Goal: Task Accomplishment & Management: Use online tool/utility

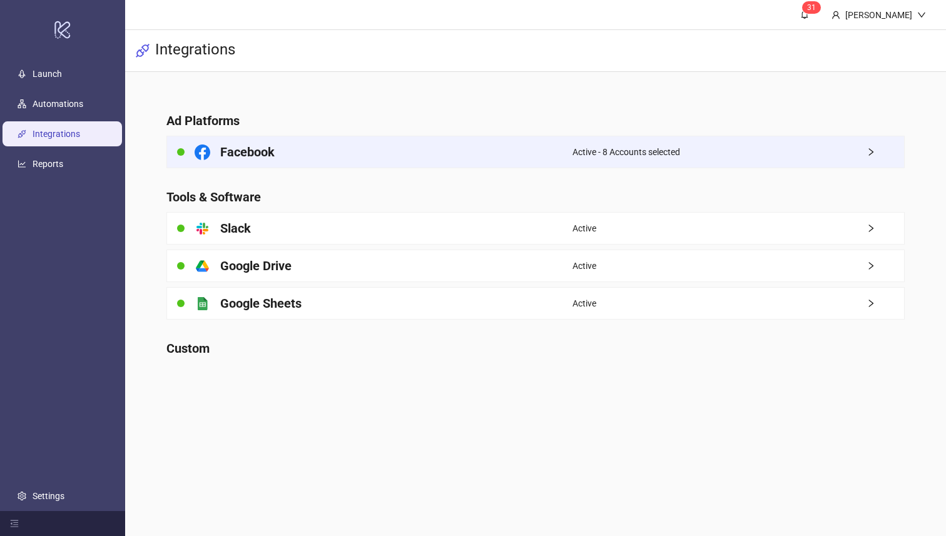
click at [405, 141] on div "Facebook" at bounding box center [369, 151] width 405 height 31
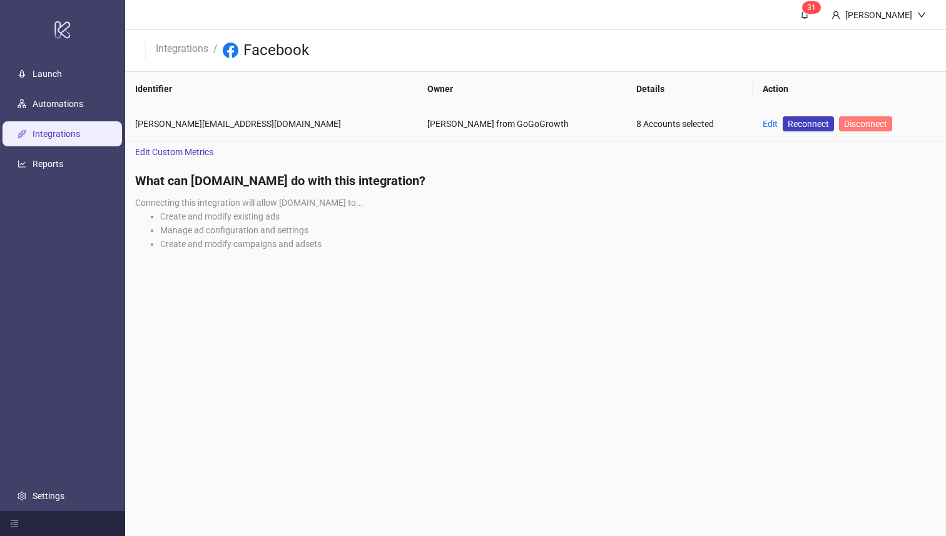
click at [844, 121] on span "Disconnect" at bounding box center [865, 124] width 43 height 10
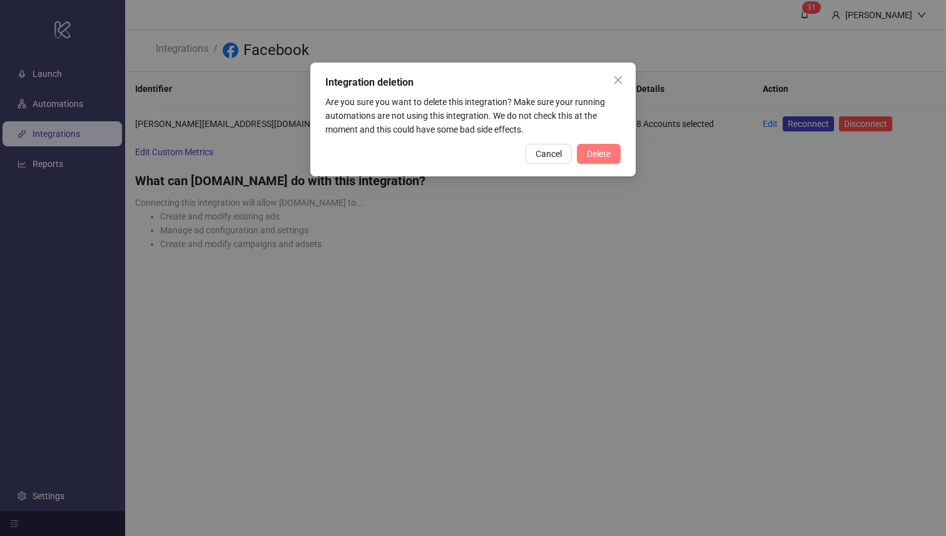
click at [584, 153] on button "Delete" at bounding box center [599, 154] width 44 height 20
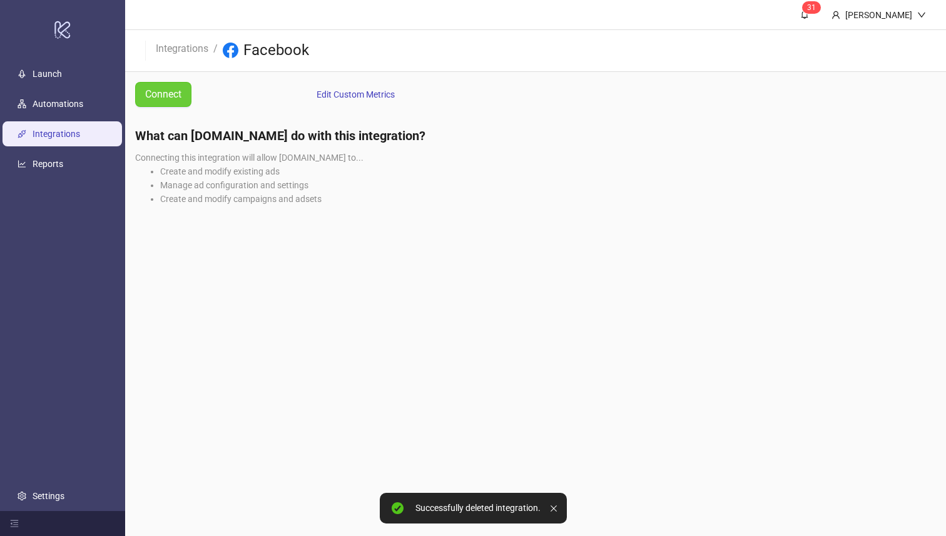
click at [165, 98] on span "Connect" at bounding box center [163, 94] width 36 height 16
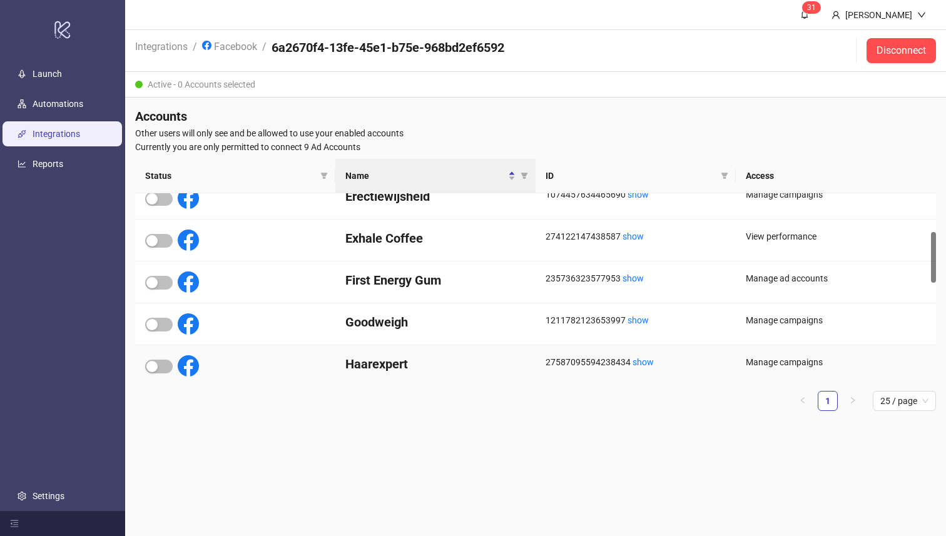
scroll to position [141, 0]
click at [154, 328] on div "button" at bounding box center [151, 325] width 11 height 11
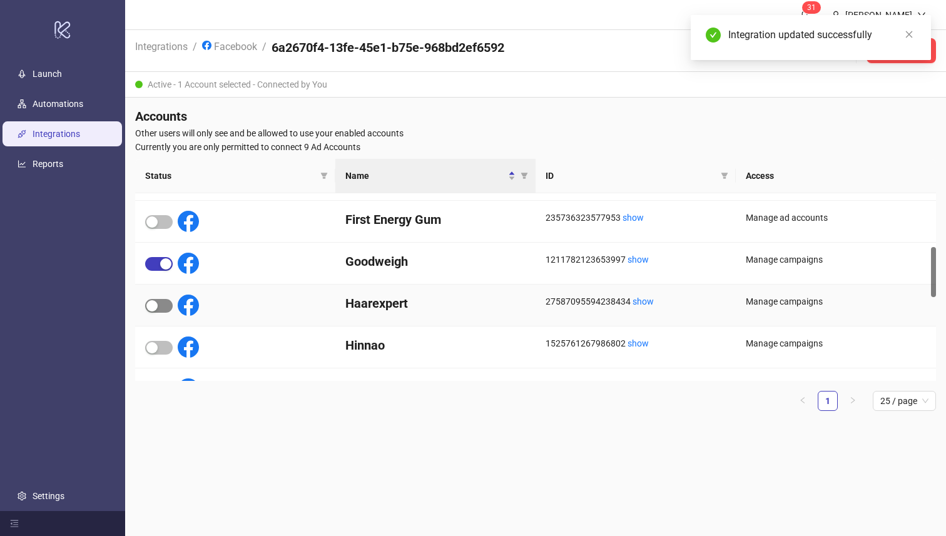
click at [154, 303] on div "button" at bounding box center [151, 305] width 11 height 11
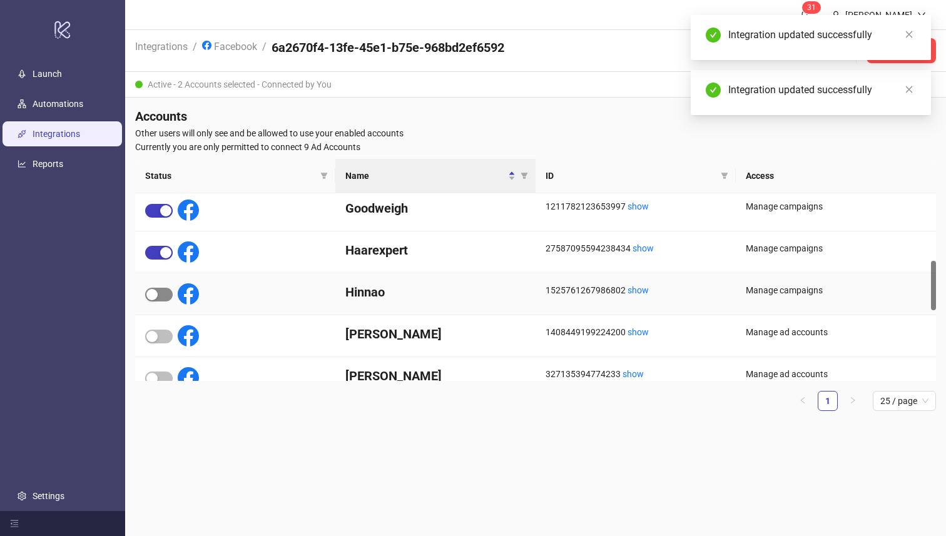
click at [149, 290] on div "button" at bounding box center [151, 294] width 11 height 11
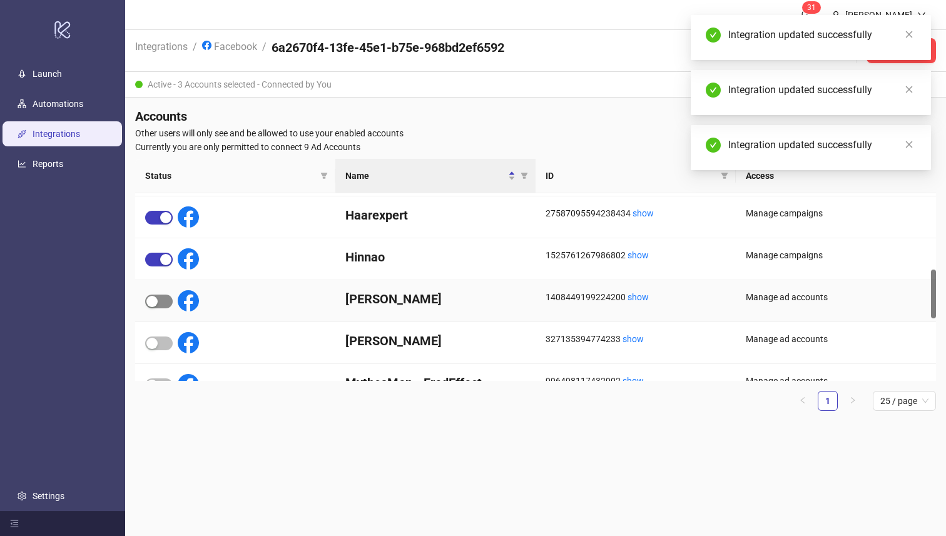
click at [153, 302] on div "button" at bounding box center [151, 301] width 11 height 11
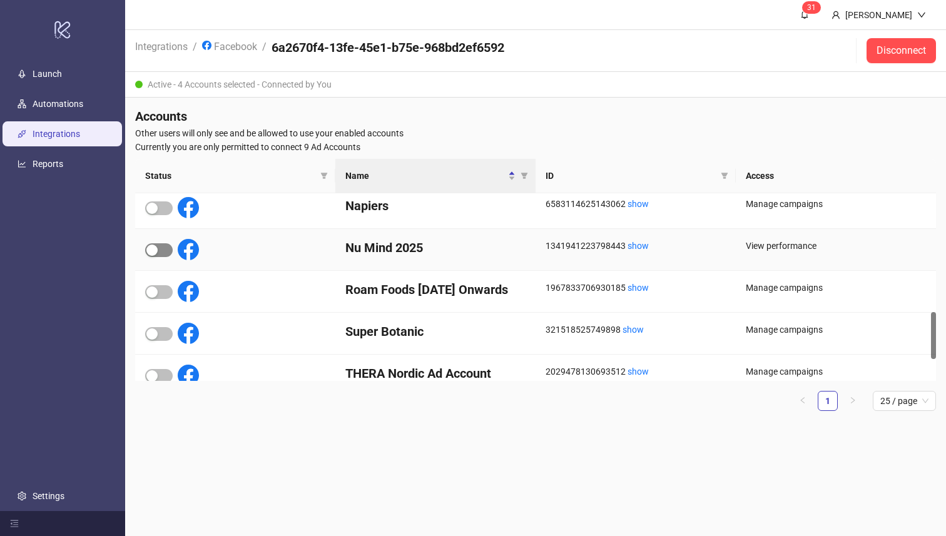
scroll to position [510, 0]
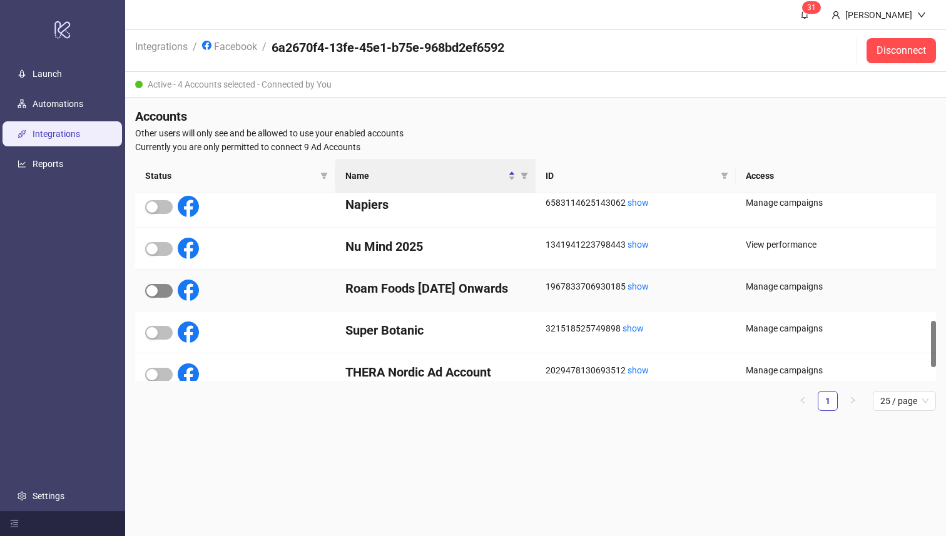
click at [153, 290] on div "button" at bounding box center [151, 290] width 11 height 11
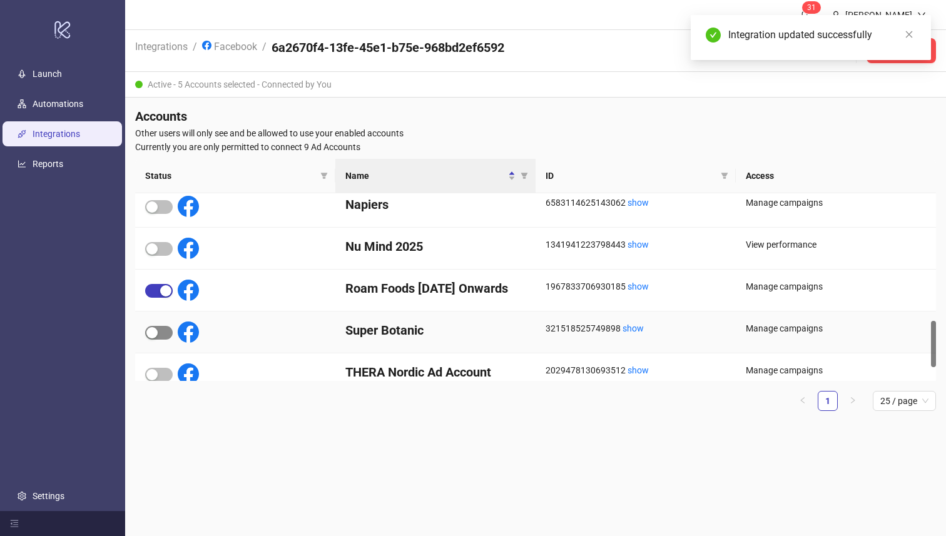
click at [153, 334] on div "button" at bounding box center [151, 332] width 11 height 11
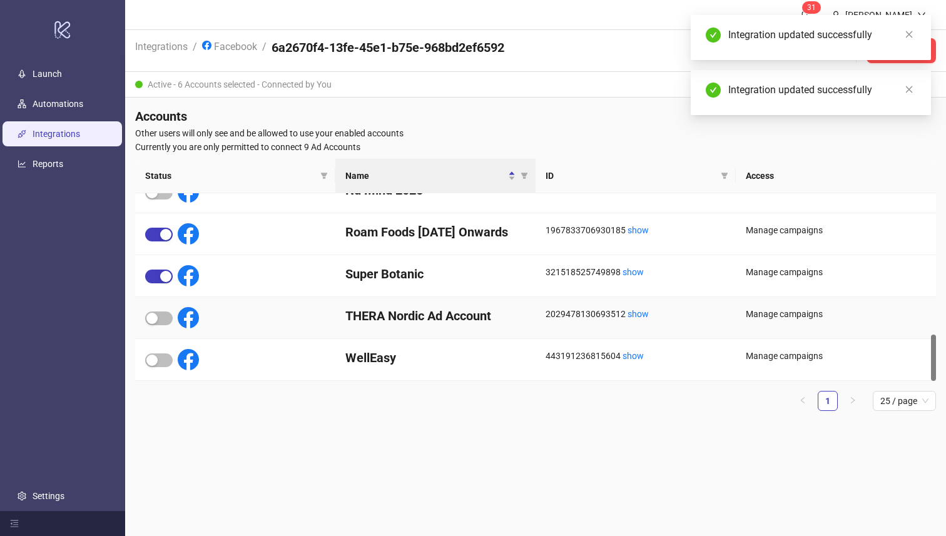
scroll to position [566, 0]
click at [158, 320] on button "button" at bounding box center [159, 319] width 28 height 14
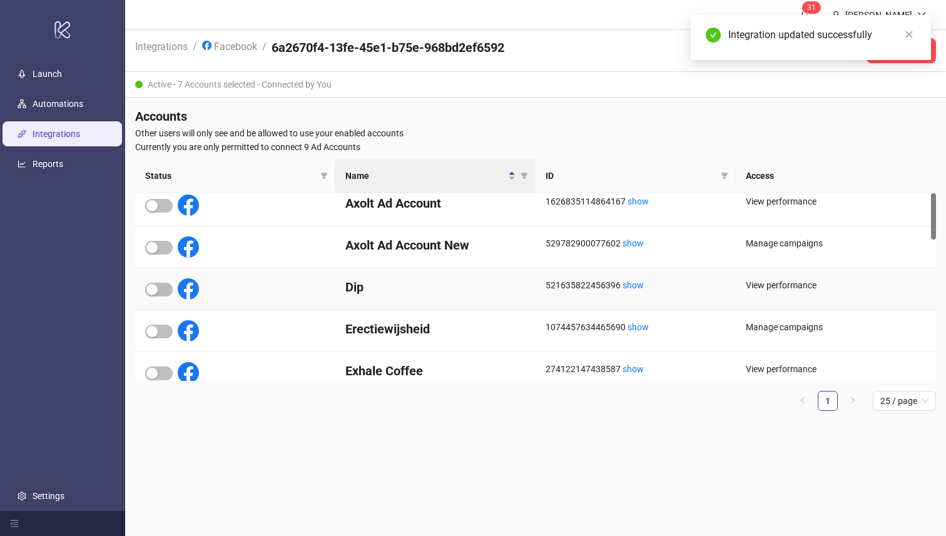
scroll to position [0, 0]
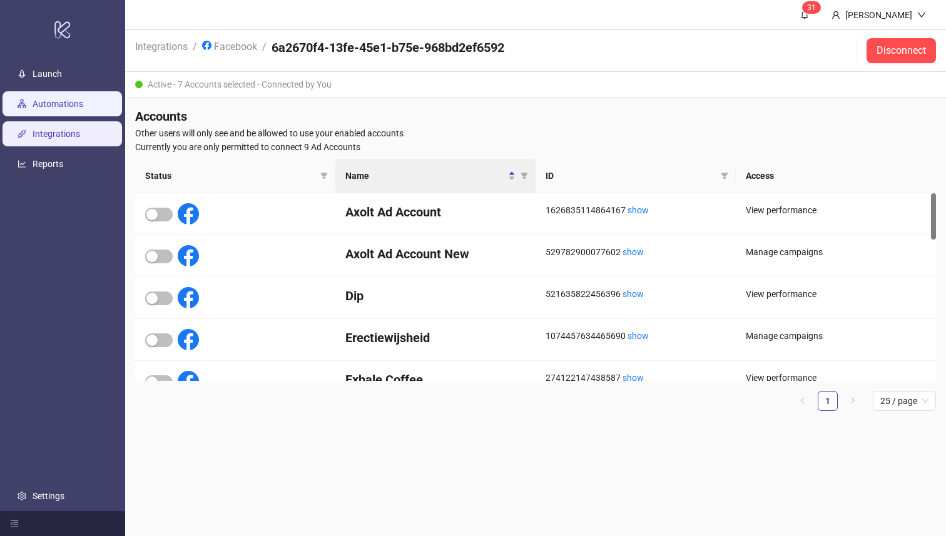
click at [63, 99] on link "Automations" at bounding box center [58, 104] width 51 height 10
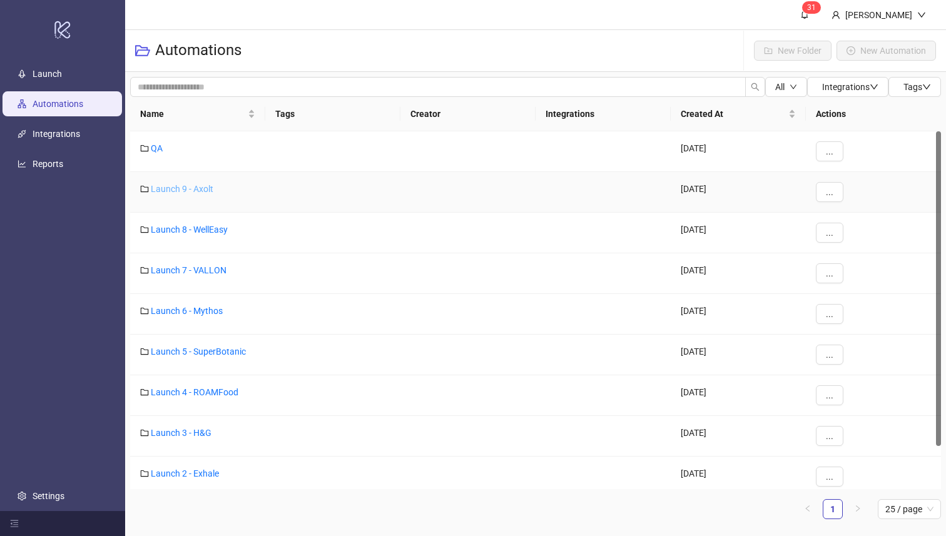
click at [199, 185] on link "Launch 9 - Axolt" at bounding box center [182, 189] width 63 height 10
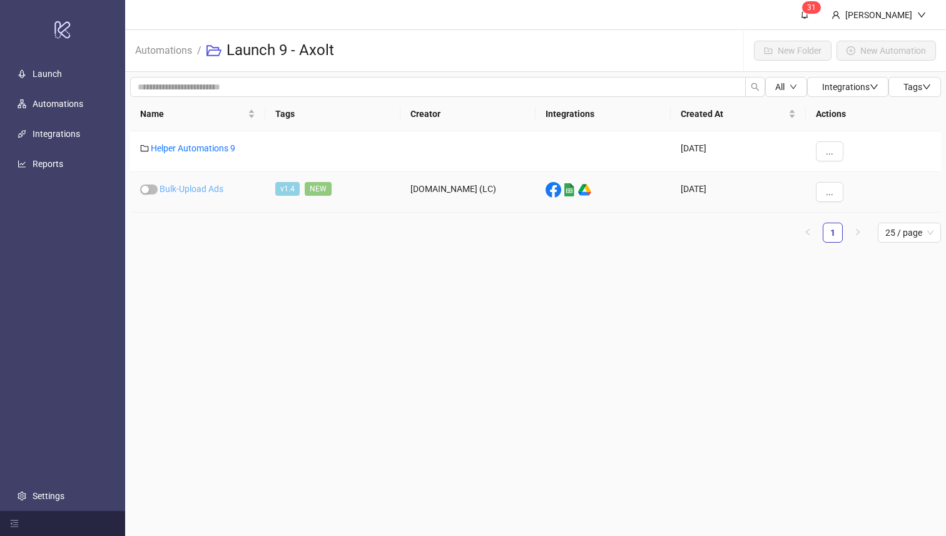
click at [206, 188] on link "Bulk-Upload Ads" at bounding box center [191, 189] width 64 height 10
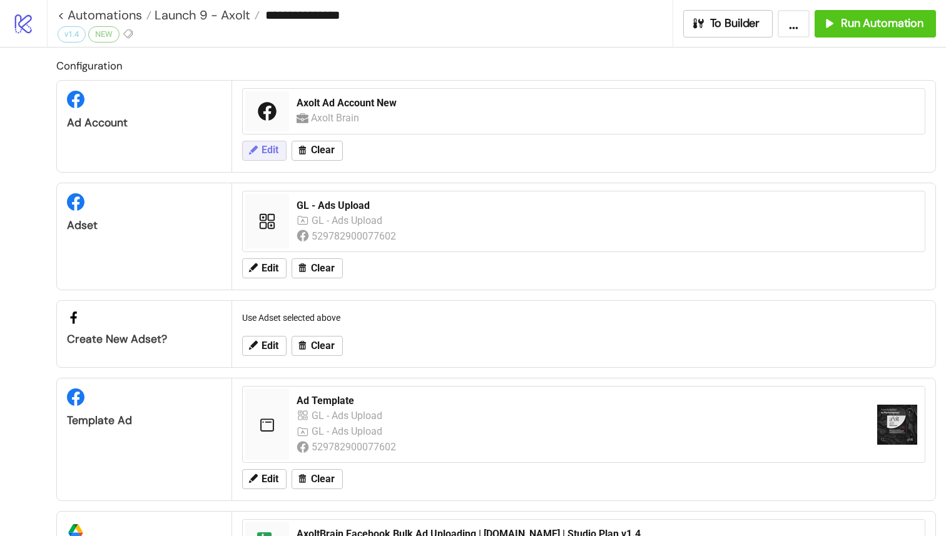
click at [276, 148] on span "Edit" at bounding box center [269, 149] width 17 height 11
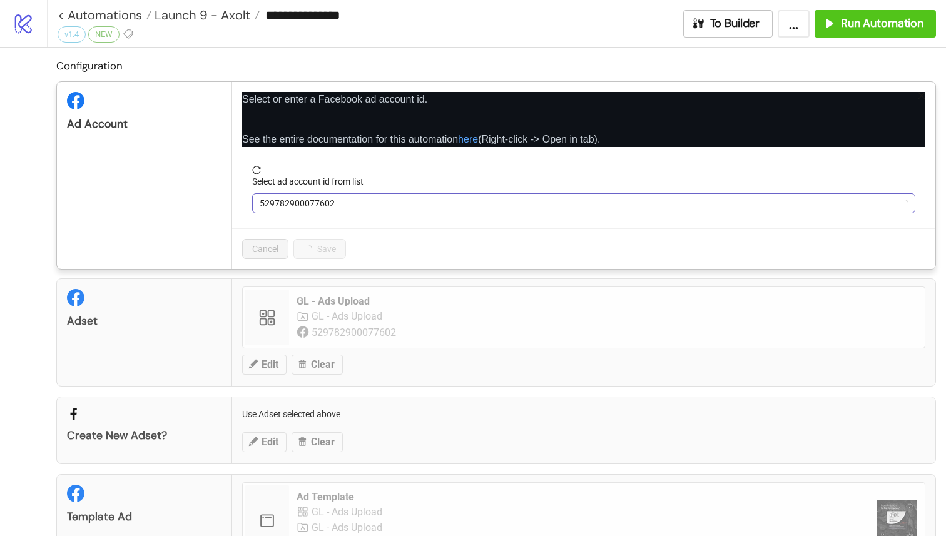
click at [326, 210] on span "529782900077602" at bounding box center [584, 203] width 648 height 19
click at [344, 205] on span "Axolt Ad Account New" at bounding box center [584, 203] width 648 height 19
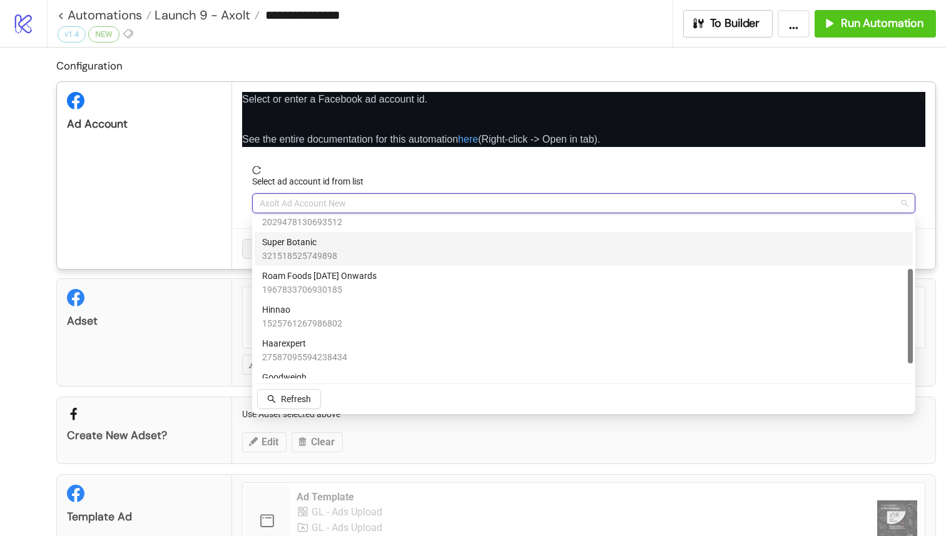
scroll to position [110, 0]
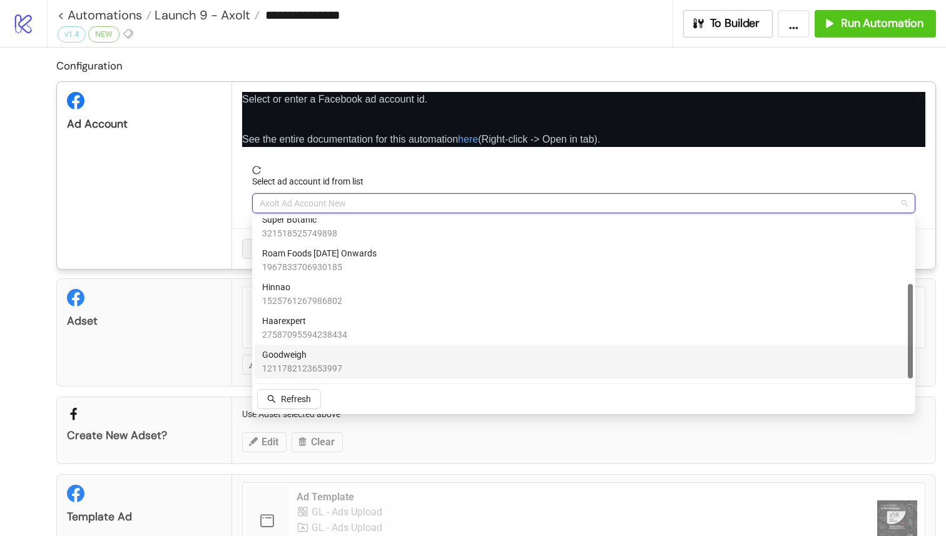
click at [356, 358] on div "Goodweigh 1211782123653997" at bounding box center [583, 362] width 643 height 28
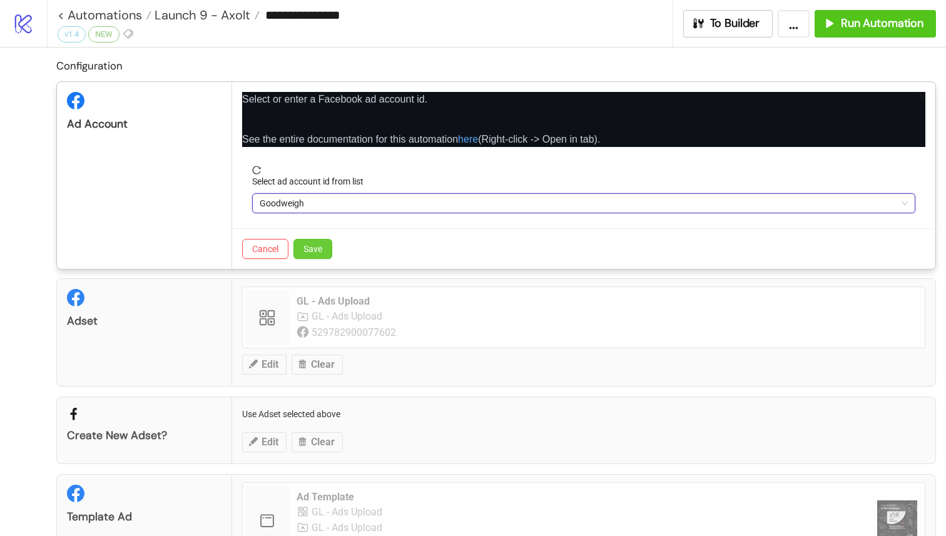
click at [305, 250] on span "Save" at bounding box center [312, 249] width 19 height 10
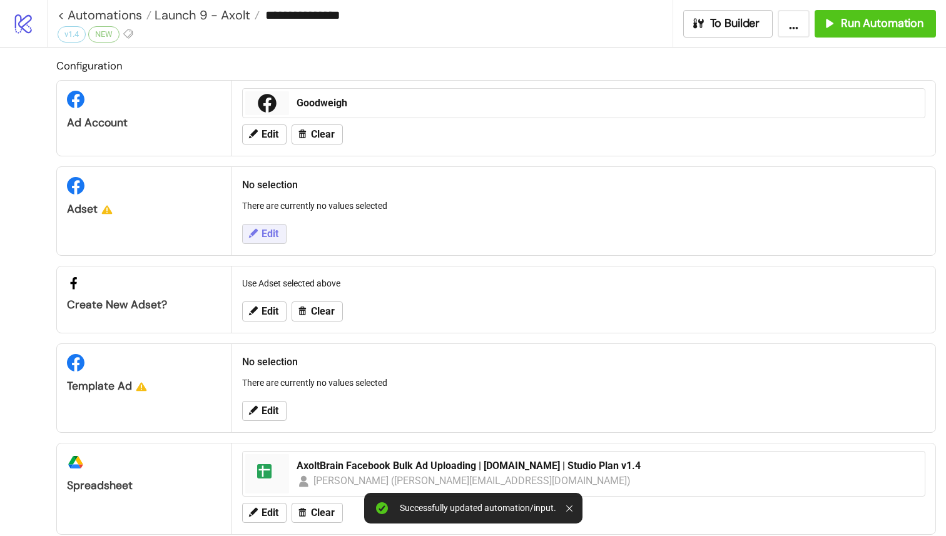
click at [260, 241] on button "Edit" at bounding box center [264, 234] width 44 height 20
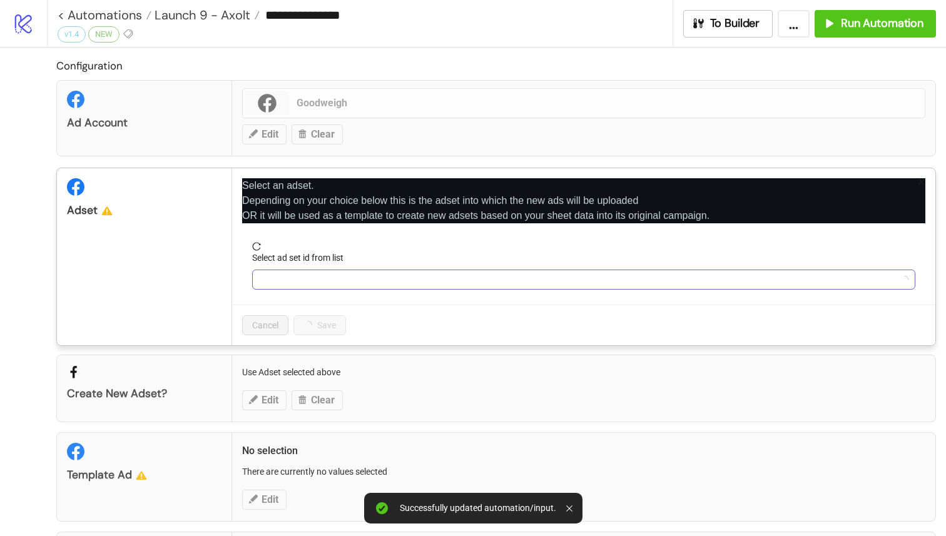
click at [315, 273] on input "Select ad set id from list" at bounding box center [578, 279] width 637 height 19
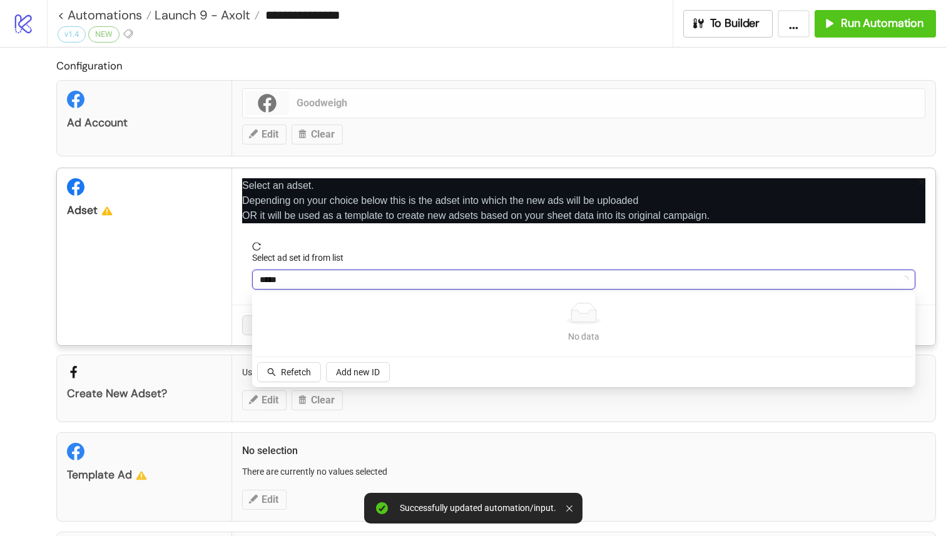
type input "******"
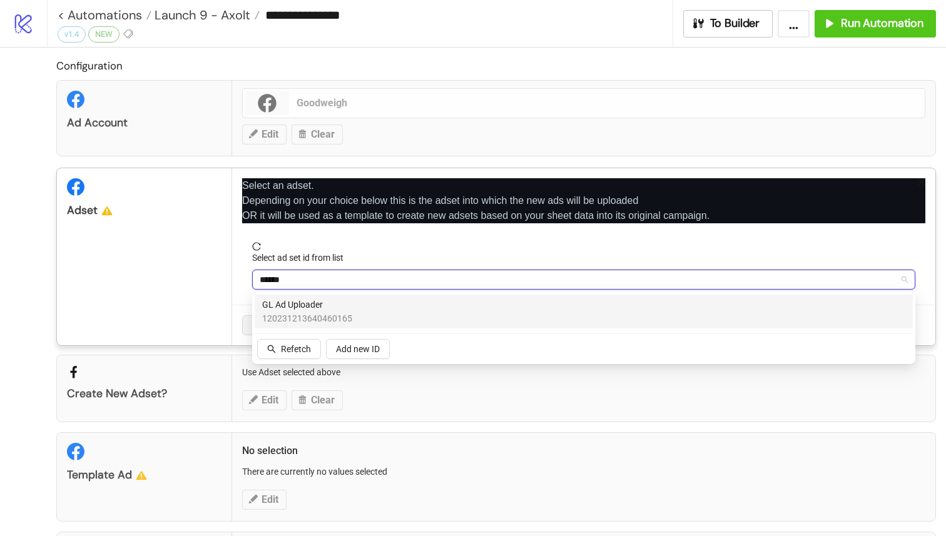
click at [310, 316] on span "120231213640460165" at bounding box center [307, 318] width 90 height 14
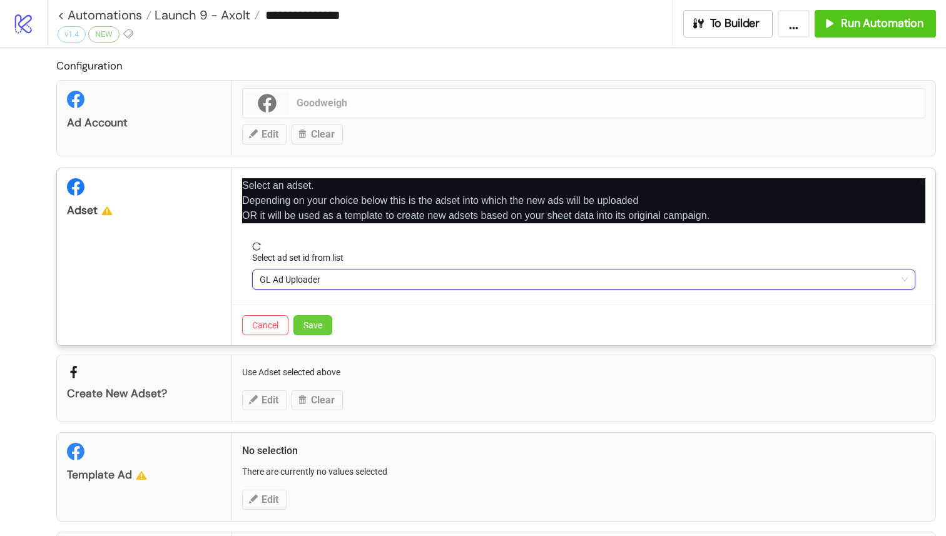
click at [311, 325] on span "Save" at bounding box center [312, 325] width 19 height 10
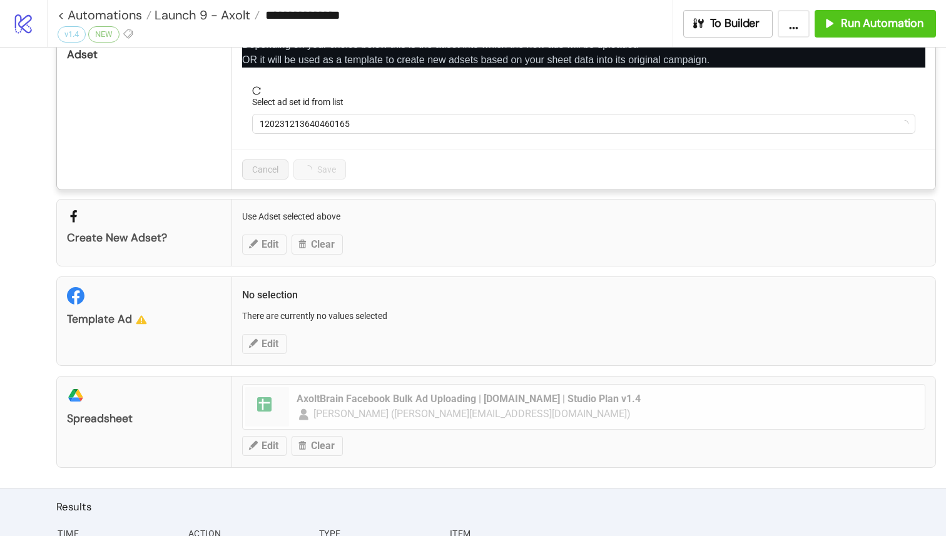
scroll to position [153, 0]
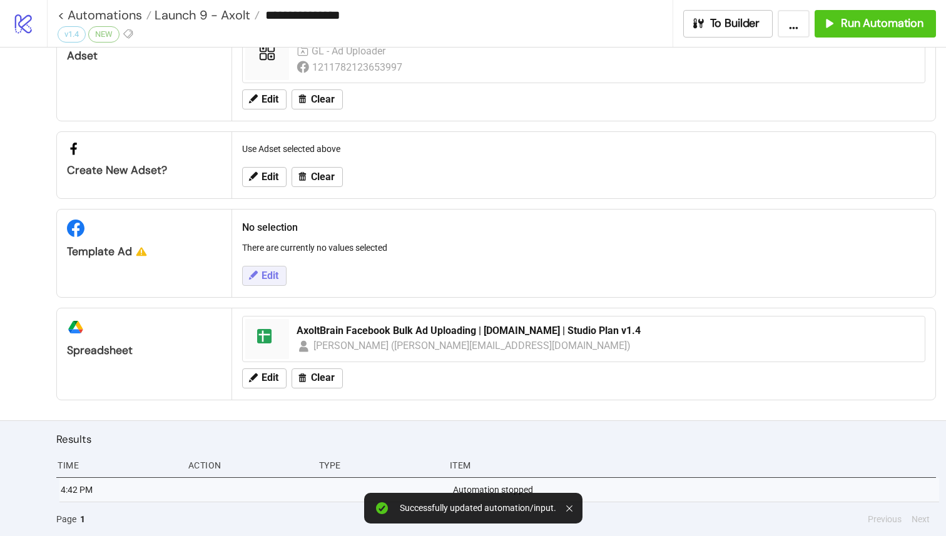
click at [270, 276] on span "Edit" at bounding box center [269, 275] width 17 height 11
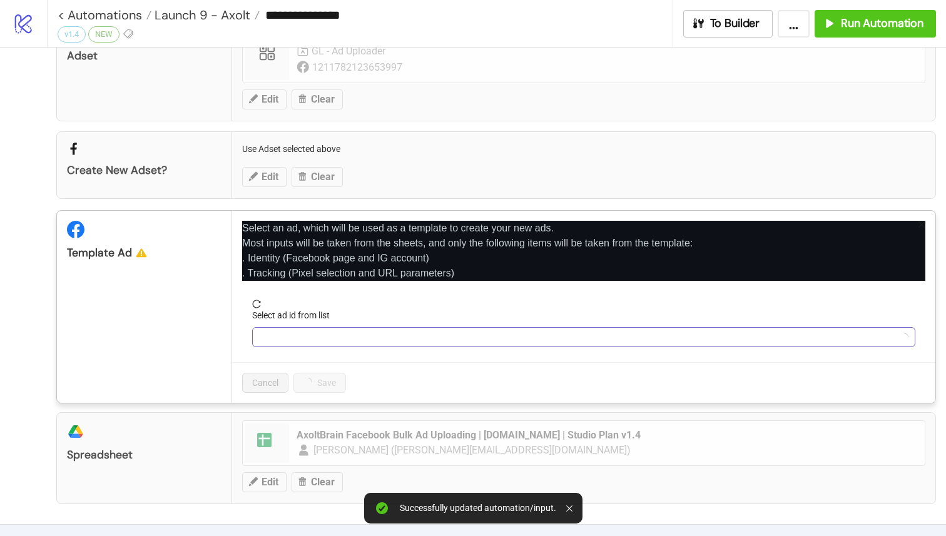
click at [345, 343] on input "Select ad id from list" at bounding box center [578, 337] width 637 height 19
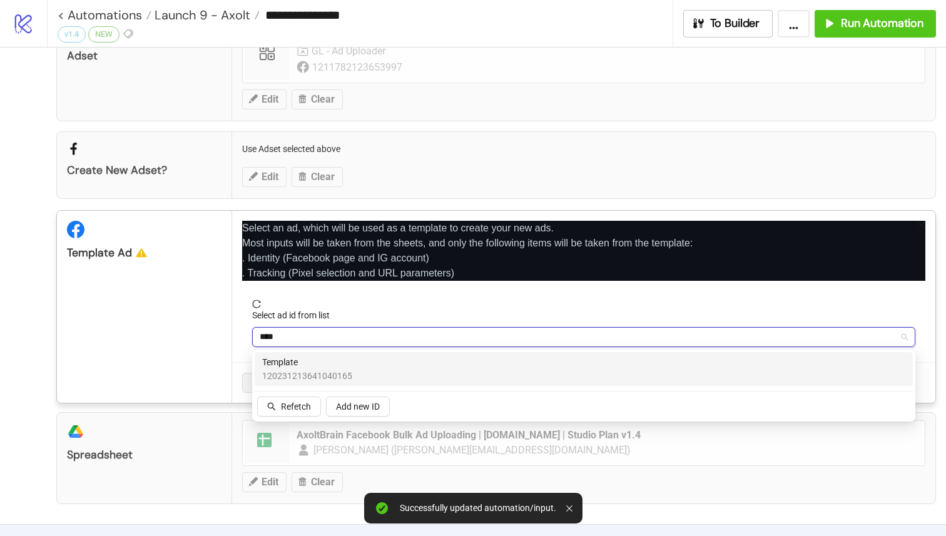
type input "*****"
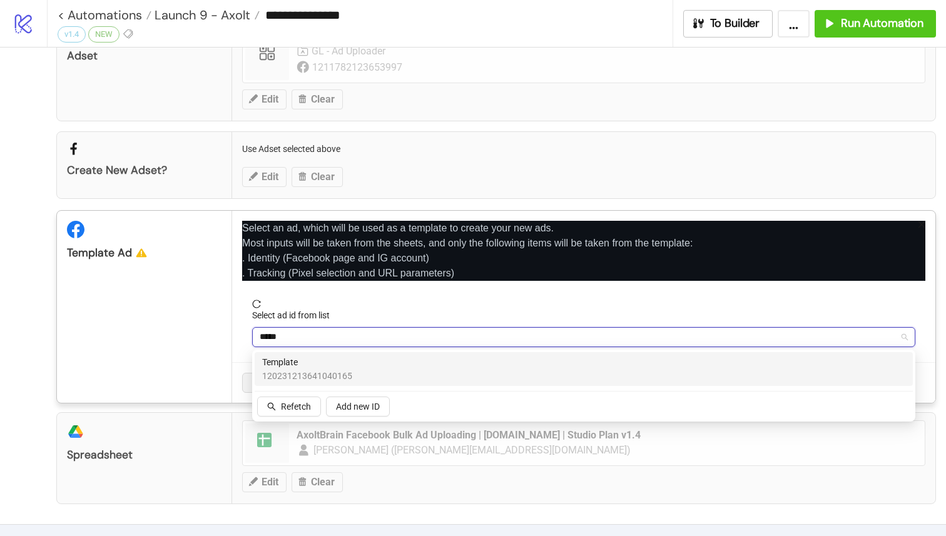
click at [412, 363] on div "Template 120231213641040165" at bounding box center [583, 369] width 643 height 28
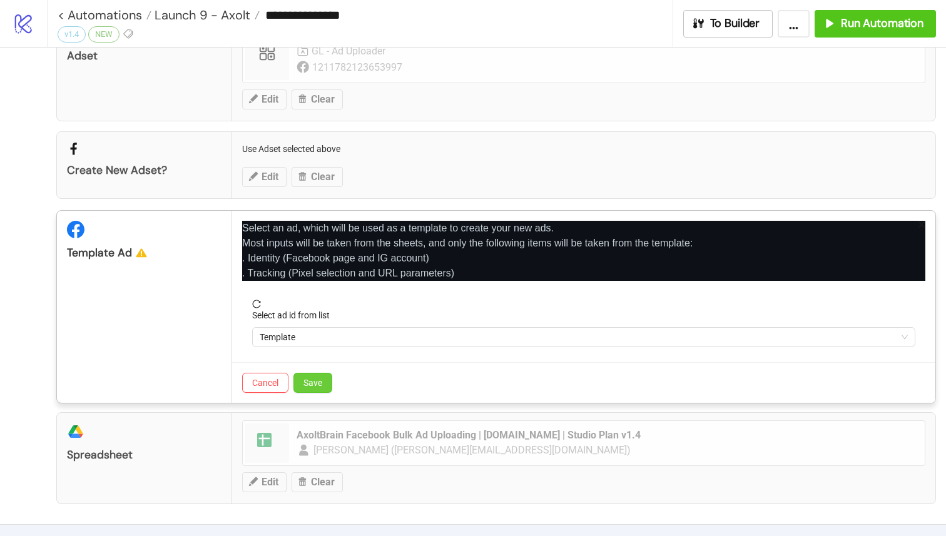
click at [310, 388] on button "Save" at bounding box center [312, 383] width 39 height 20
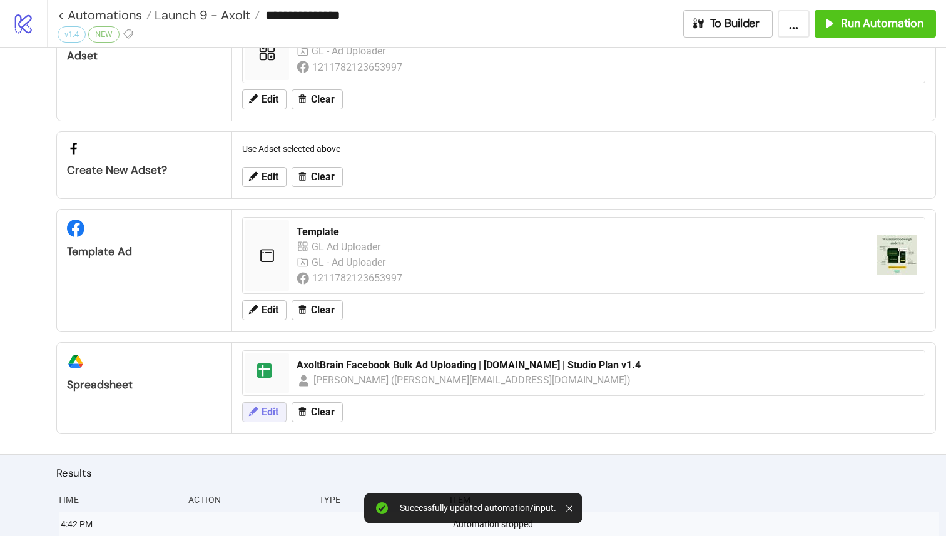
click at [266, 411] on span "Edit" at bounding box center [269, 412] width 17 height 11
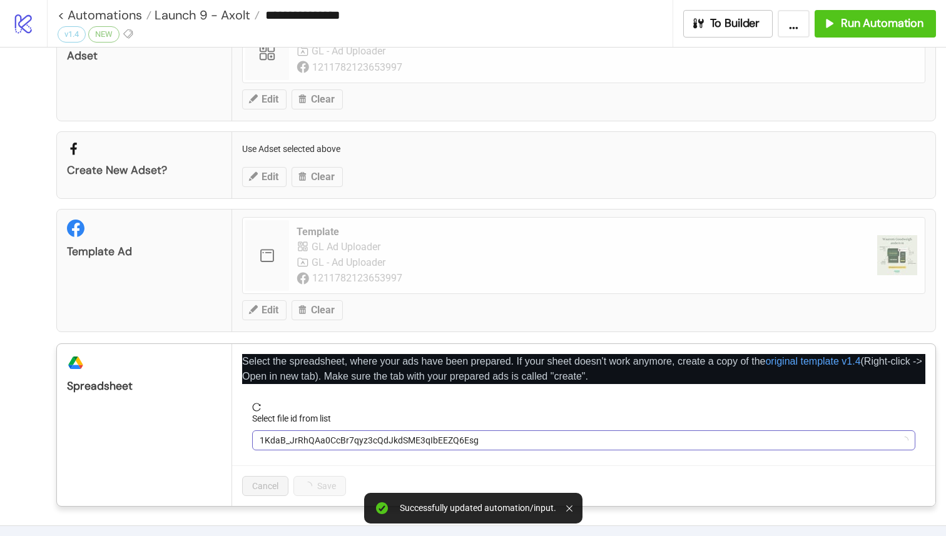
click at [406, 442] on span "1KdaB_JrRhQAa0CcBr7qyz3cQdJkdSME3qIbEEZQ6Esg" at bounding box center [584, 440] width 648 height 19
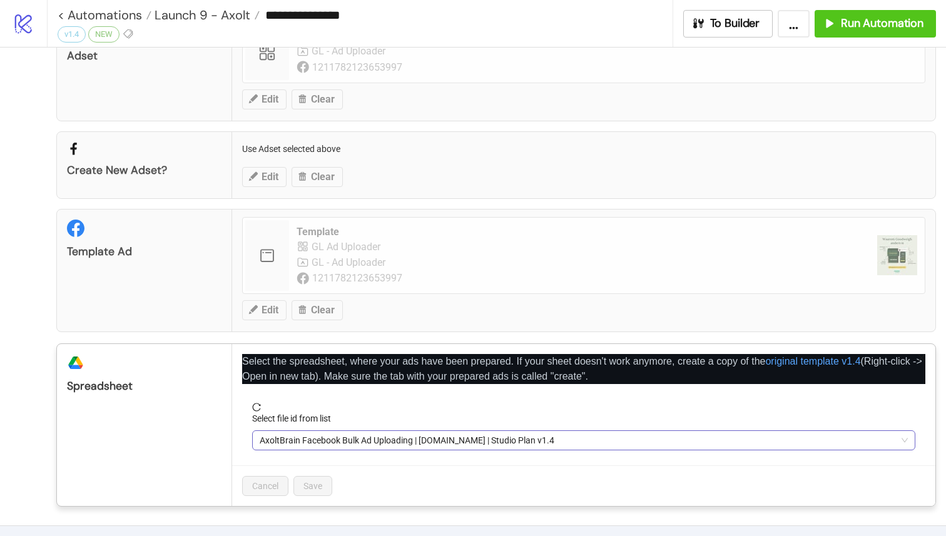
click at [398, 443] on span "AxoltBrain Facebook Bulk Ad Uploading | [DOMAIN_NAME] | Studio Plan v1.4" at bounding box center [584, 440] width 648 height 19
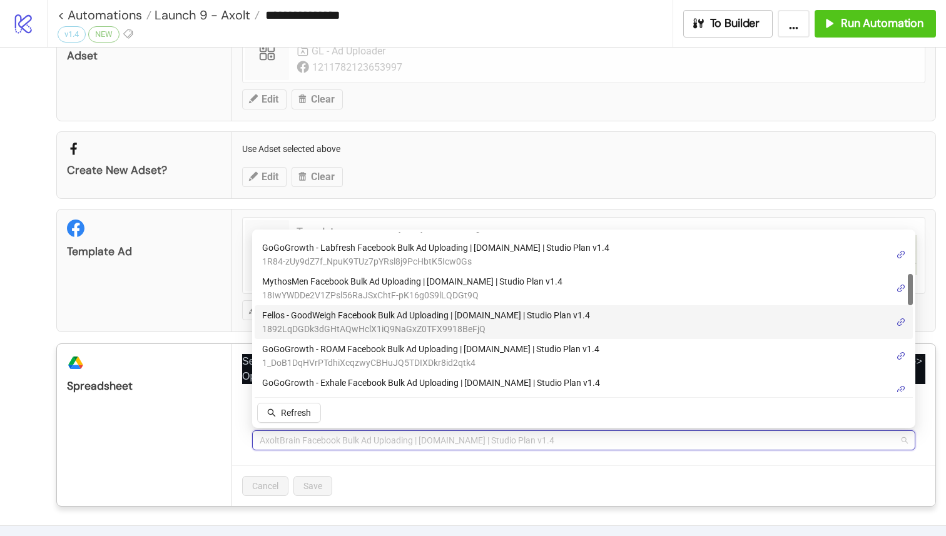
scroll to position [238, 0]
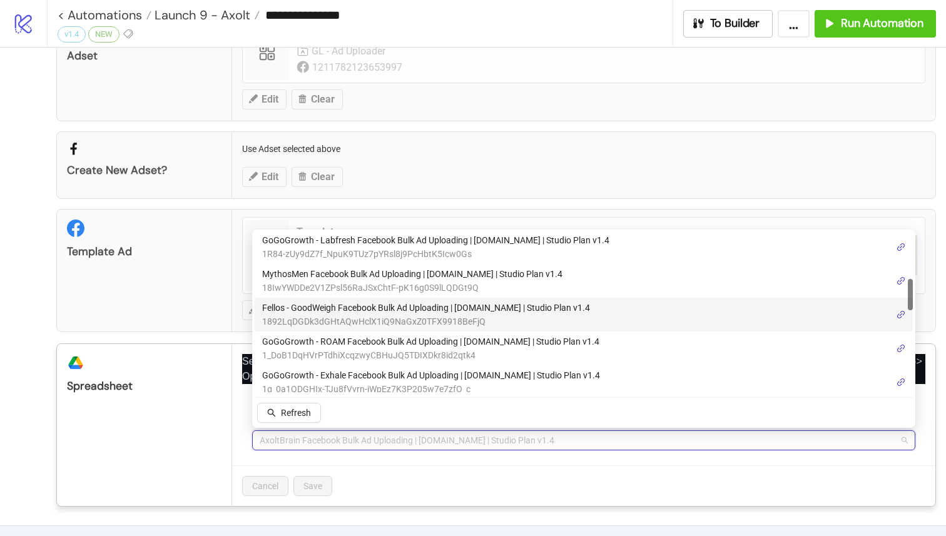
click at [483, 315] on span "1892LqDGDk3dGHtAQwHclX1iQ9NaGxZ0TFX9918BeFjQ" at bounding box center [426, 322] width 328 height 14
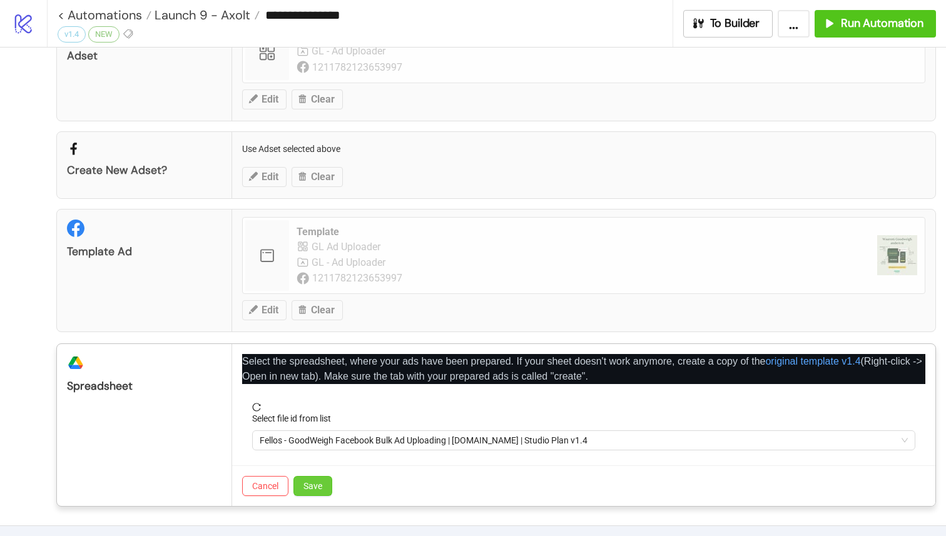
click at [323, 488] on button "Save" at bounding box center [312, 486] width 39 height 20
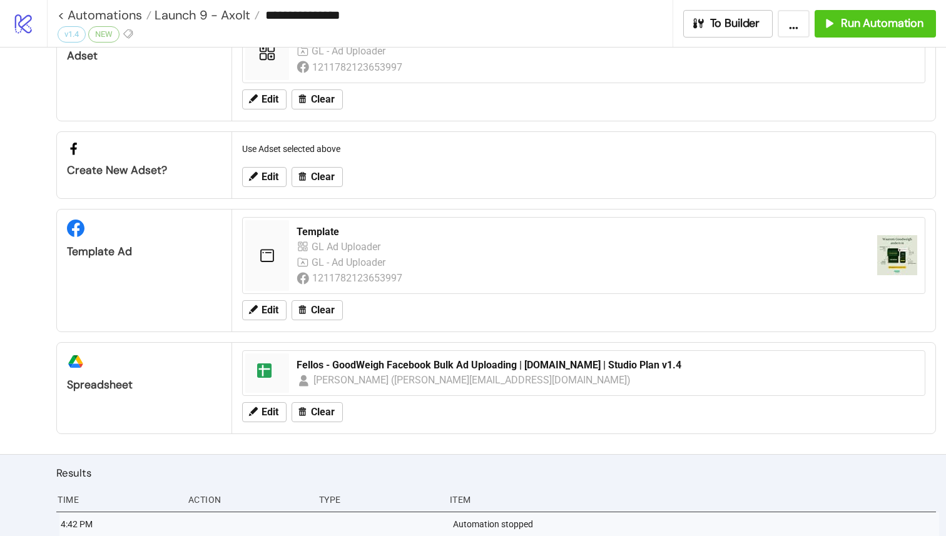
scroll to position [188, 0]
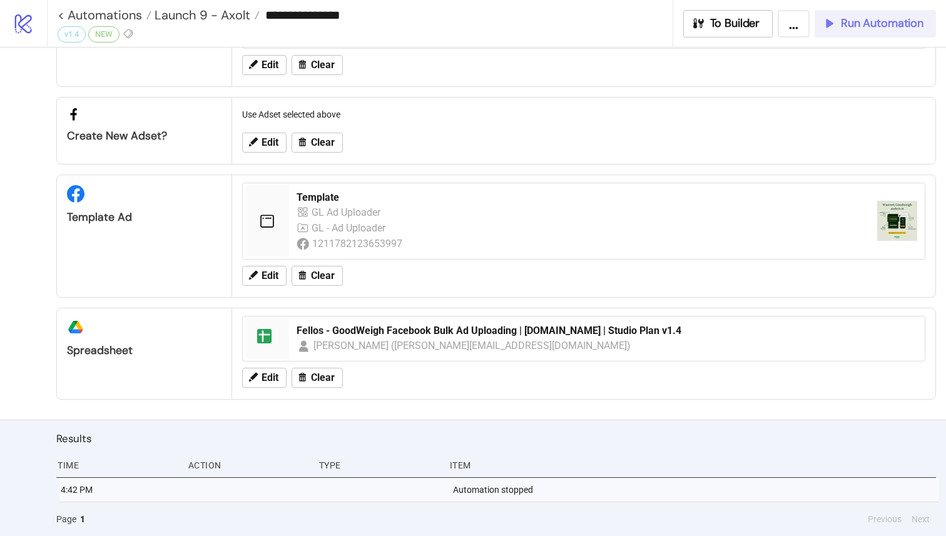
click at [837, 24] on div "Run Automation" at bounding box center [872, 23] width 101 height 14
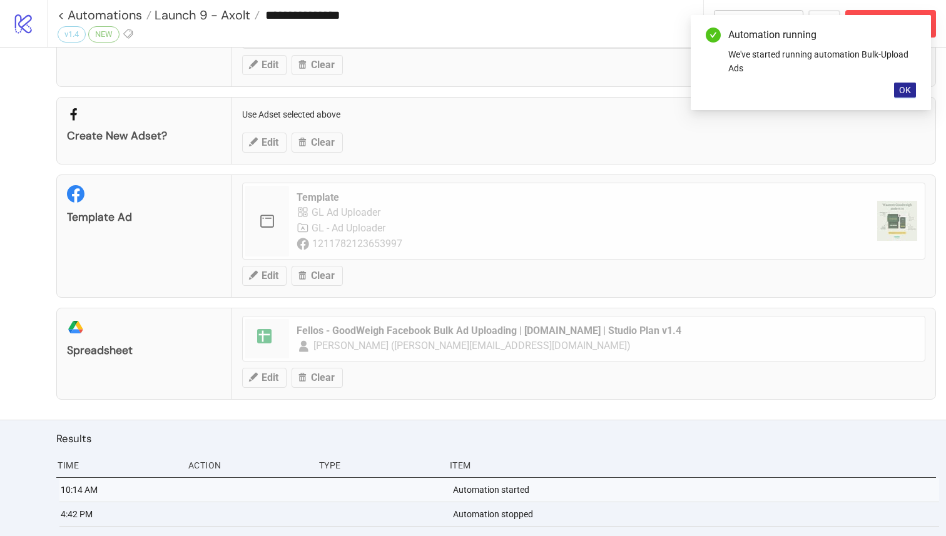
click at [908, 90] on span "OK" at bounding box center [905, 90] width 12 height 10
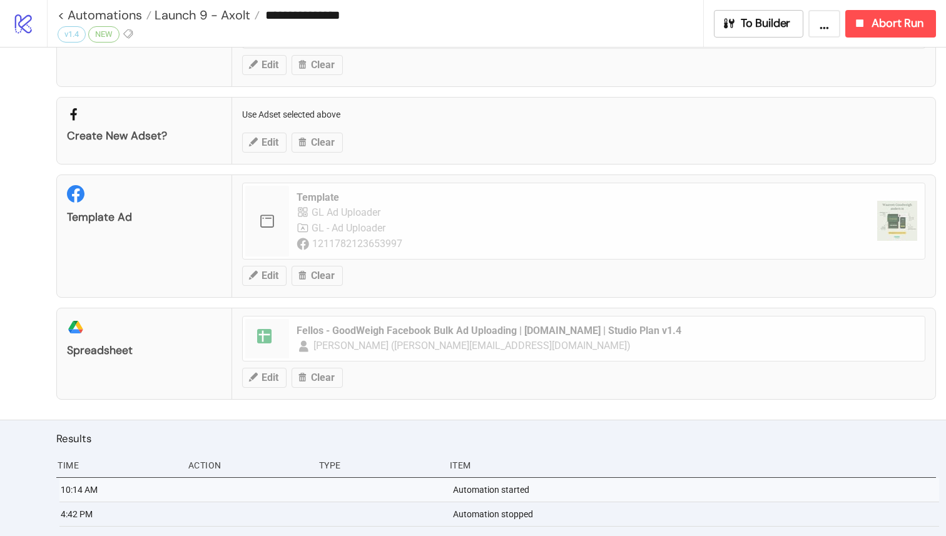
scroll to position [0, 0]
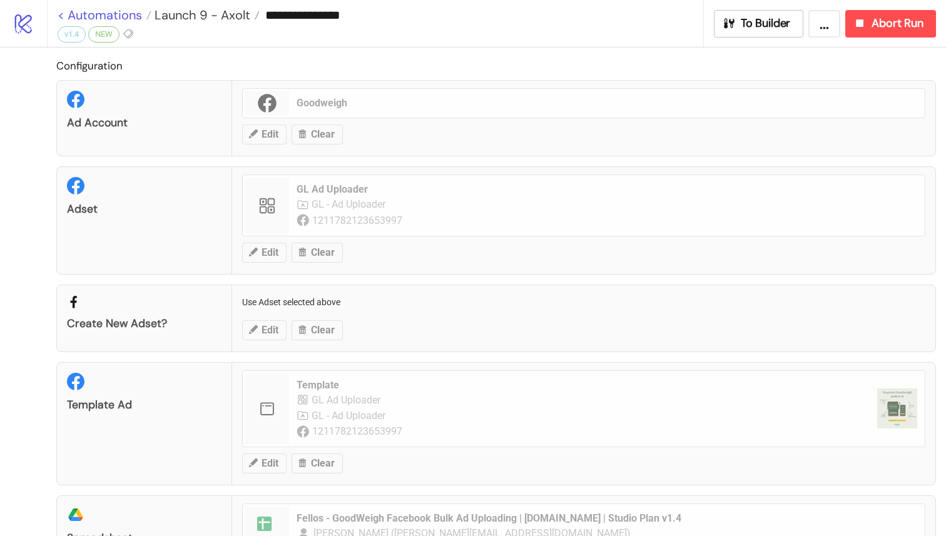
click at [64, 14] on link "< Automations" at bounding box center [105, 15] width 94 height 13
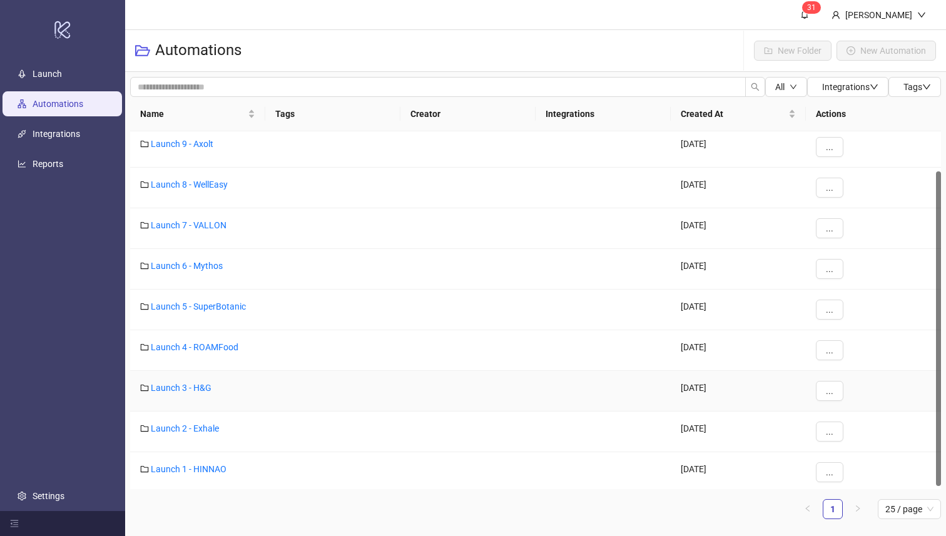
scroll to position [49, 0]
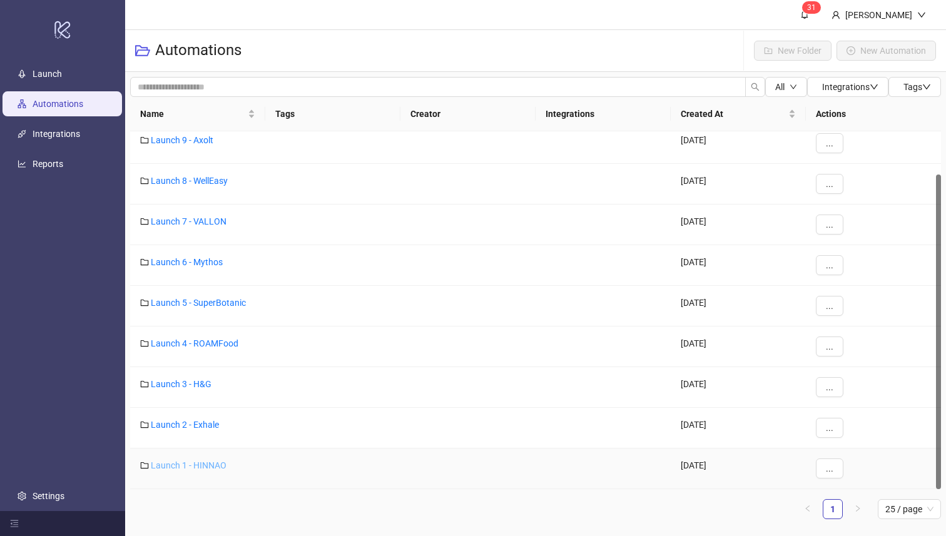
click at [198, 465] on link "Launch 1 - HINNAO" at bounding box center [189, 465] width 76 height 10
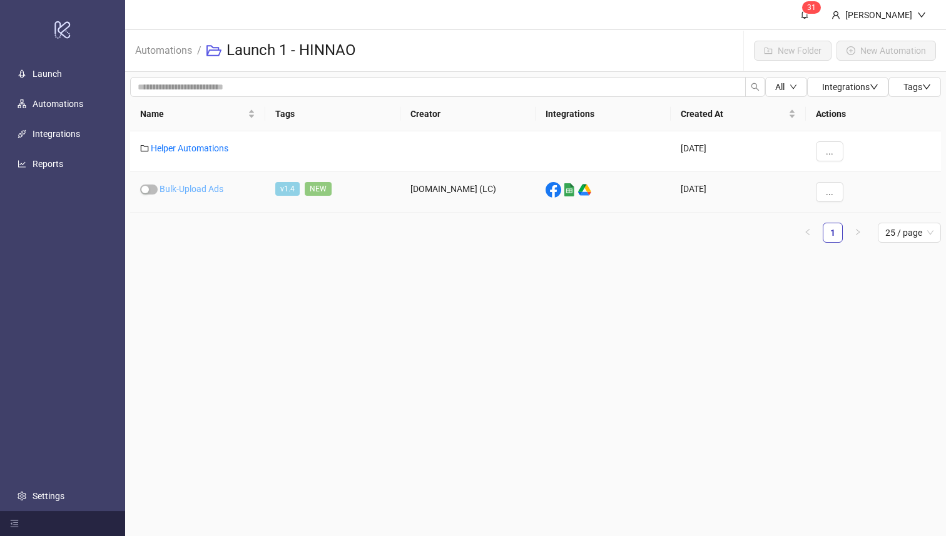
click at [190, 189] on link "Bulk-Upload Ads" at bounding box center [191, 189] width 64 height 10
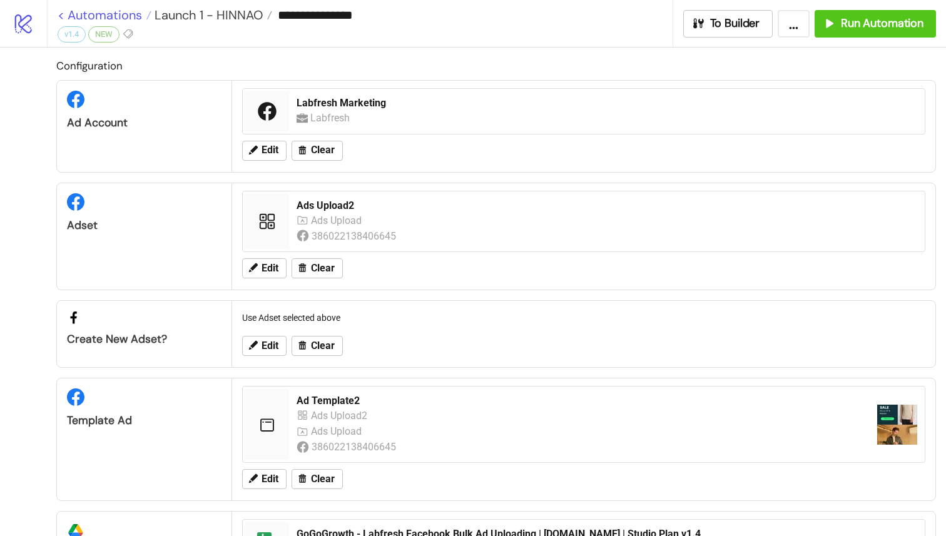
click at [62, 15] on link "< Automations" at bounding box center [105, 15] width 94 height 13
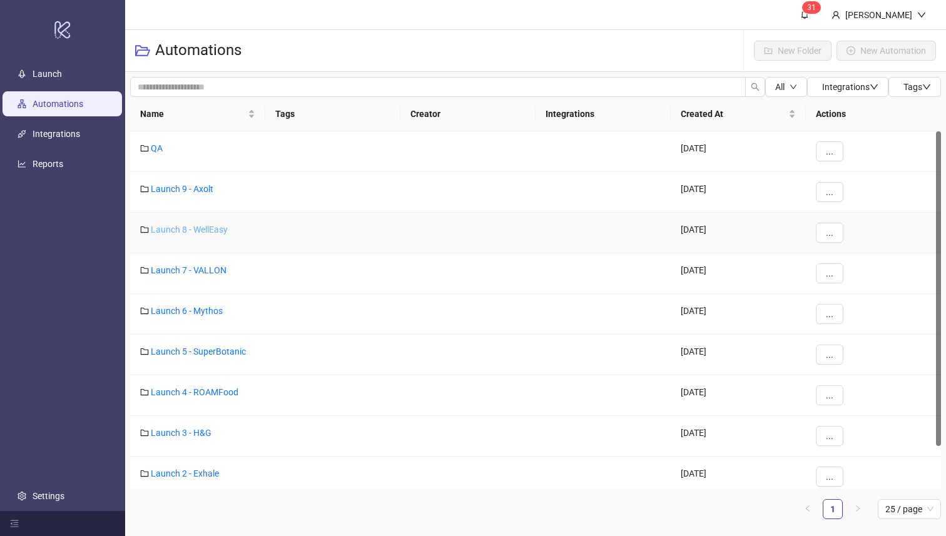
click at [199, 230] on link "Launch 8 - WellEasy" at bounding box center [189, 230] width 77 height 10
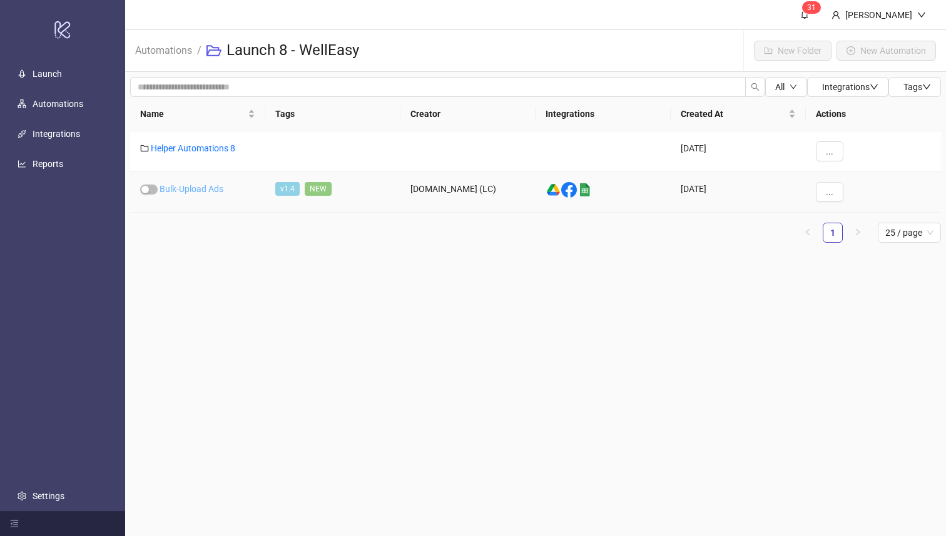
click at [201, 189] on link "Bulk-Upload Ads" at bounding box center [191, 189] width 64 height 10
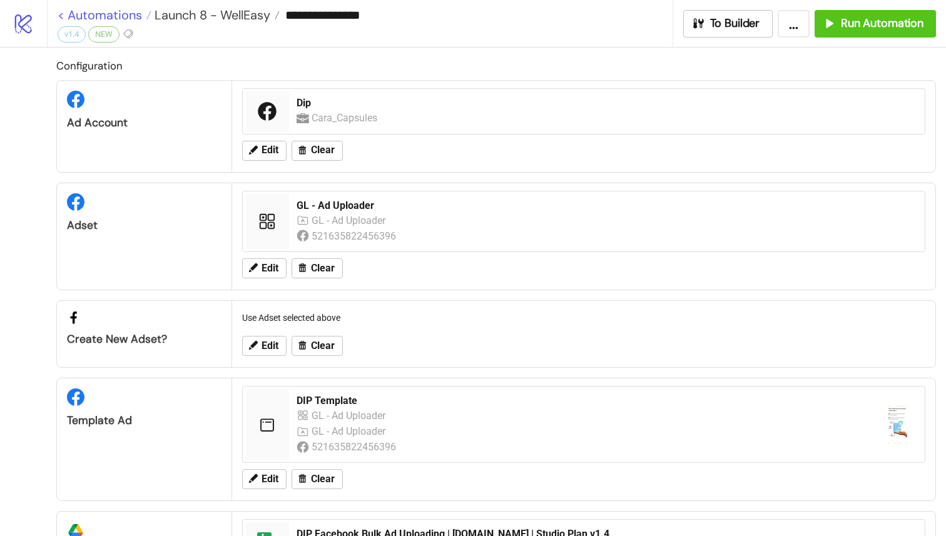
click at [60, 17] on link "< Automations" at bounding box center [105, 15] width 94 height 13
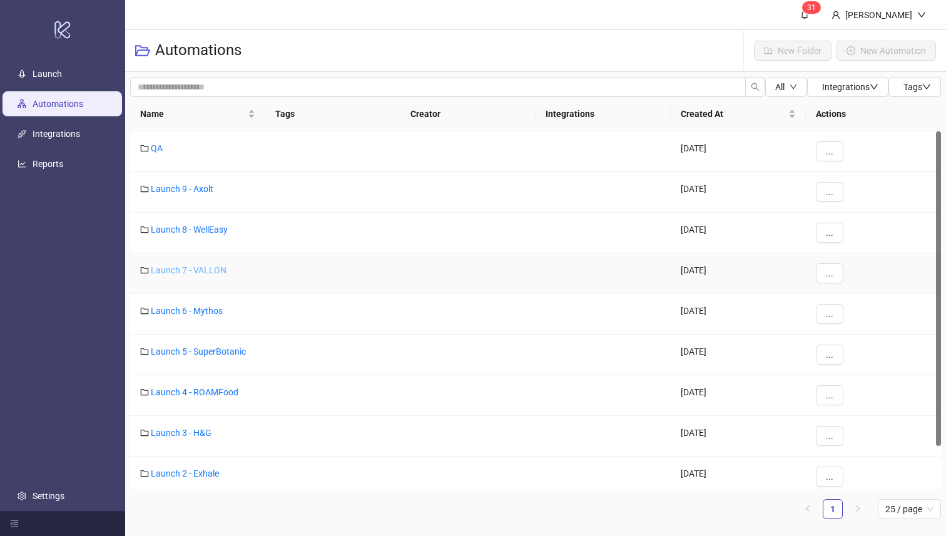
click at [206, 270] on link "Launch 7 - VALLON" at bounding box center [189, 270] width 76 height 10
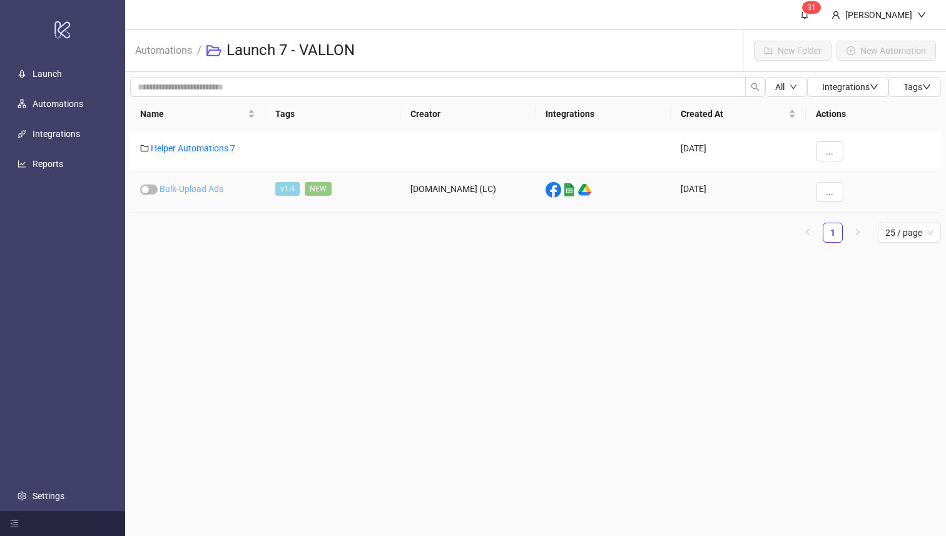
click at [217, 188] on link "Bulk-Upload Ads" at bounding box center [191, 189] width 64 height 10
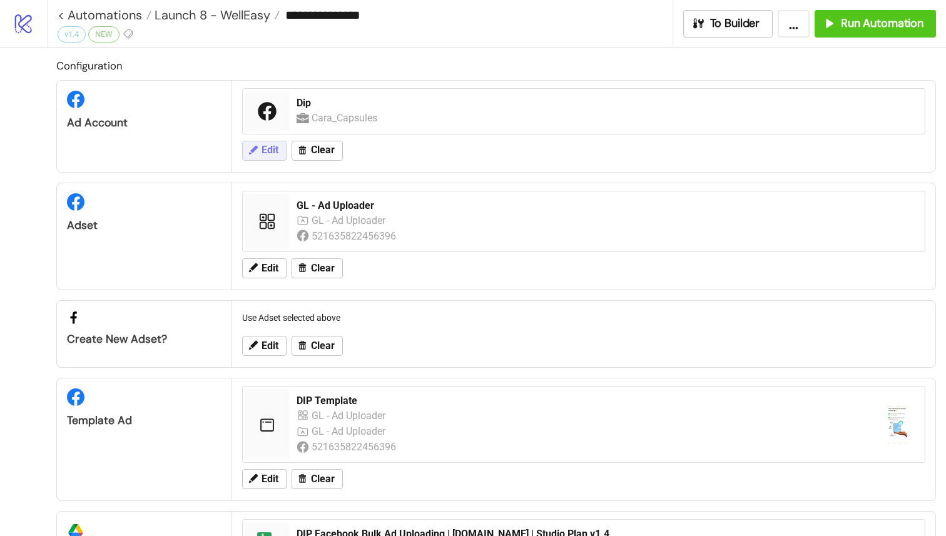
click at [273, 155] on span "Edit" at bounding box center [269, 149] width 17 height 11
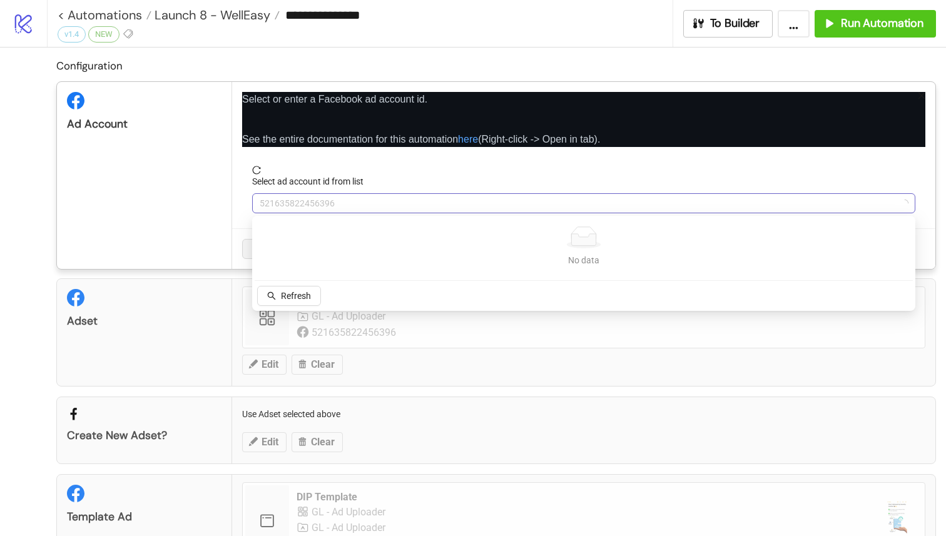
click at [287, 208] on span "521635822456396" at bounding box center [584, 203] width 648 height 19
click at [239, 221] on div "Select or enter a Facebook ad account id. See the entire documentation for this…" at bounding box center [583, 175] width 703 height 187
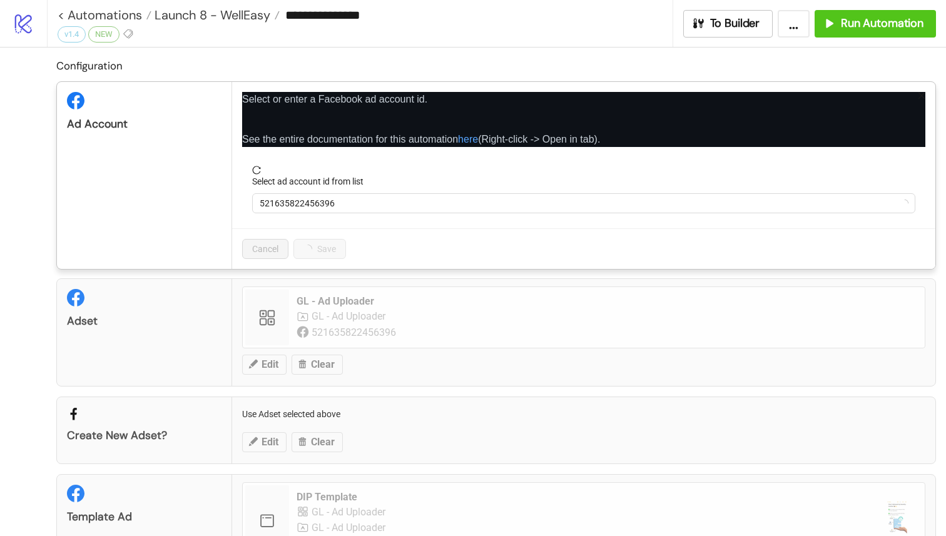
click at [286, 215] on form "Select ad account id from list 521635822456396" at bounding box center [583, 197] width 683 height 63
click at [308, 206] on span "521635822456396" at bounding box center [584, 203] width 648 height 19
click at [331, 203] on span "Dip" at bounding box center [584, 203] width 648 height 19
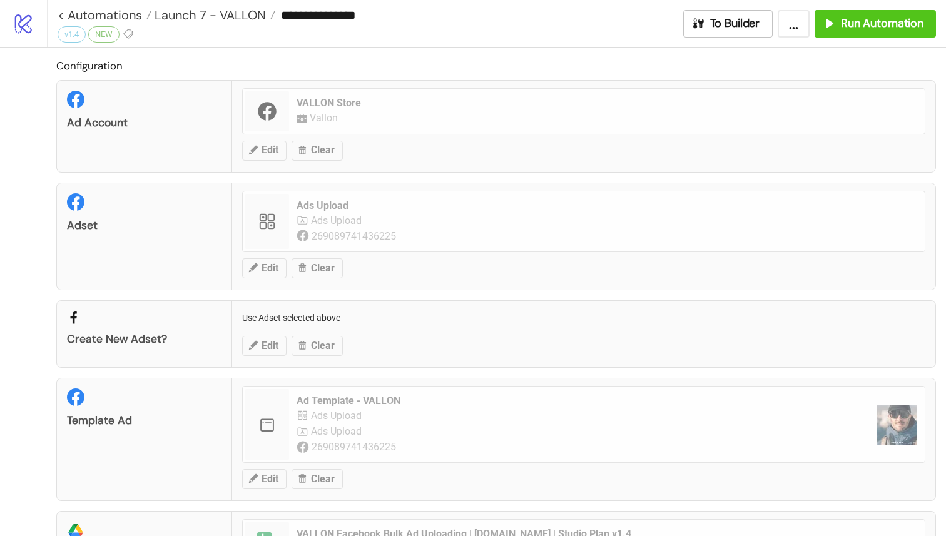
click at [267, 149] on div "Ad Account VALLON Store Vallon Edit Clear" at bounding box center [495, 126] width 879 height 92
click at [265, 144] on div "Ad Account VALLON Store Vallon Edit Clear" at bounding box center [495, 126] width 879 height 92
click at [63, 14] on link "< Automations" at bounding box center [105, 15] width 94 height 13
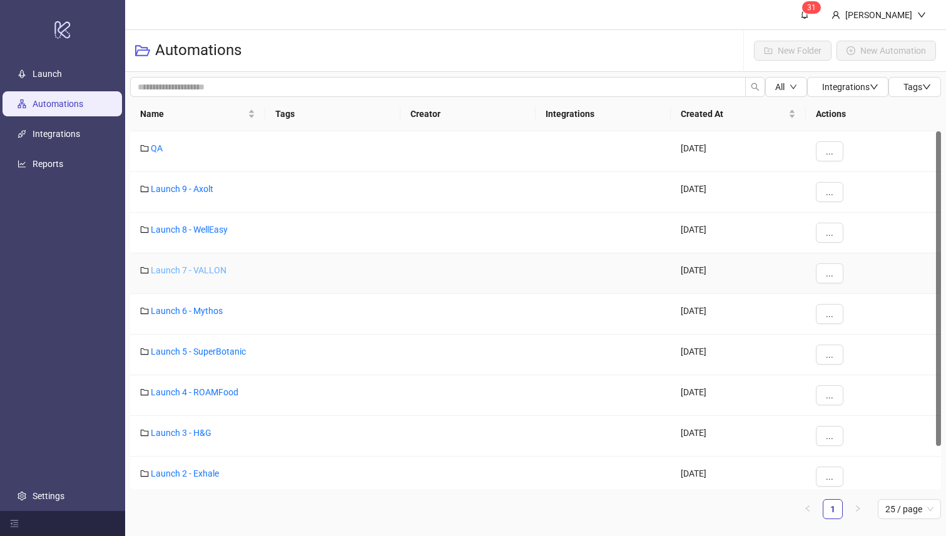
click at [192, 268] on link "Launch 7 - VALLON" at bounding box center [189, 270] width 76 height 10
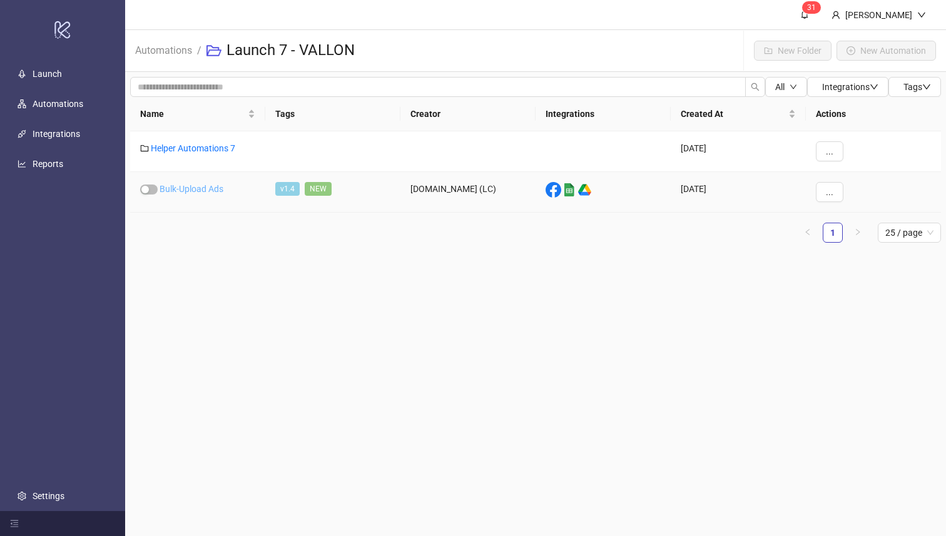
click at [190, 188] on link "Bulk-Upload Ads" at bounding box center [191, 189] width 64 height 10
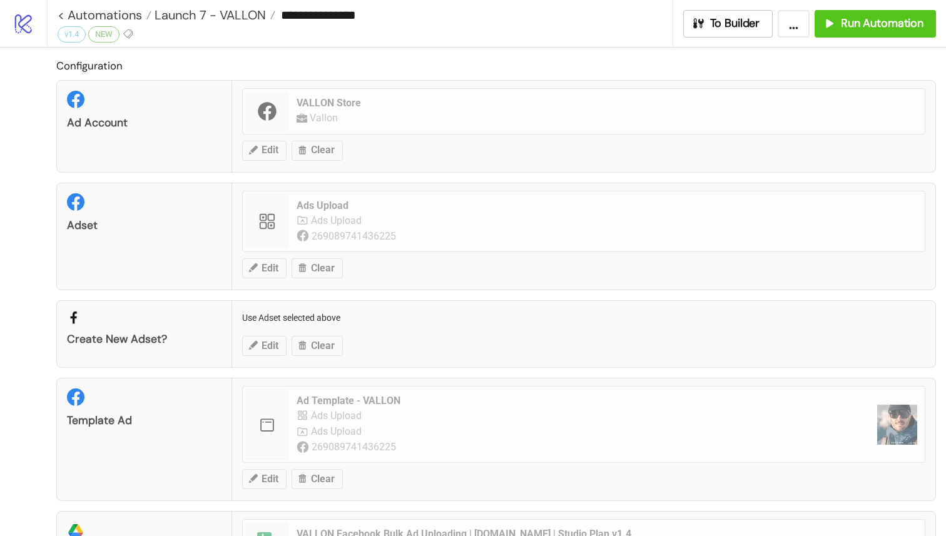
click at [254, 155] on div "Ad Account VALLON Store Vallon Edit Clear" at bounding box center [495, 126] width 879 height 92
click at [259, 153] on div "Ad Account VALLON Store Vallon Edit Clear" at bounding box center [495, 126] width 879 height 92
click at [60, 19] on link "< Automations" at bounding box center [105, 15] width 94 height 13
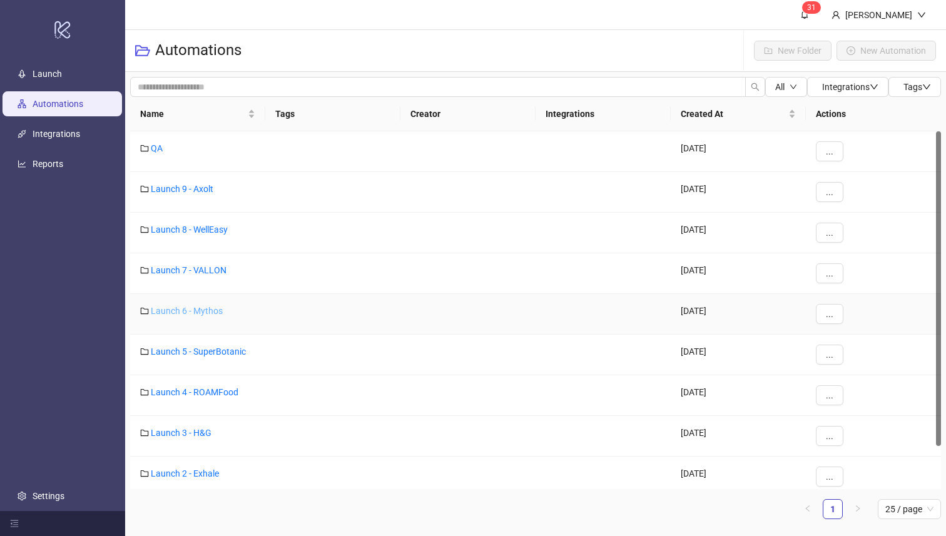
click at [196, 307] on link "Launch 6 - Mythos" at bounding box center [187, 311] width 72 height 10
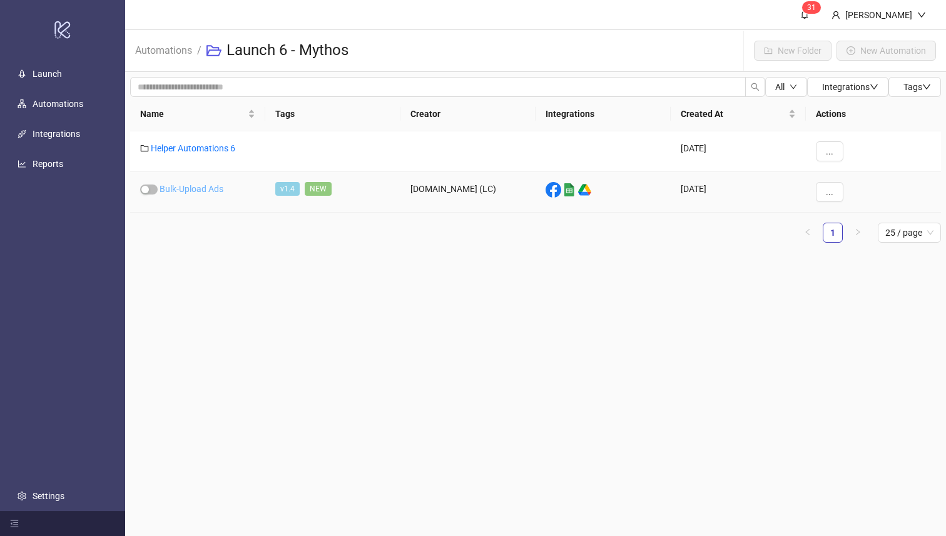
click at [189, 185] on link "Bulk-Upload Ads" at bounding box center [191, 189] width 64 height 10
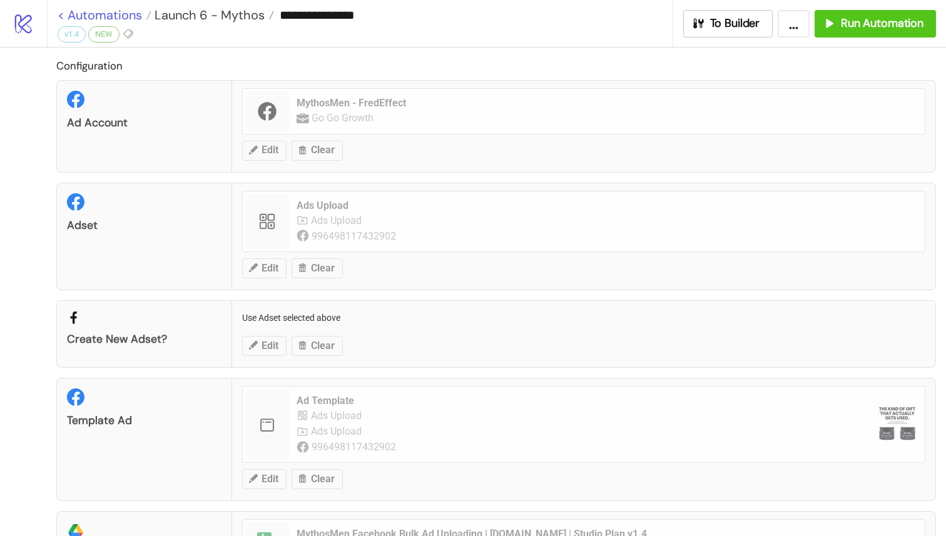
click at [63, 14] on link "< Automations" at bounding box center [105, 15] width 94 height 13
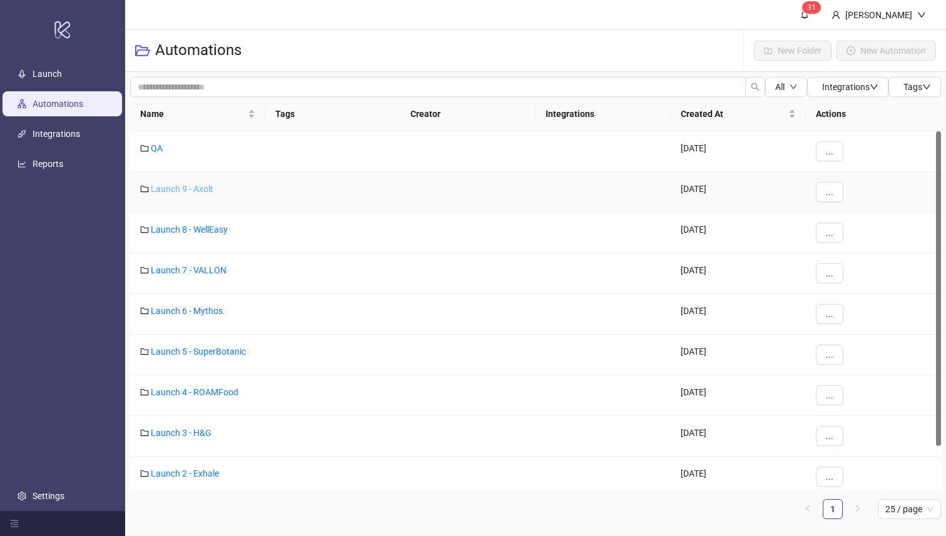
click at [195, 184] on link "Launch 9 - Axolt" at bounding box center [182, 189] width 63 height 10
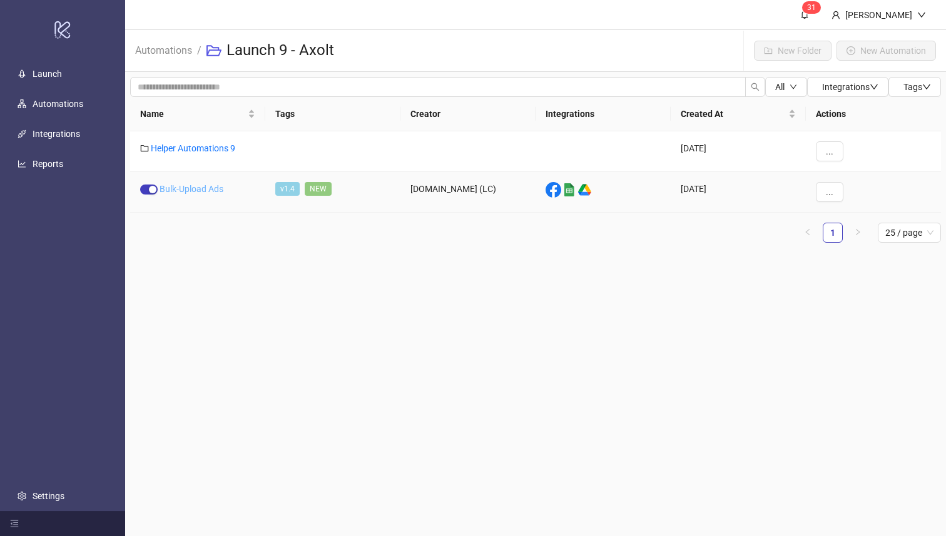
click at [201, 187] on link "Bulk-Upload Ads" at bounding box center [191, 189] width 64 height 10
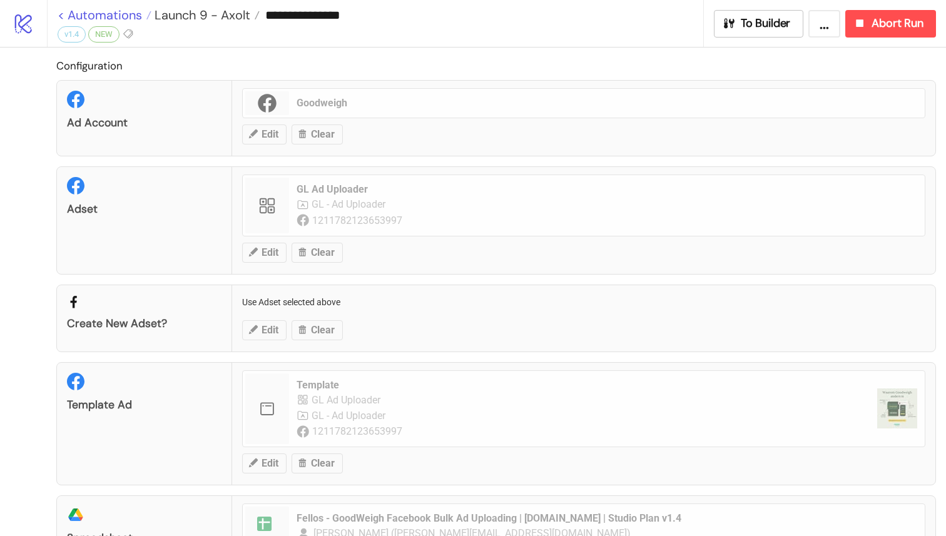
click at [63, 18] on link "< Automations" at bounding box center [105, 15] width 94 height 13
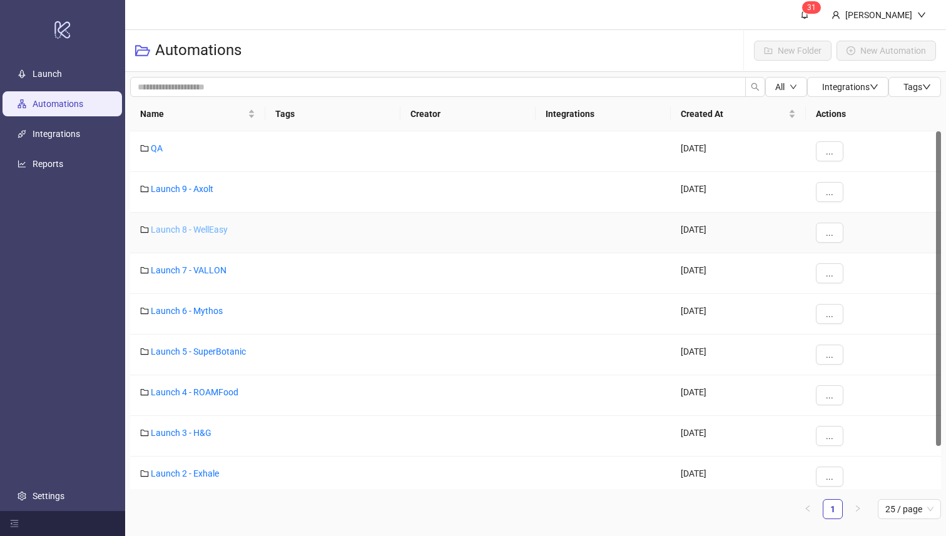
click at [175, 225] on link "Launch 8 - WellEasy" at bounding box center [189, 230] width 77 height 10
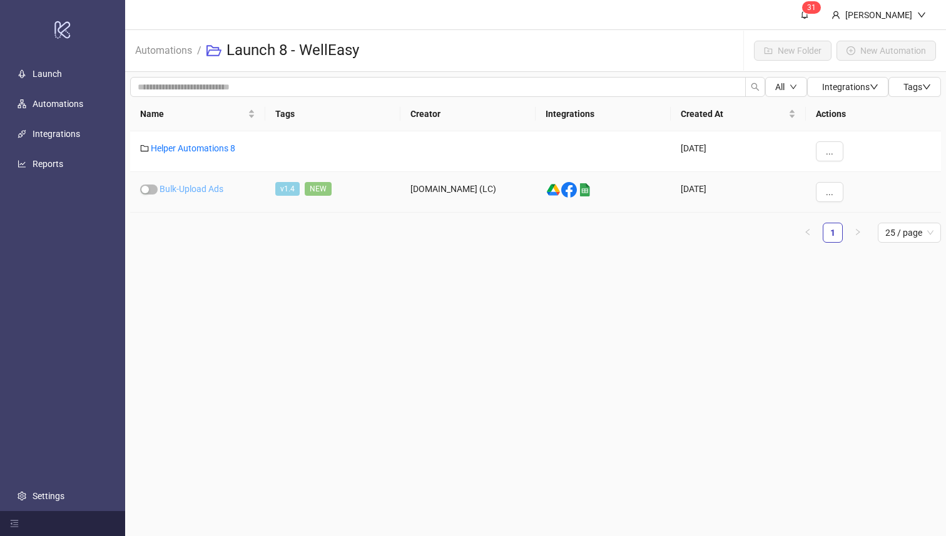
click at [188, 186] on link "Bulk-Upload Ads" at bounding box center [191, 189] width 64 height 10
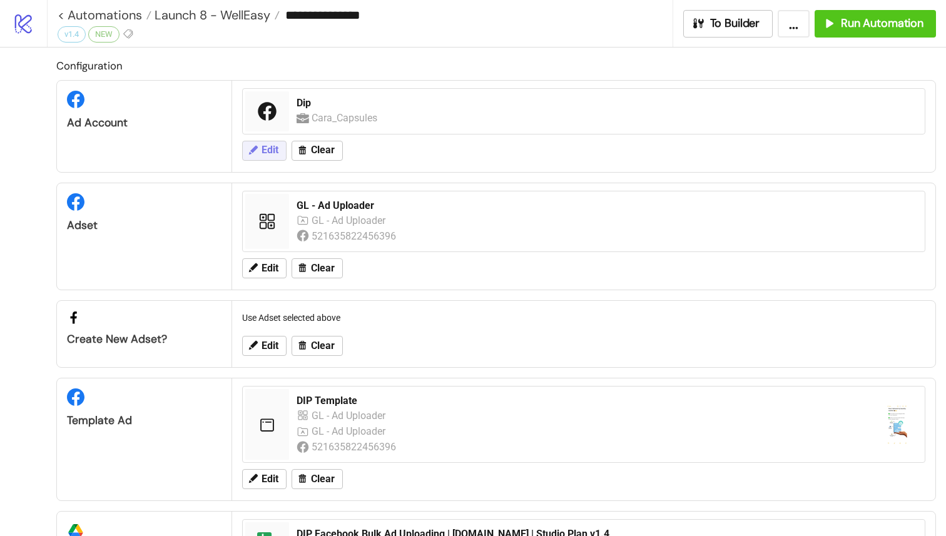
click at [268, 153] on span "Edit" at bounding box center [269, 149] width 17 height 11
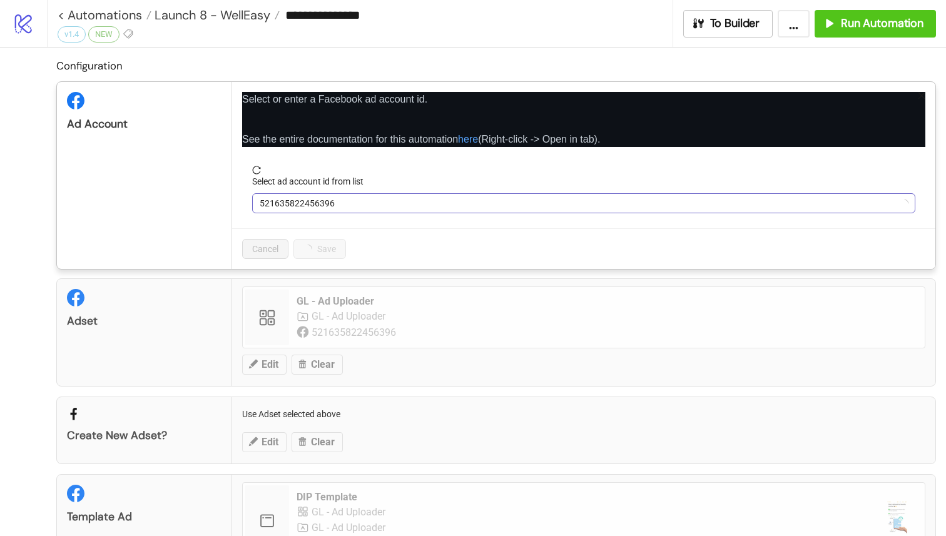
click at [336, 204] on span "521635822456396" at bounding box center [584, 203] width 648 height 19
click at [323, 204] on span "Dip" at bounding box center [584, 203] width 648 height 19
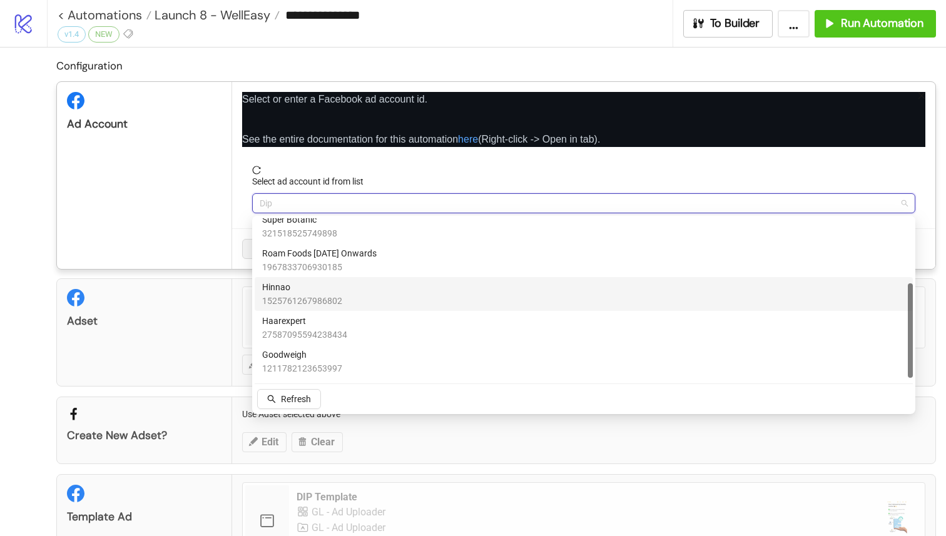
scroll to position [109, 0]
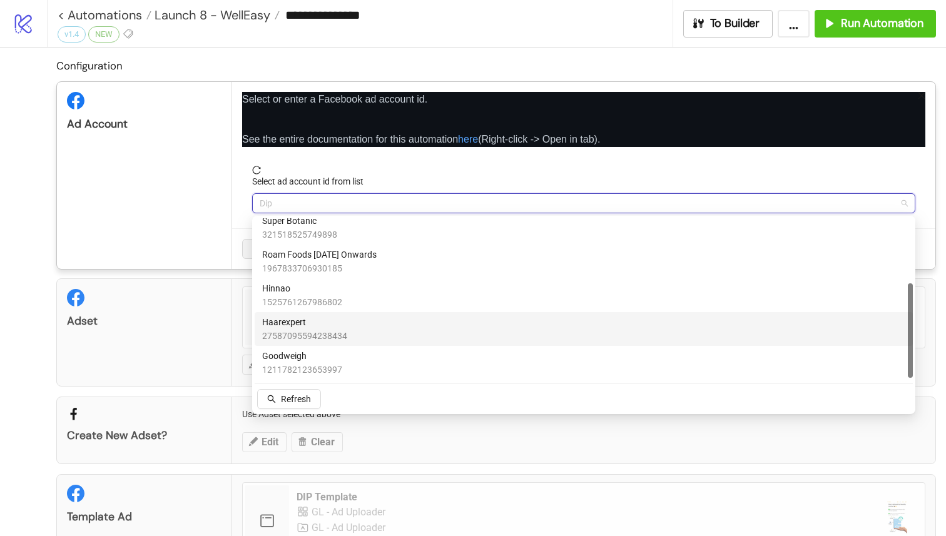
click at [385, 330] on div "Haarexpert 27587095594238434" at bounding box center [583, 329] width 643 height 28
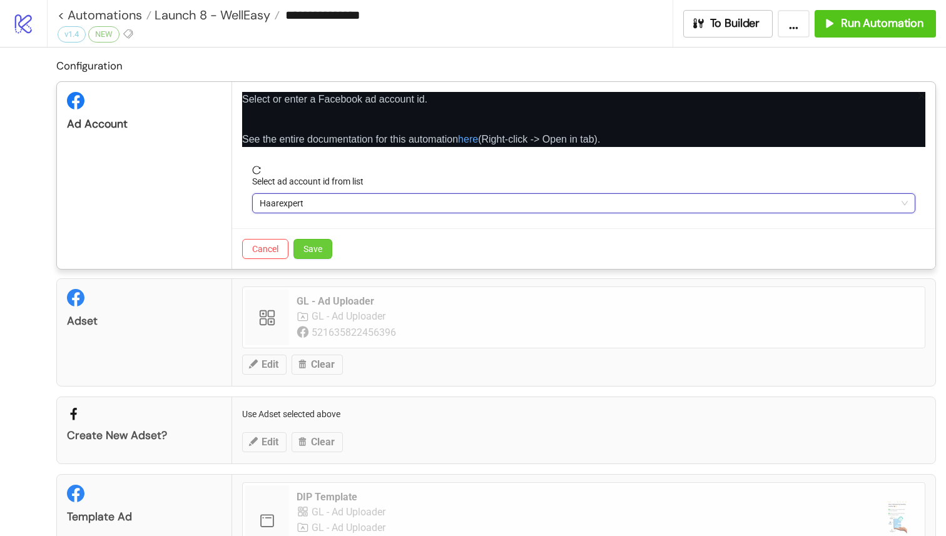
click at [308, 247] on span "Save" at bounding box center [312, 249] width 19 height 10
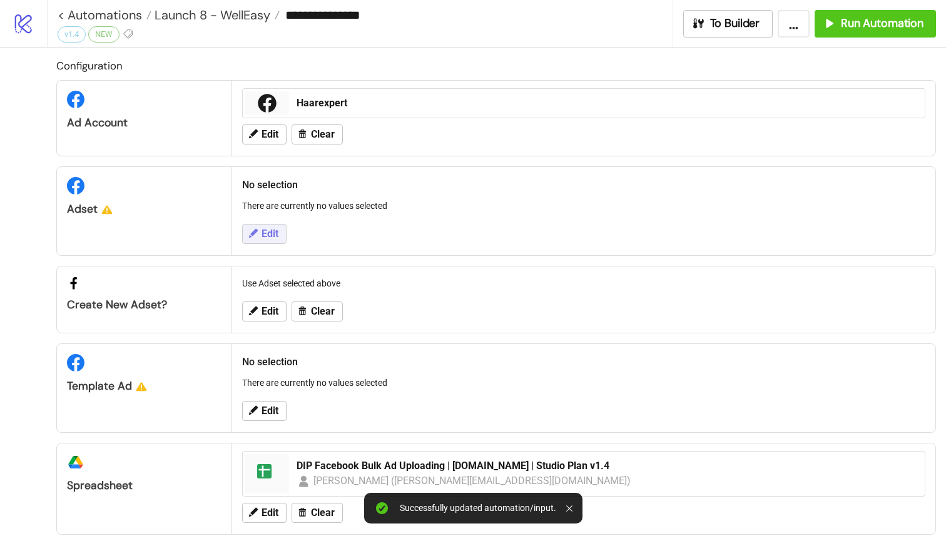
click at [277, 239] on span "Edit" at bounding box center [269, 233] width 17 height 11
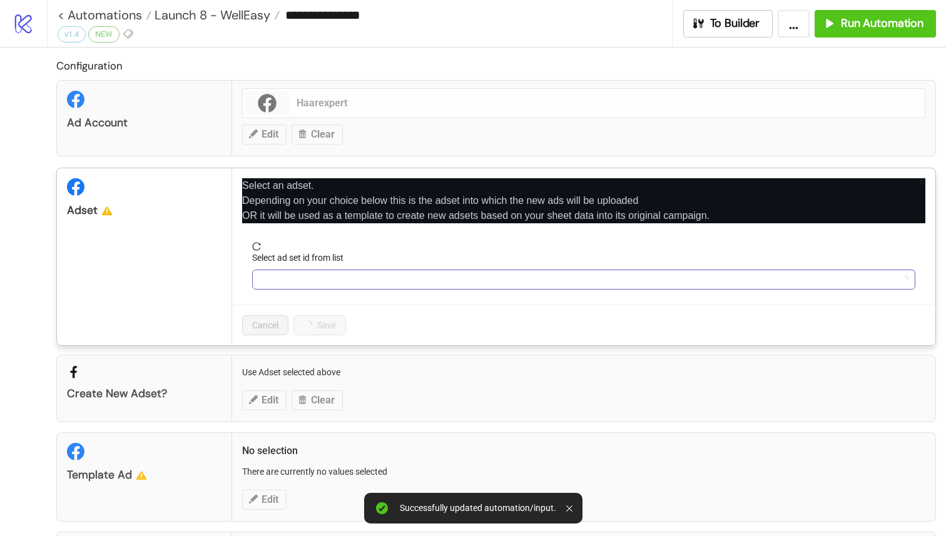
click at [307, 281] on input "Select ad set id from list" at bounding box center [578, 279] width 637 height 19
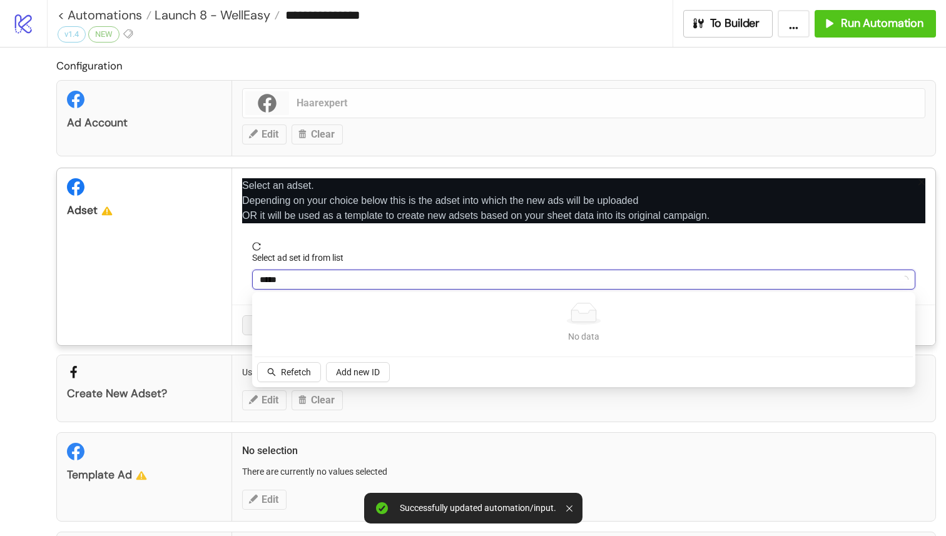
type input "******"
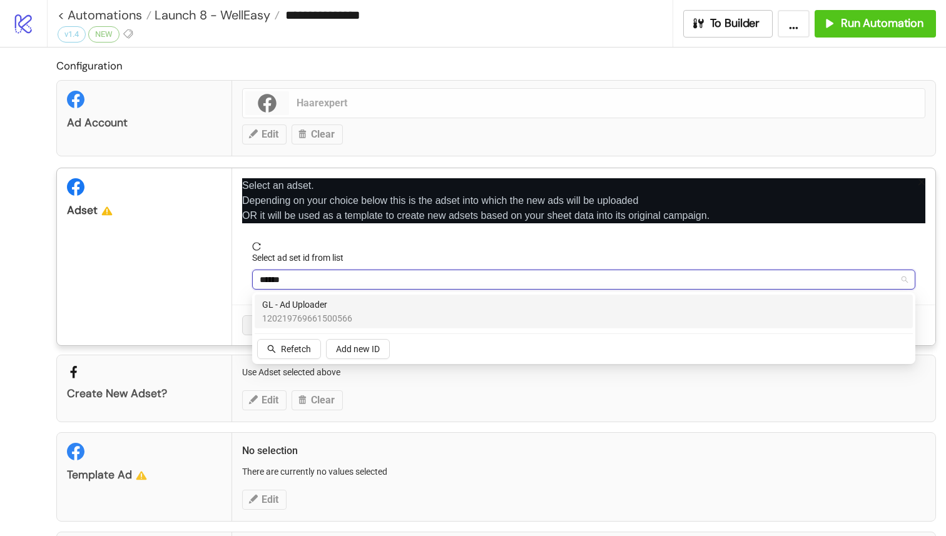
click at [311, 308] on span "GL - Ad Uploader" at bounding box center [307, 305] width 90 height 14
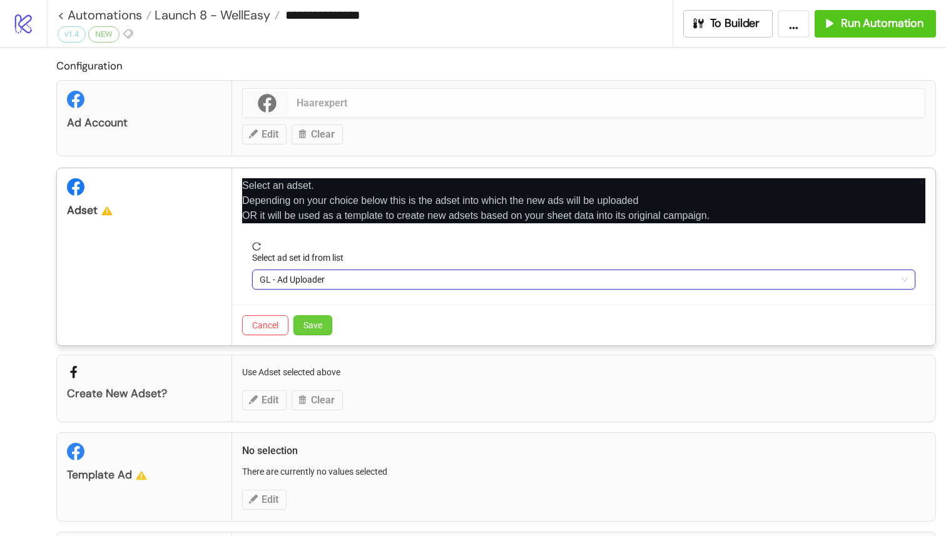
click at [317, 328] on span "Save" at bounding box center [312, 325] width 19 height 10
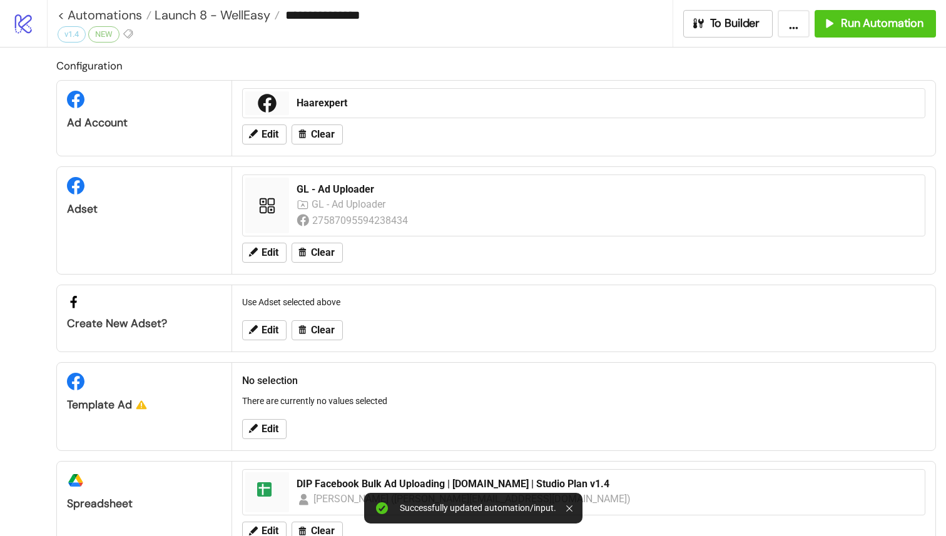
scroll to position [48, 0]
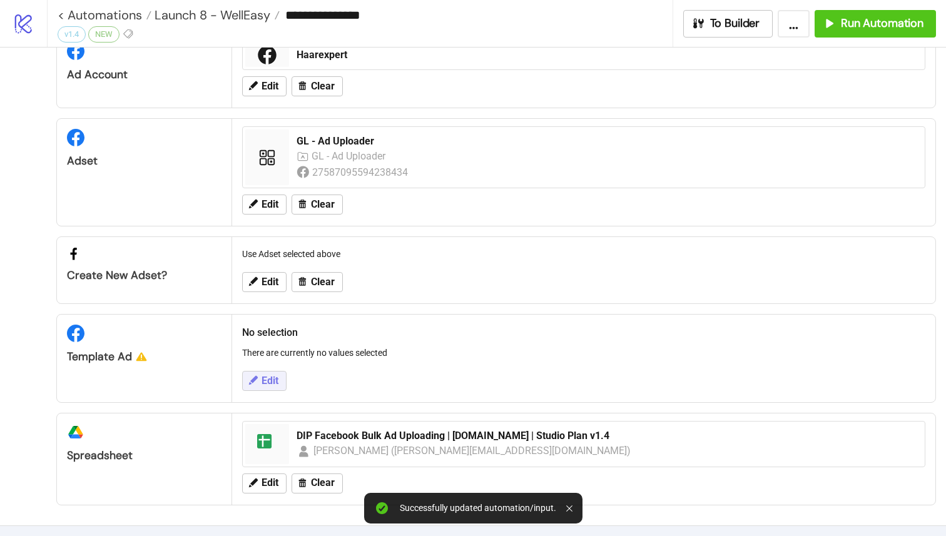
click at [266, 377] on span "Edit" at bounding box center [269, 380] width 17 height 11
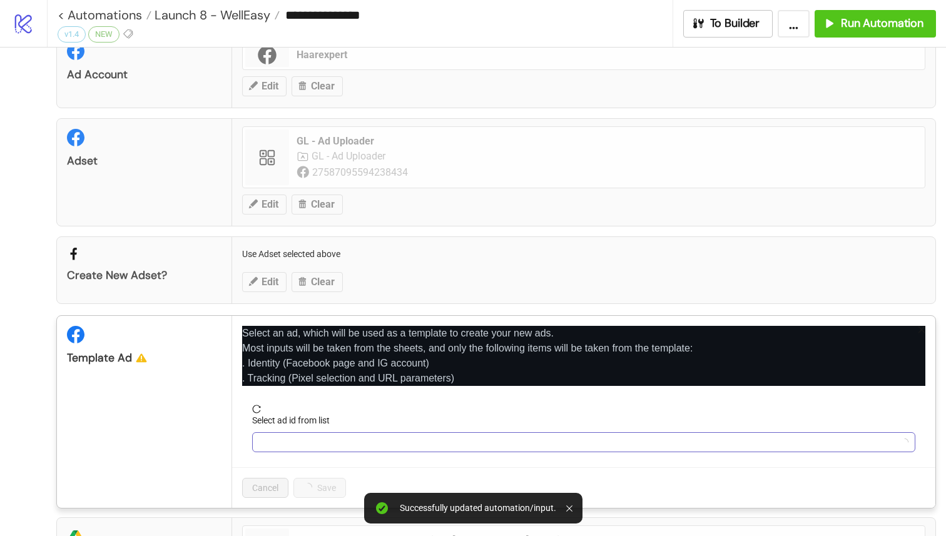
click at [314, 433] on input "Select ad id from list" at bounding box center [578, 442] width 637 height 19
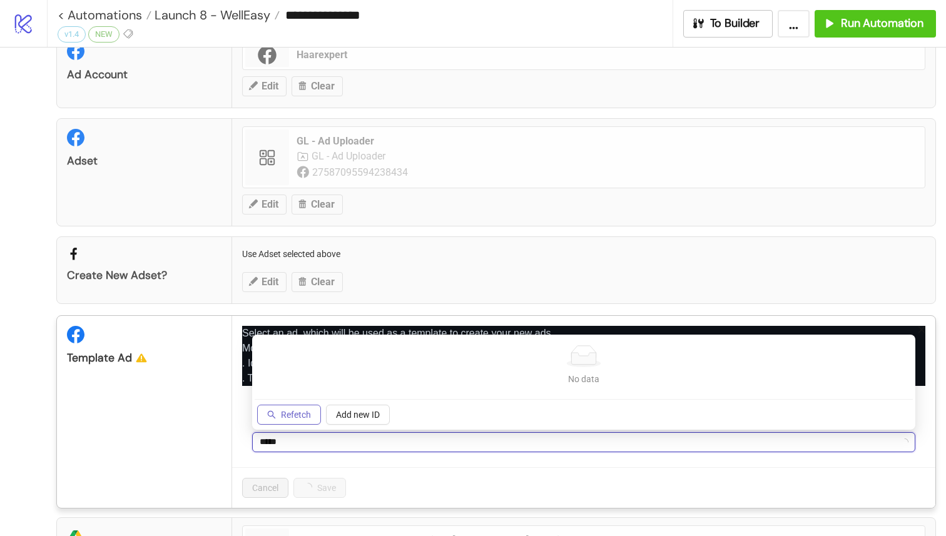
type input "*****"
click at [289, 413] on span "Refetch" at bounding box center [296, 415] width 30 height 10
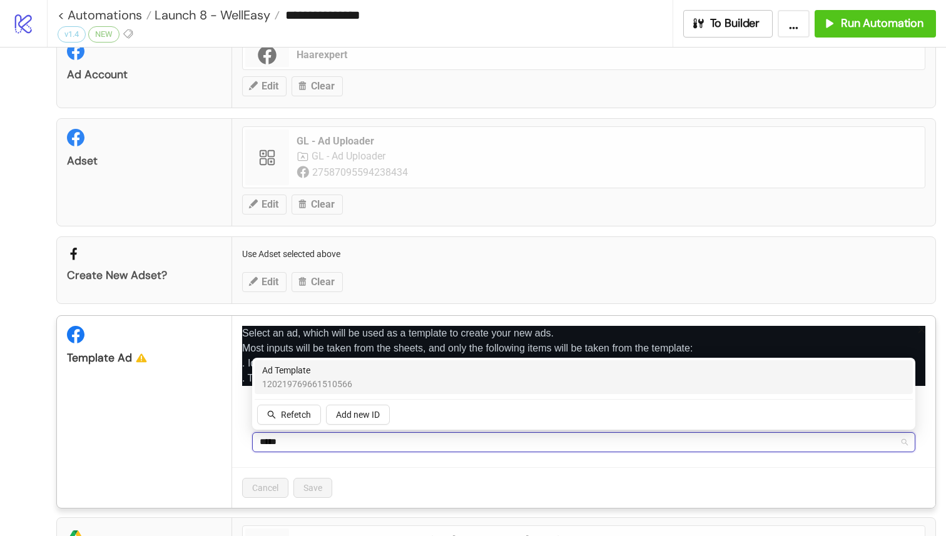
click at [312, 381] on span "120219769661510566" at bounding box center [307, 384] width 90 height 14
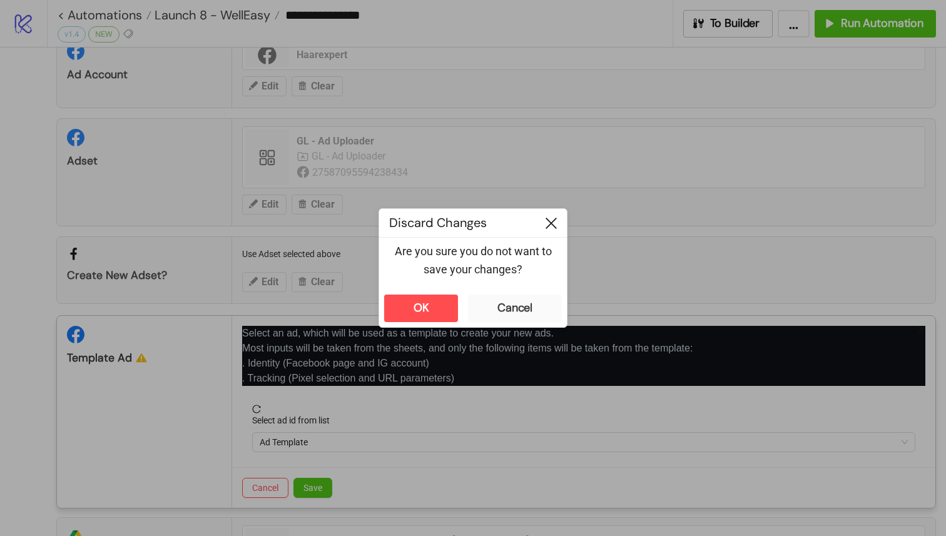
click at [550, 231] on div at bounding box center [550, 223] width 31 height 28
click at [551, 226] on icon at bounding box center [550, 223] width 11 height 11
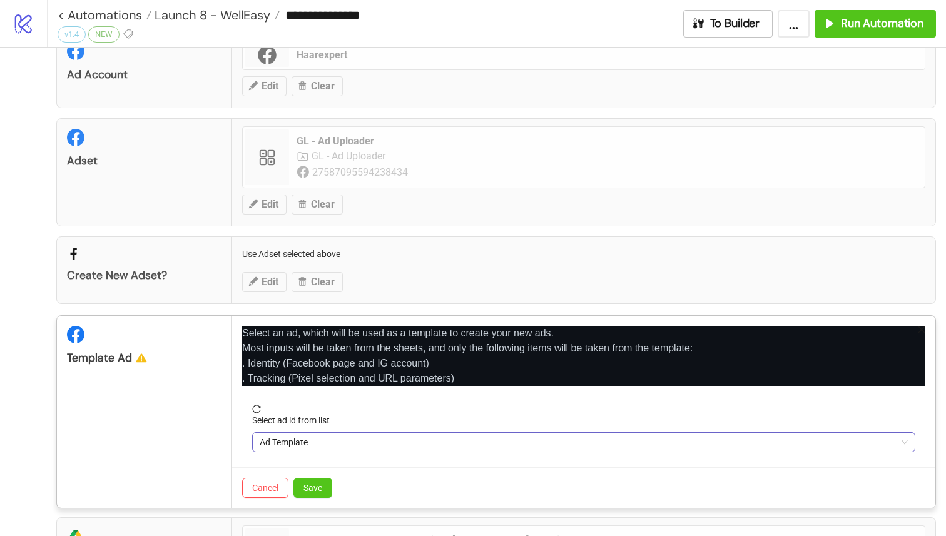
click at [342, 435] on span "Ad Template" at bounding box center [584, 442] width 648 height 19
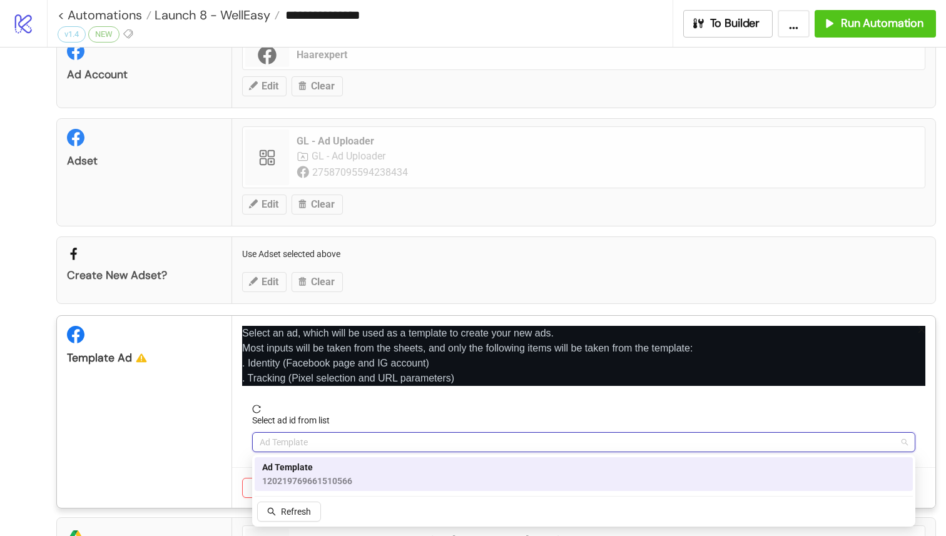
click at [315, 478] on span "120219769661510566" at bounding box center [307, 481] width 90 height 14
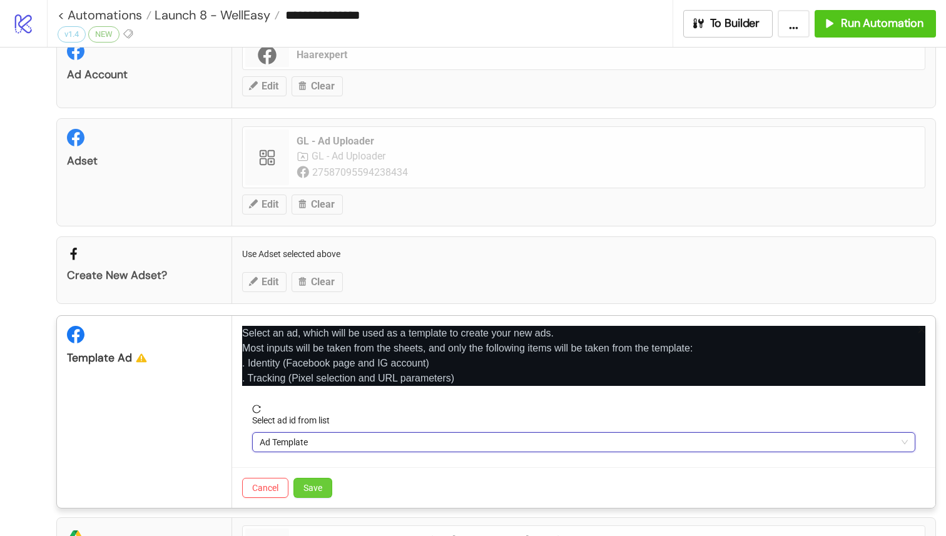
click at [315, 483] on span "Save" at bounding box center [312, 488] width 19 height 10
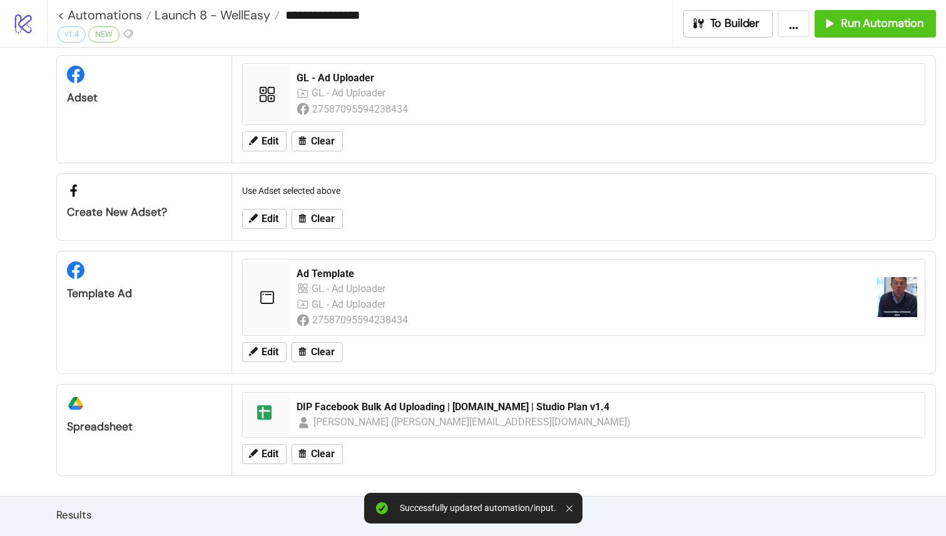
scroll to position [188, 0]
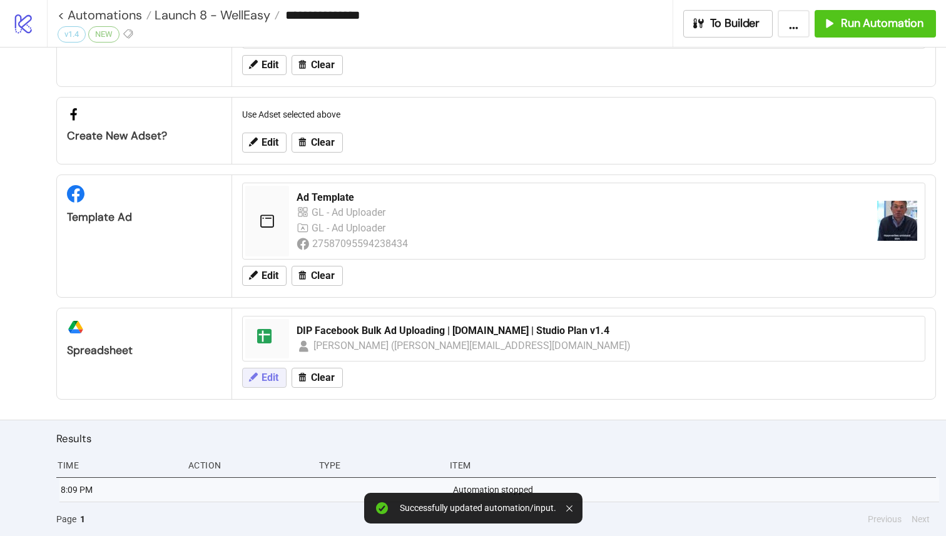
click at [261, 382] on span "Edit" at bounding box center [269, 377] width 17 height 11
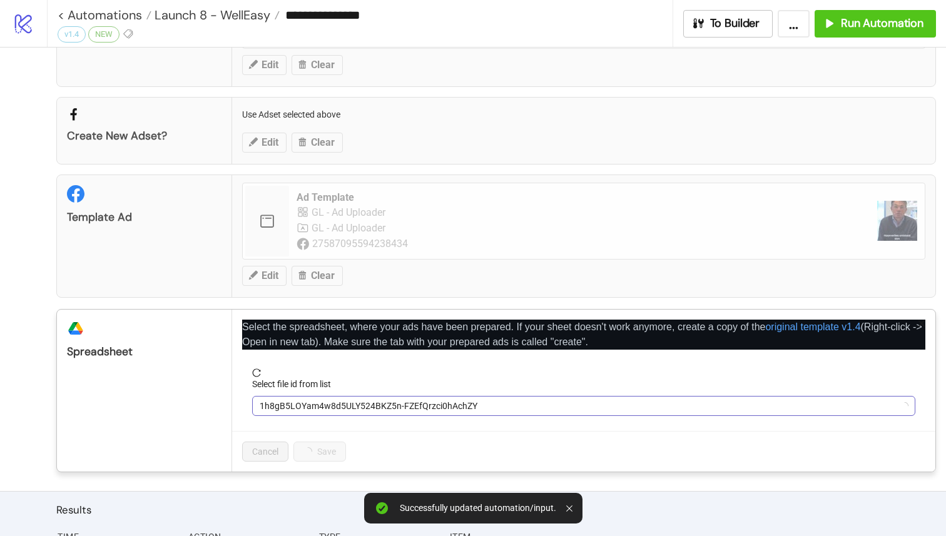
click at [342, 404] on span "1h8gB5LOYam4w8d5ULY524BKZ5n-FZEfQrzci0hAchZY" at bounding box center [584, 406] width 648 height 19
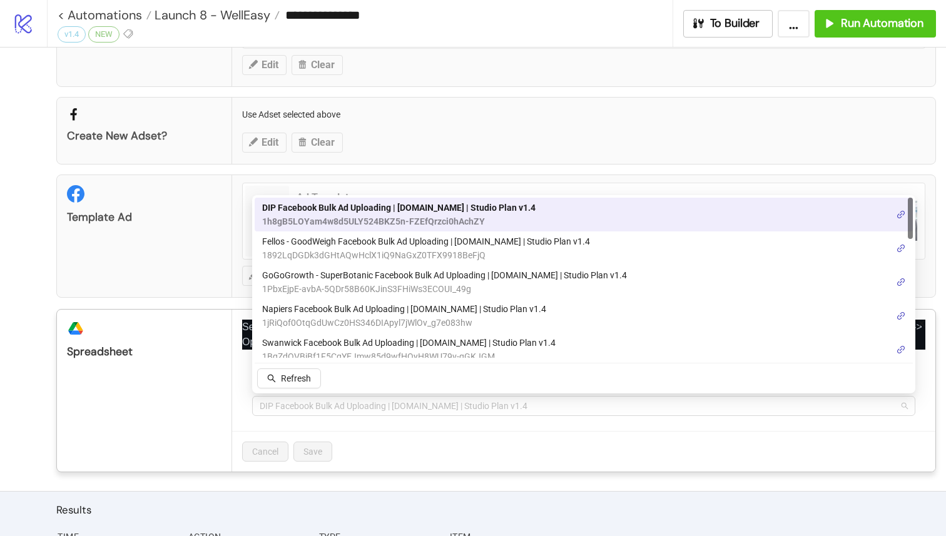
click at [383, 405] on span "DIP Facebook Bulk Ad Uploading | [DOMAIN_NAME] | Studio Plan v1.4" at bounding box center [584, 406] width 648 height 19
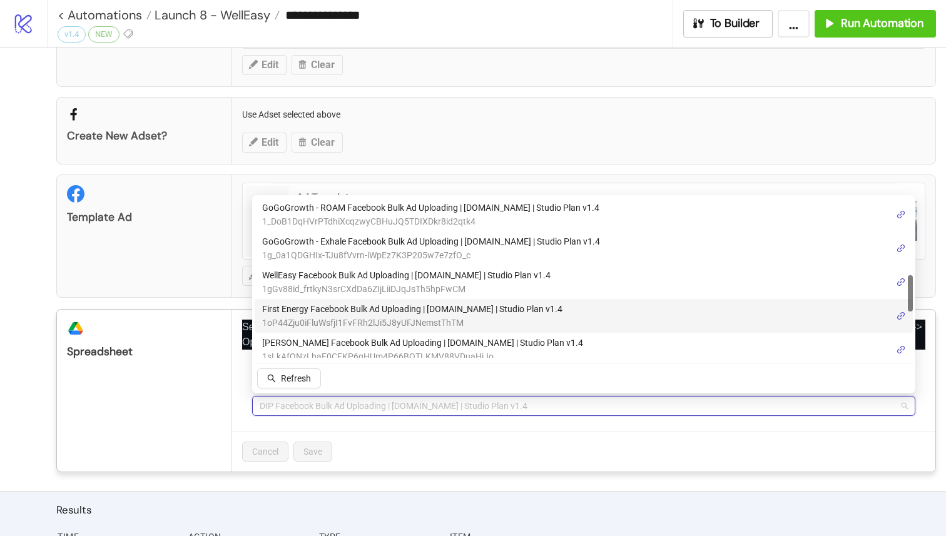
scroll to position [392, 0]
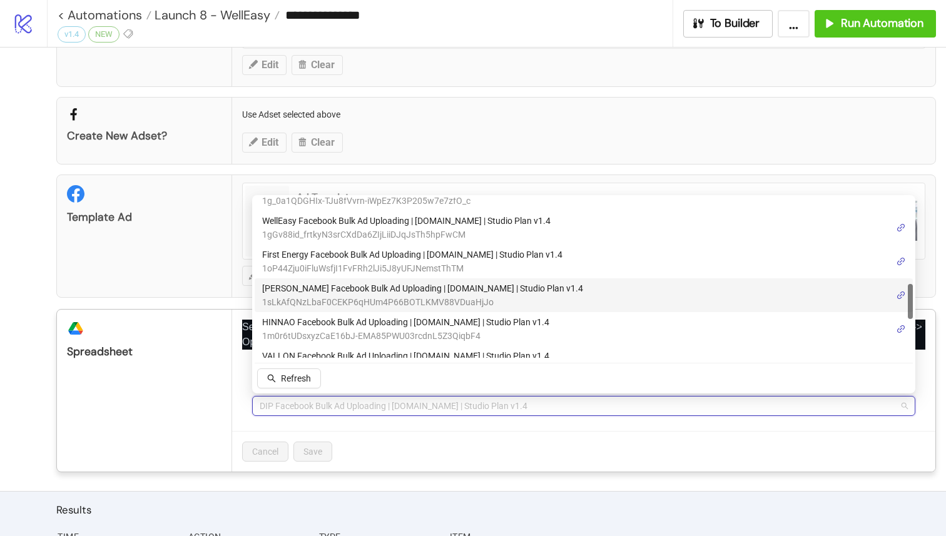
click at [346, 293] on span "[PERSON_NAME] Facebook Bulk Ad Uploading | [DOMAIN_NAME] | Studio Plan v1.4" at bounding box center [422, 288] width 321 height 14
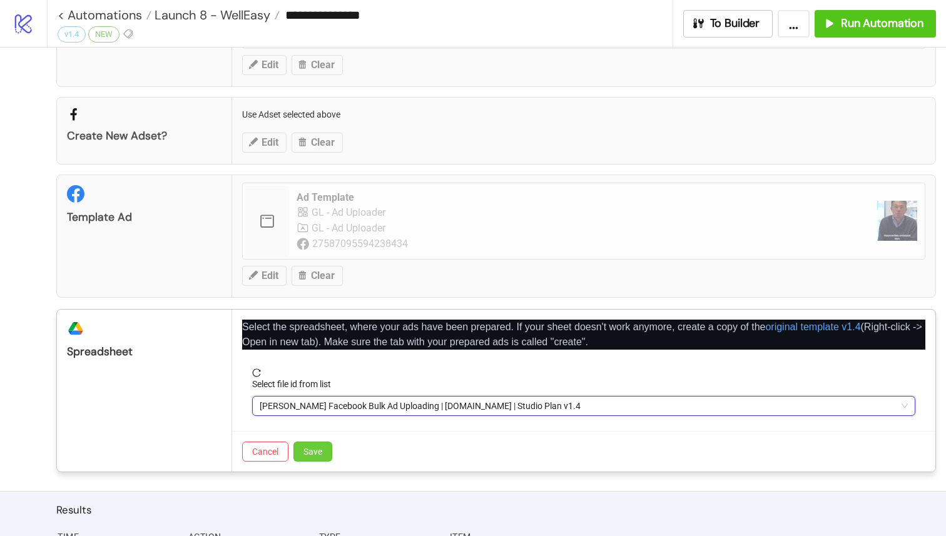
click at [308, 448] on span "Save" at bounding box center [312, 452] width 19 height 10
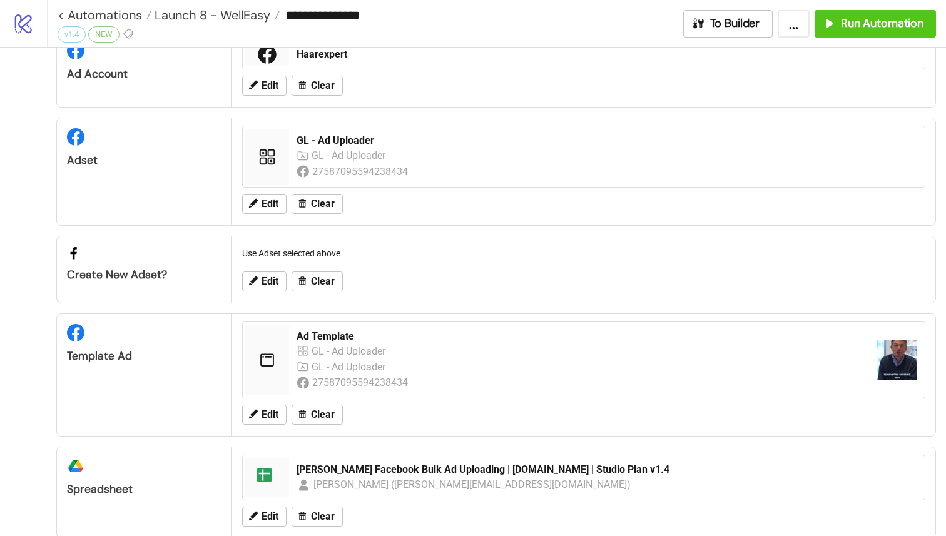
scroll to position [0, 0]
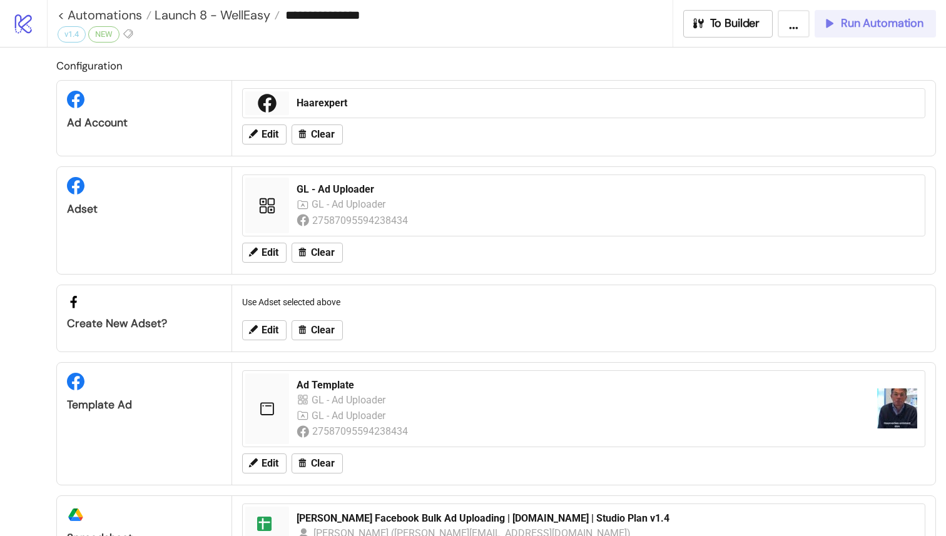
click at [870, 21] on span "Run Automation" at bounding box center [882, 23] width 83 height 14
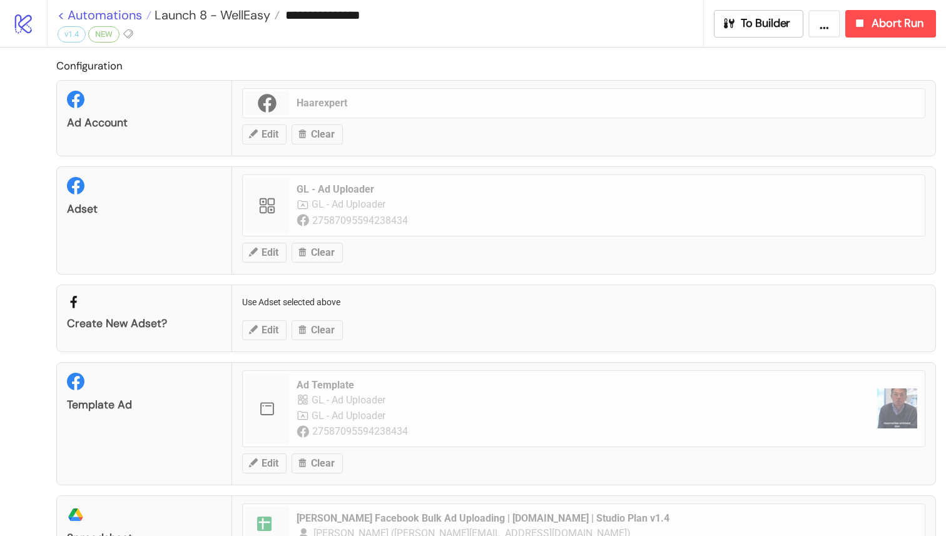
click at [61, 16] on link "< Automations" at bounding box center [105, 15] width 94 height 13
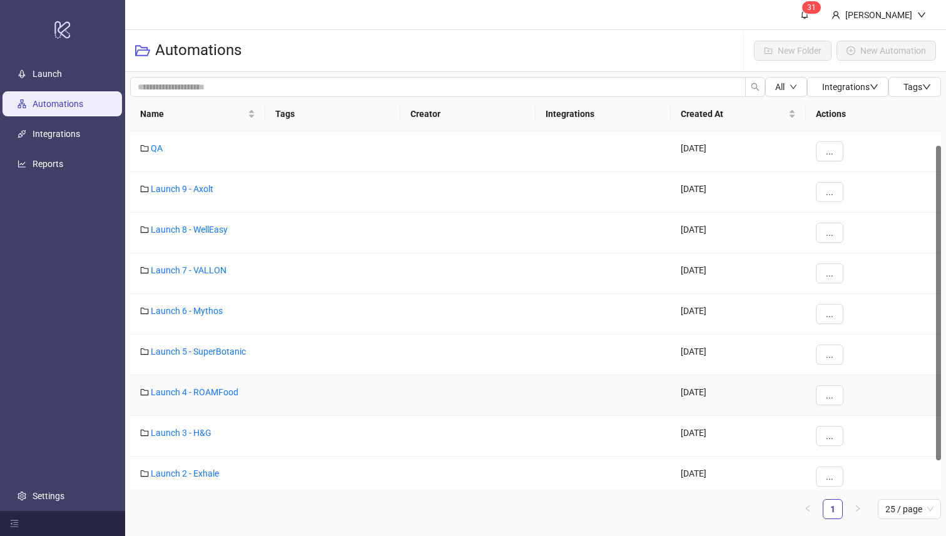
scroll to position [49, 0]
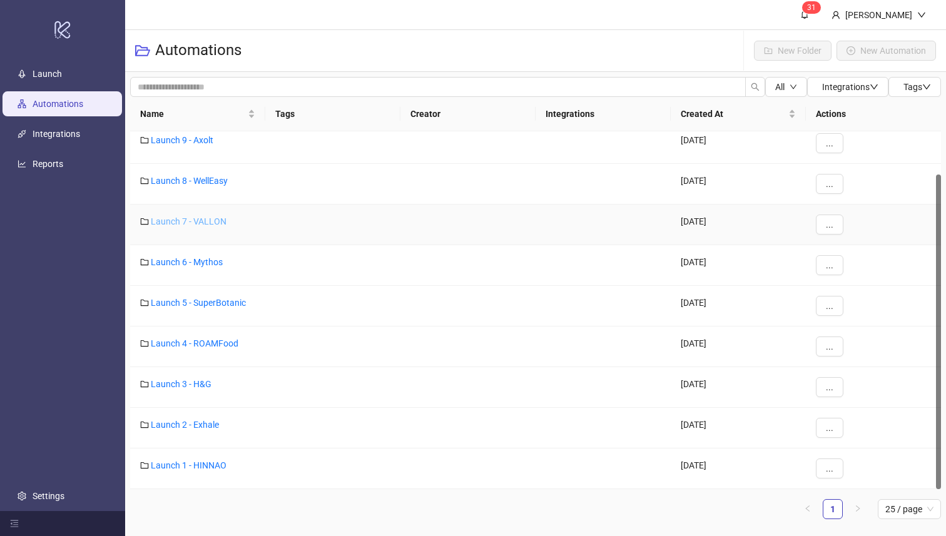
click at [201, 219] on link "Launch 7 - VALLON" at bounding box center [189, 221] width 76 height 10
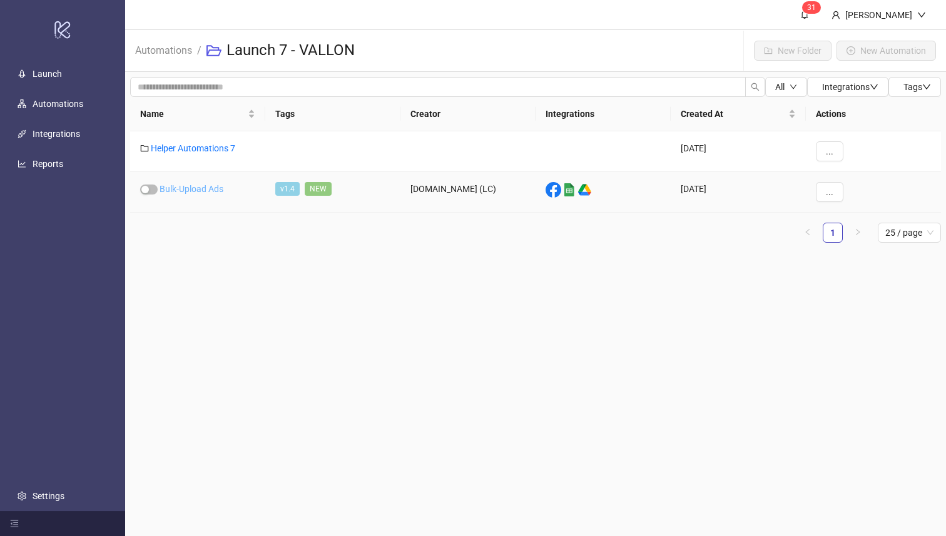
click at [198, 191] on link "Bulk-Upload Ads" at bounding box center [191, 189] width 64 height 10
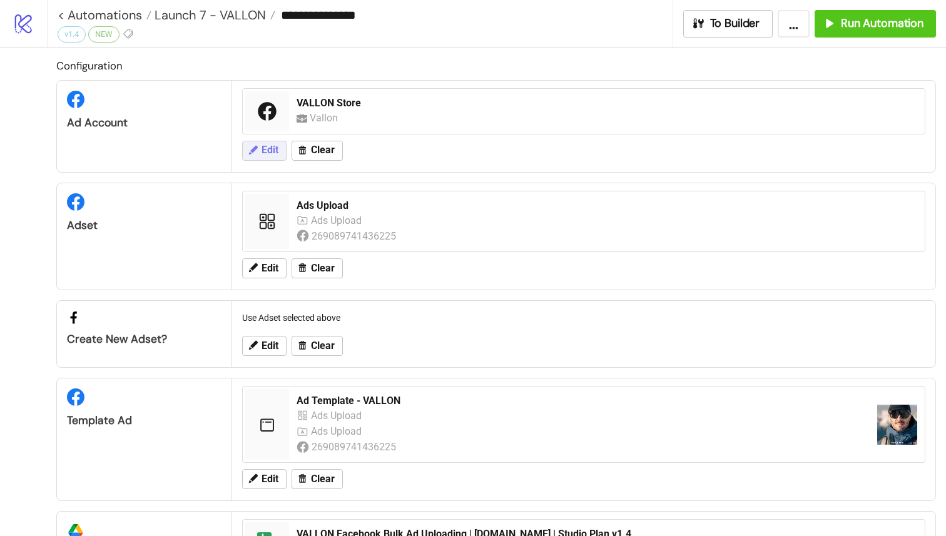
click at [258, 151] on icon at bounding box center [252, 149] width 11 height 11
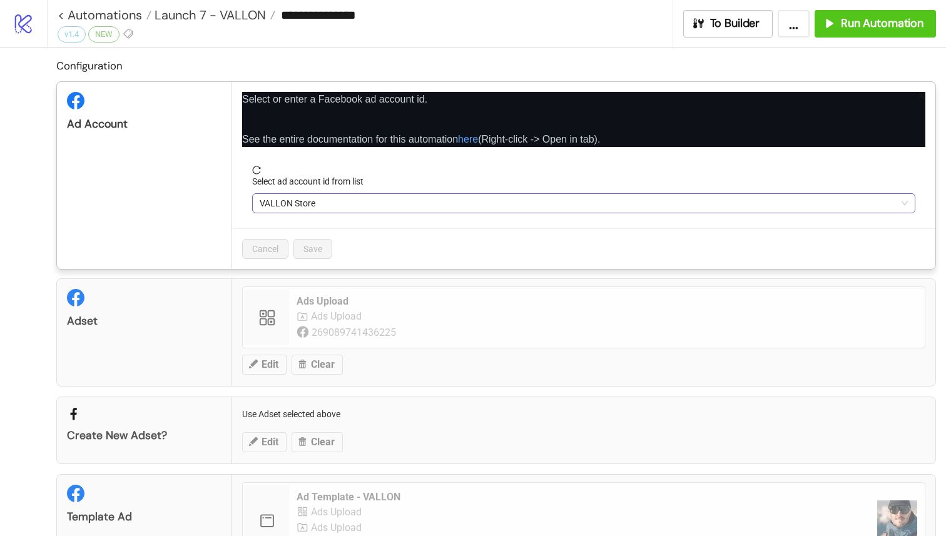
click at [343, 200] on span "VALLON Store" at bounding box center [584, 203] width 648 height 19
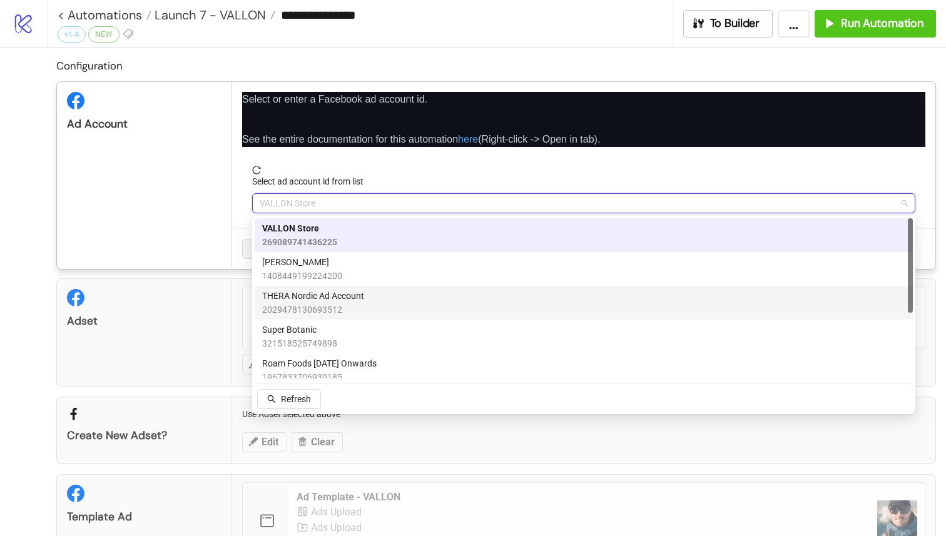
click at [325, 301] on span "THERA Nordic Ad Account" at bounding box center [313, 296] width 102 height 14
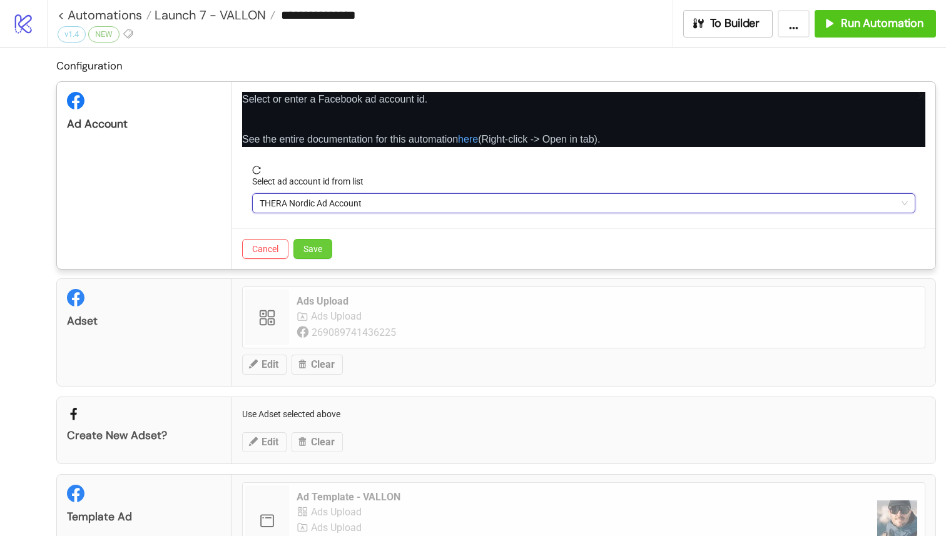
click at [312, 252] on span "Save" at bounding box center [312, 249] width 19 height 10
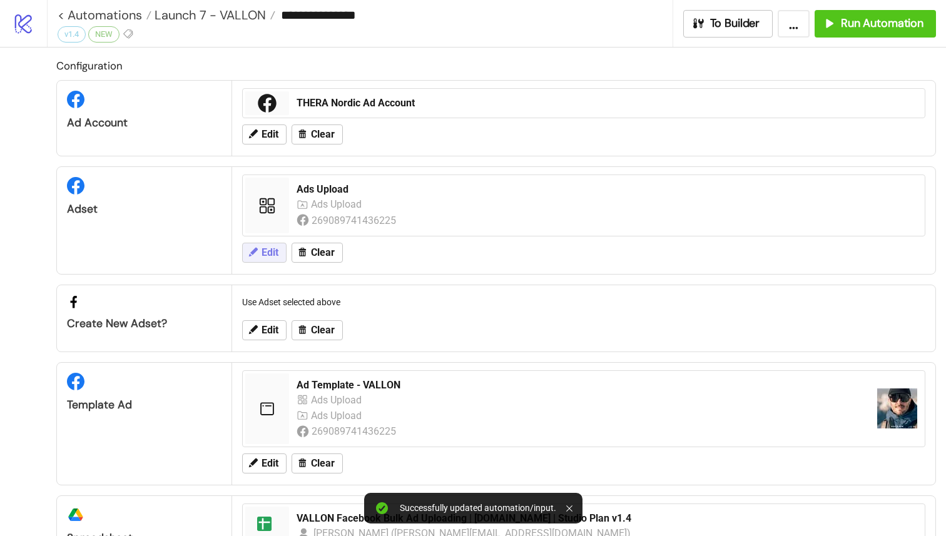
click at [270, 254] on span "Edit" at bounding box center [269, 252] width 17 height 11
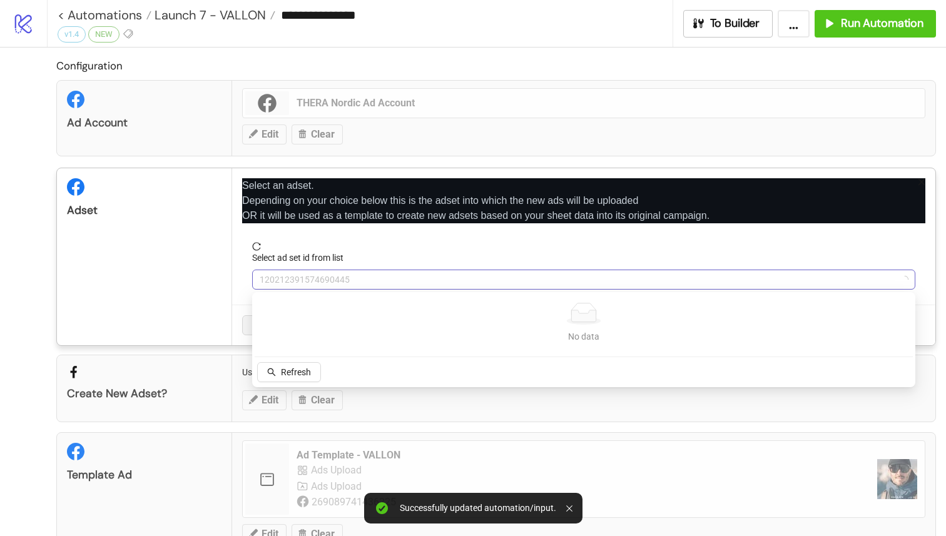
click at [297, 281] on span "120212391574690445" at bounding box center [584, 279] width 648 height 19
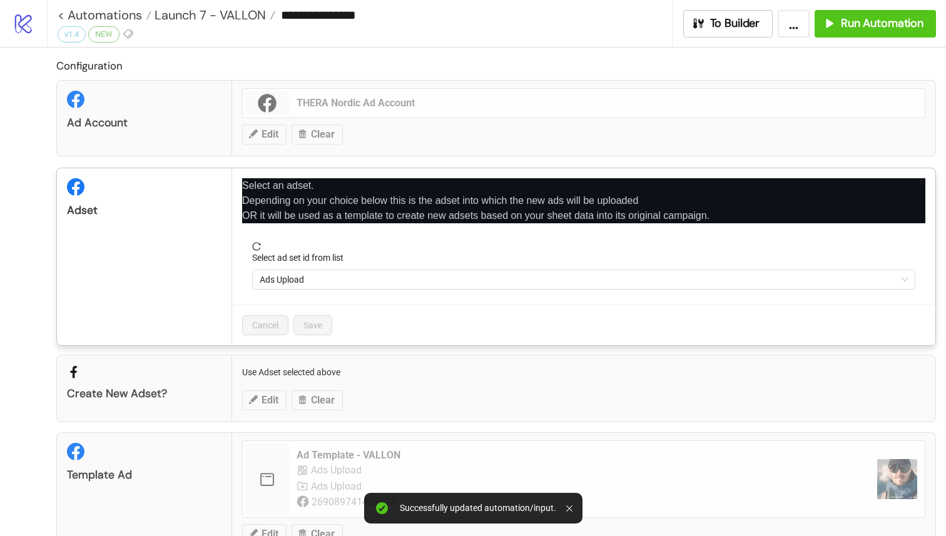
click at [338, 283] on span "Ads Upload" at bounding box center [584, 279] width 648 height 19
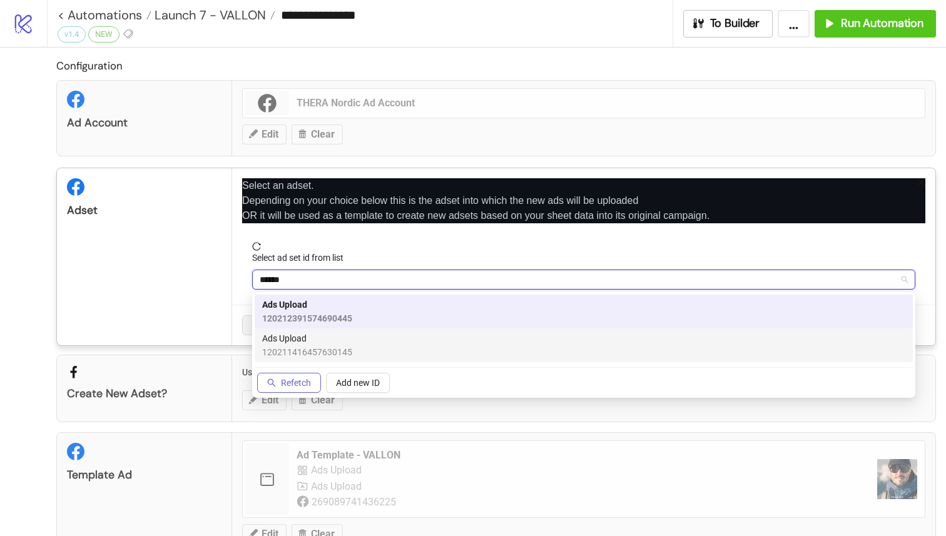
type input "******"
click at [274, 383] on icon "search" at bounding box center [271, 382] width 9 height 9
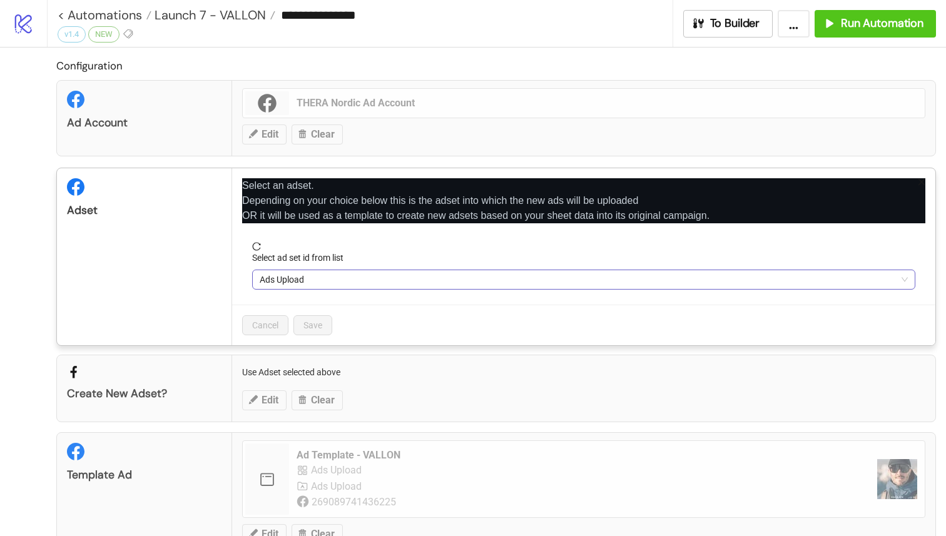
click at [319, 281] on span "Ads Upload" at bounding box center [584, 279] width 648 height 19
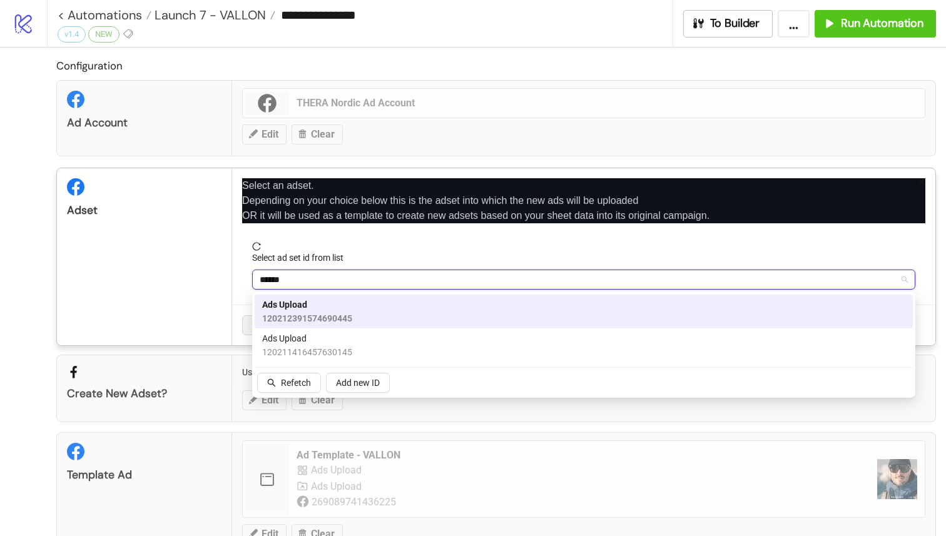
type input "******"
click at [328, 278] on span "Ads Upload" at bounding box center [584, 279] width 648 height 19
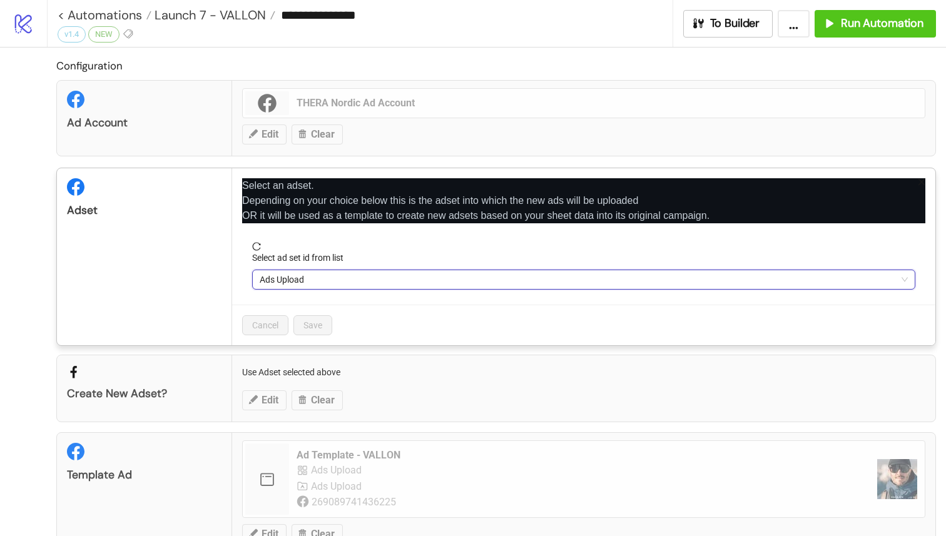
click at [378, 279] on span "Ads Upload" at bounding box center [584, 279] width 648 height 19
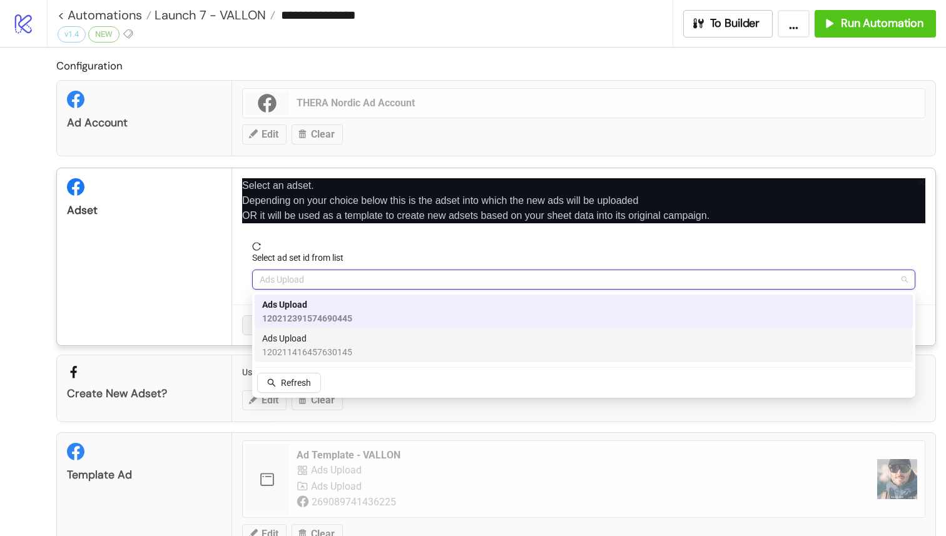
click at [373, 351] on div "Ads Upload 120211416457630145" at bounding box center [583, 345] width 643 height 28
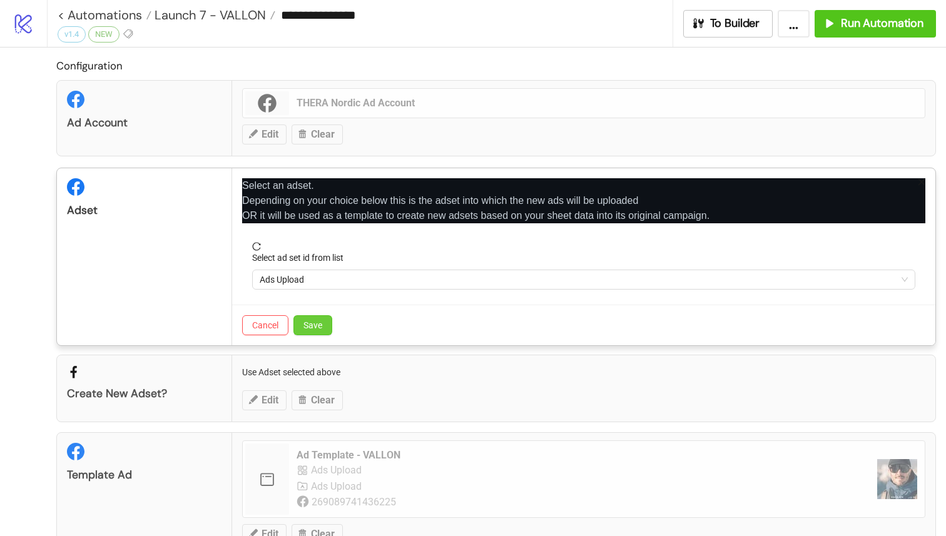
click at [311, 329] on span "Save" at bounding box center [312, 325] width 19 height 10
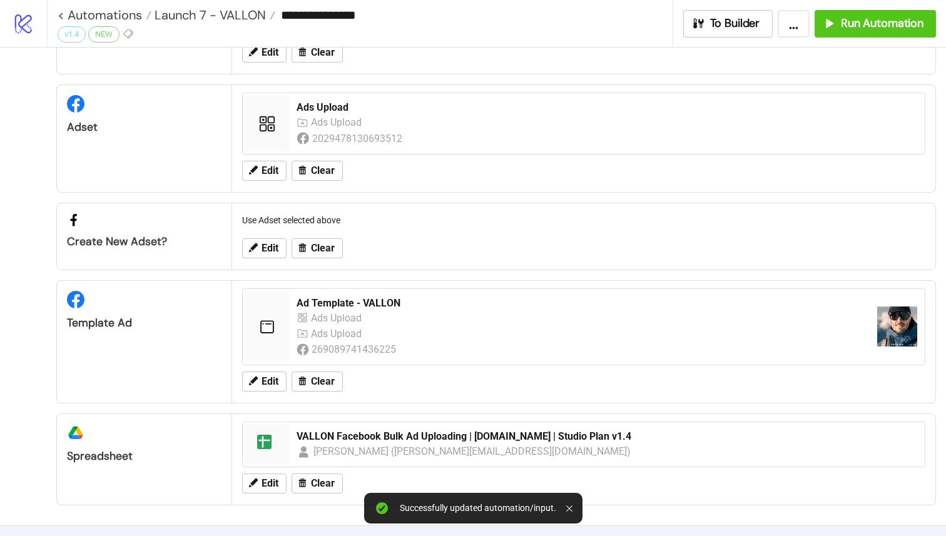
scroll to position [83, 0]
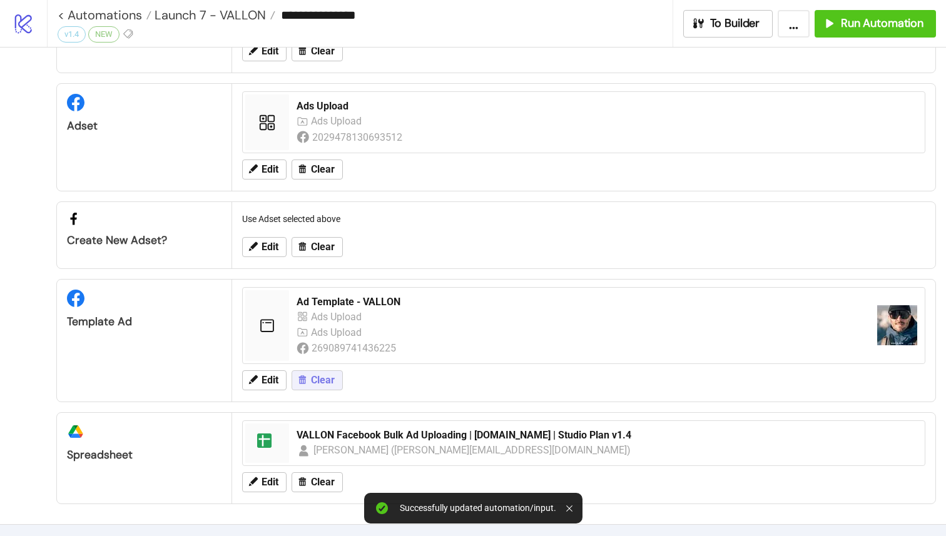
click at [311, 380] on span "Clear" at bounding box center [323, 380] width 24 height 11
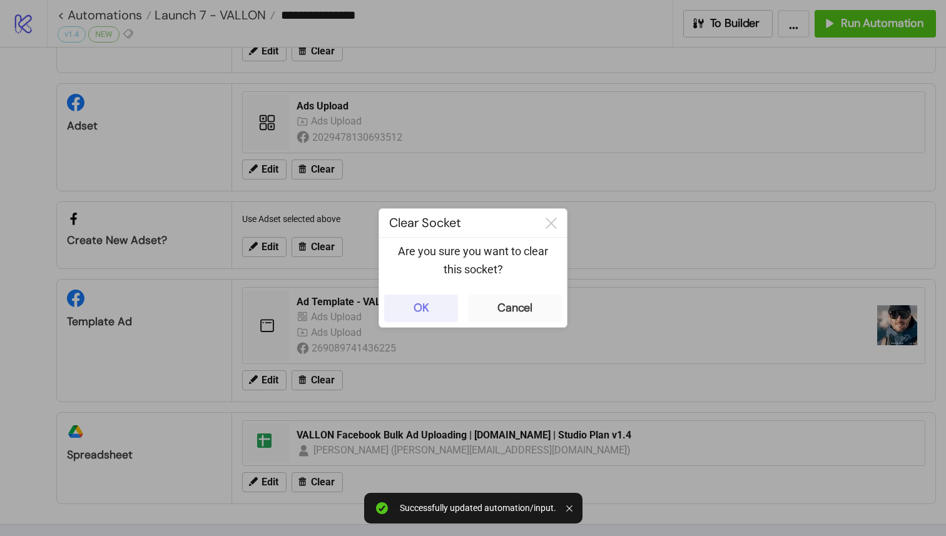
click at [431, 317] on button "OK" at bounding box center [421, 309] width 74 height 28
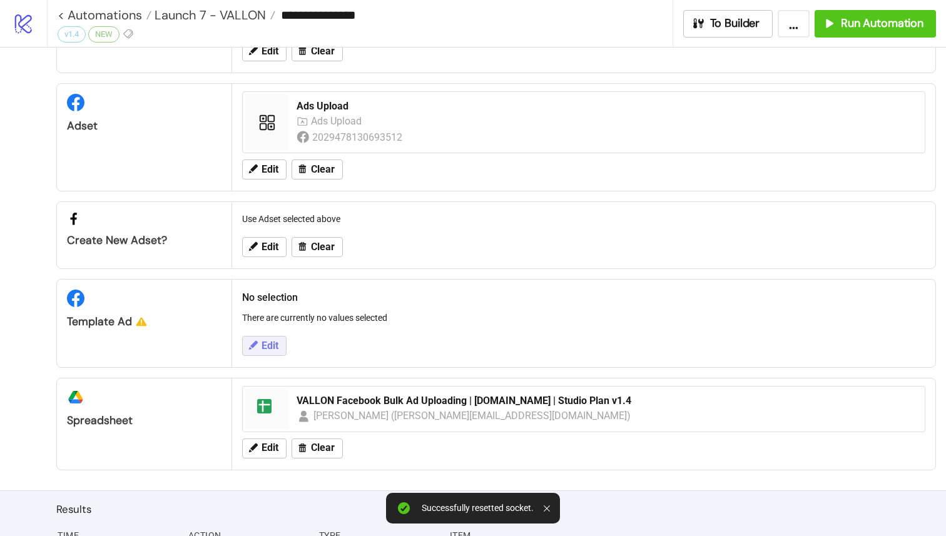
click at [273, 345] on span "Edit" at bounding box center [269, 345] width 17 height 11
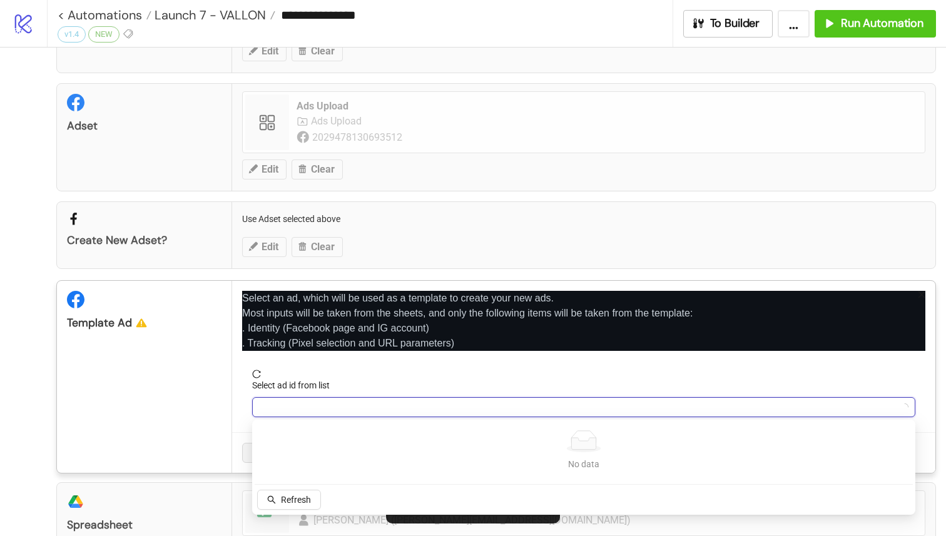
click at [315, 399] on input "Select ad id from list" at bounding box center [578, 407] width 637 height 19
type input "********"
click at [282, 498] on span "Refetch" at bounding box center [296, 500] width 30 height 10
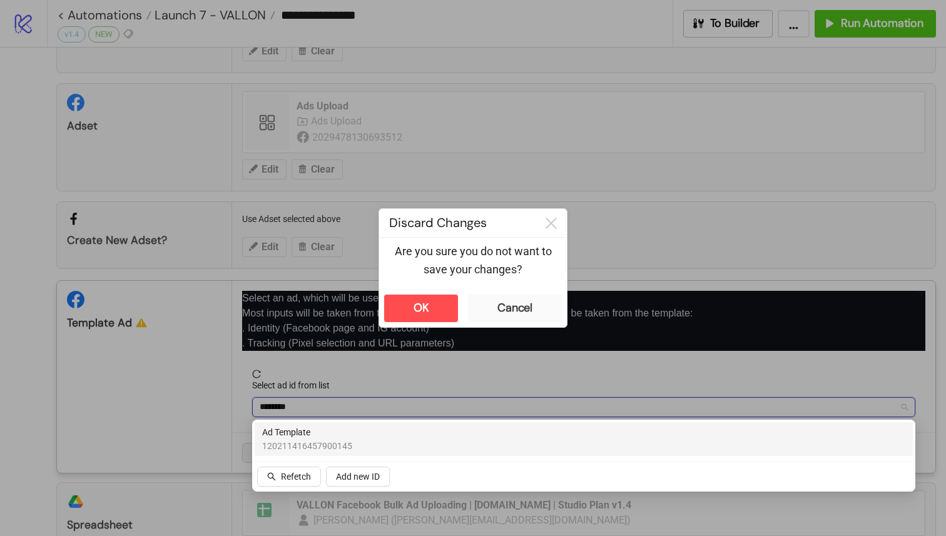
click at [351, 440] on div "Ad Template 120211416457900145" at bounding box center [583, 439] width 643 height 28
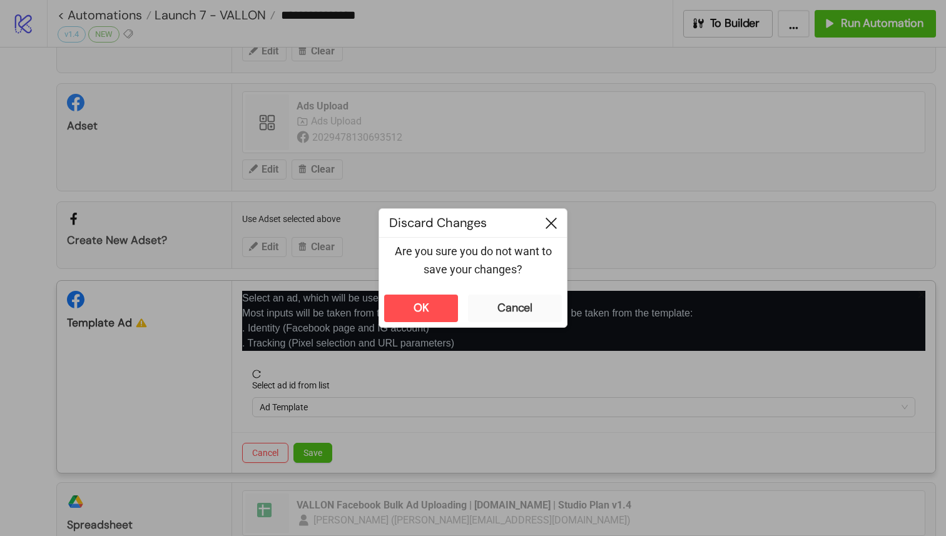
click at [552, 216] on div at bounding box center [550, 223] width 31 height 28
click at [550, 226] on icon at bounding box center [550, 223] width 11 height 11
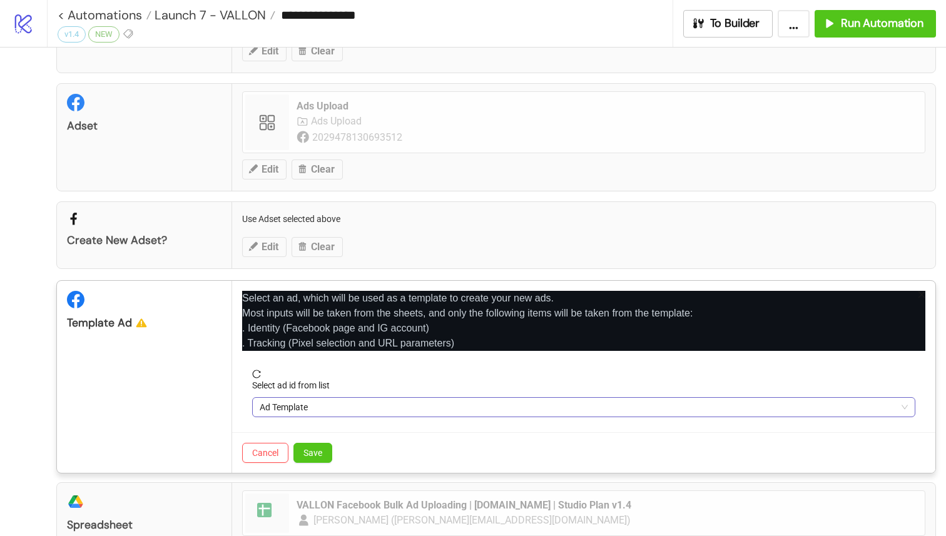
click at [353, 405] on span "Ad Template" at bounding box center [584, 407] width 648 height 19
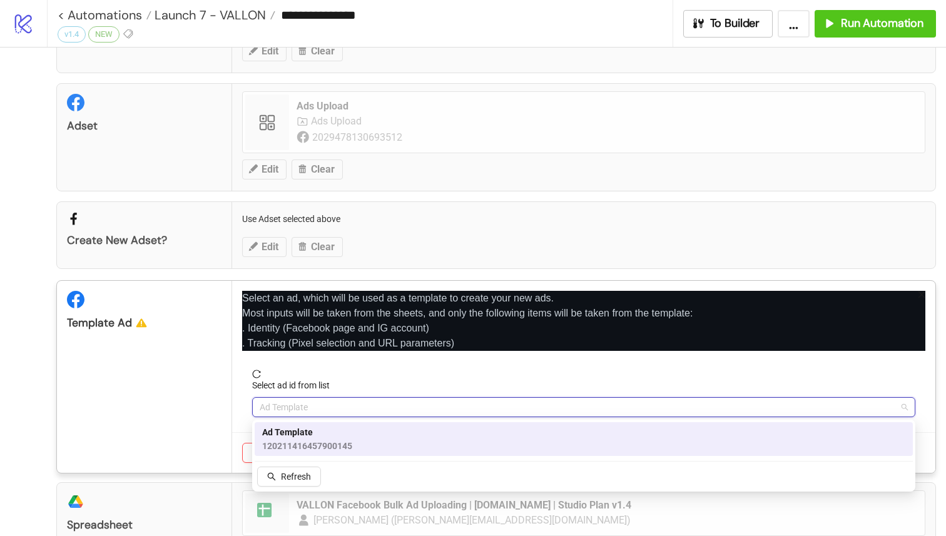
click at [344, 433] on span "Ad Template" at bounding box center [307, 432] width 90 height 14
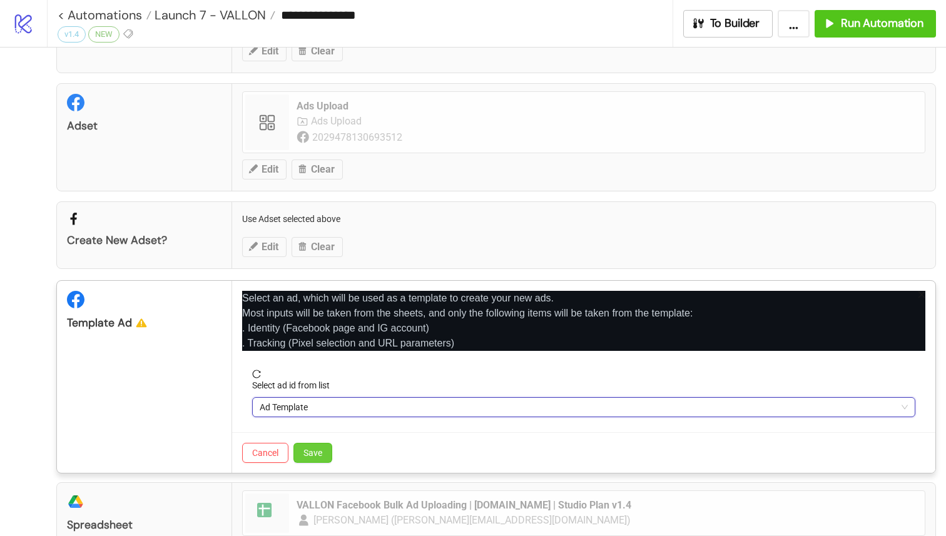
click at [308, 453] on span "Save" at bounding box center [312, 453] width 19 height 10
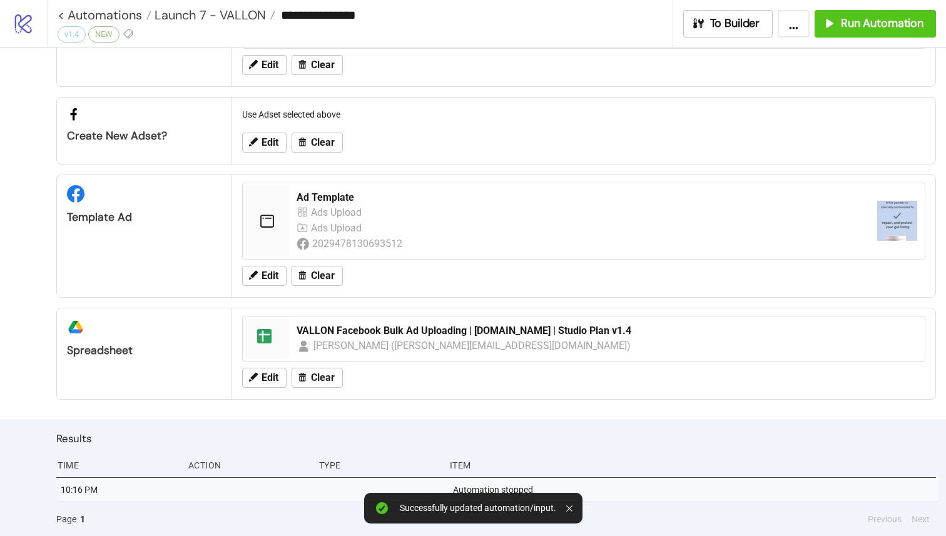
scroll to position [188, 0]
click at [268, 378] on span "Edit" at bounding box center [269, 377] width 17 height 11
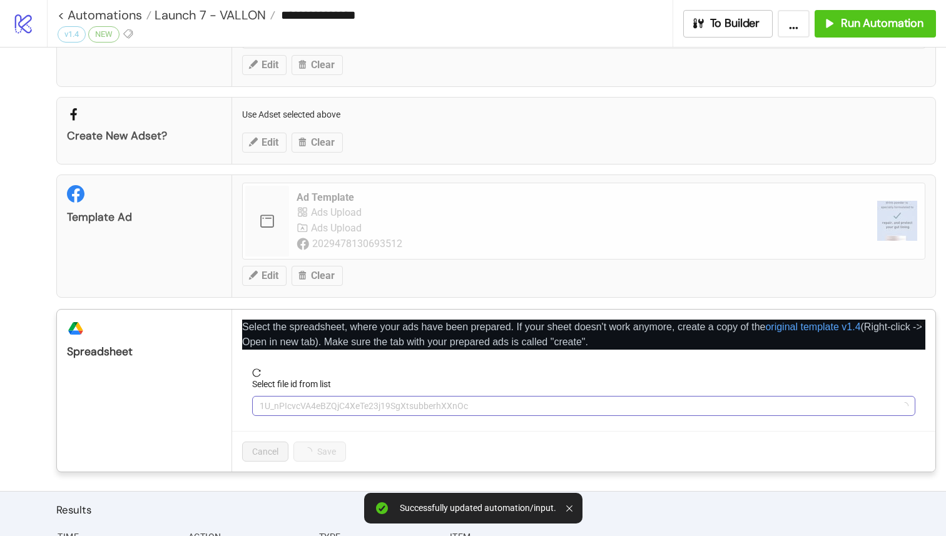
click at [343, 398] on span "1U_nPIcvcVA4eBZQjC4XeTe23j19SgXtsubberhXXnOc" at bounding box center [584, 406] width 648 height 19
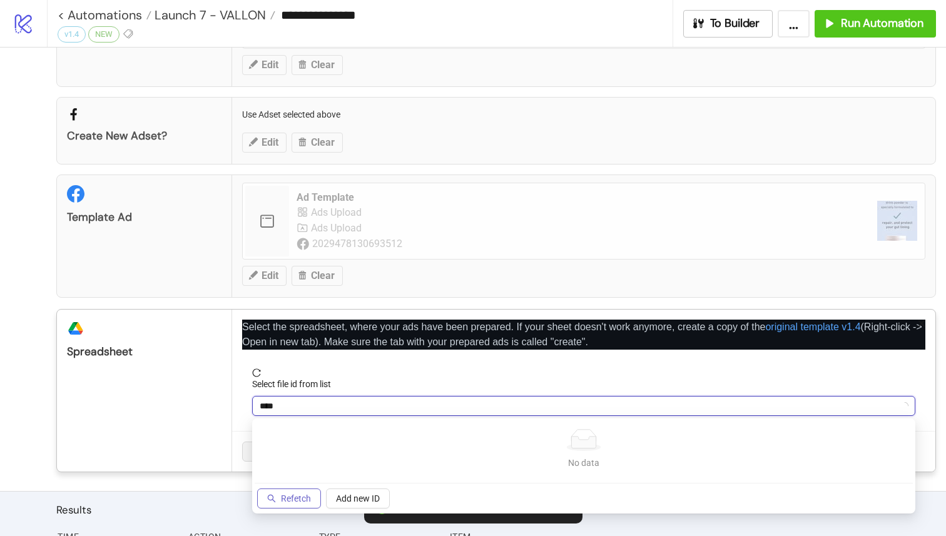
type input "****"
click at [302, 491] on button "Refetch" at bounding box center [289, 498] width 64 height 20
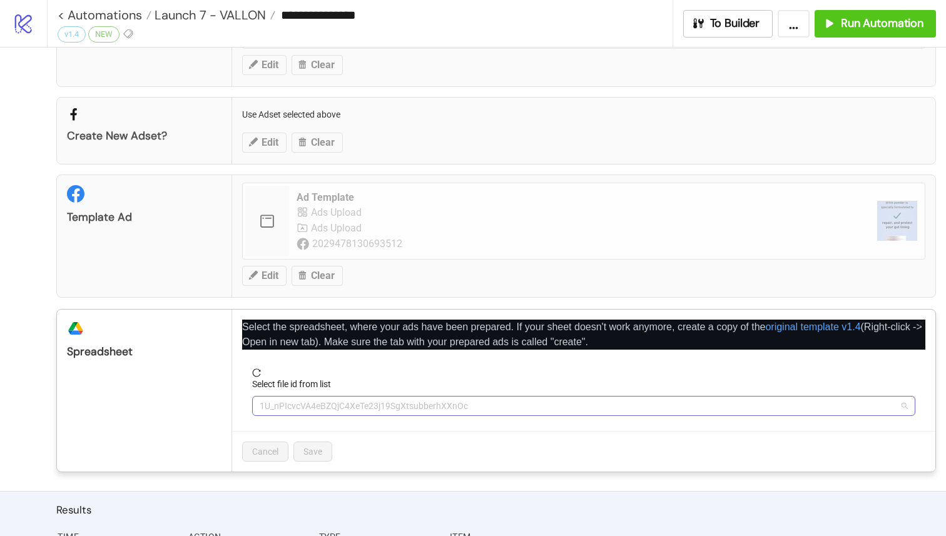
click at [380, 410] on span "1U_nPIcvcVA4eBZQjC4XeTe23j19SgXtsubberhXXnOc" at bounding box center [584, 406] width 648 height 19
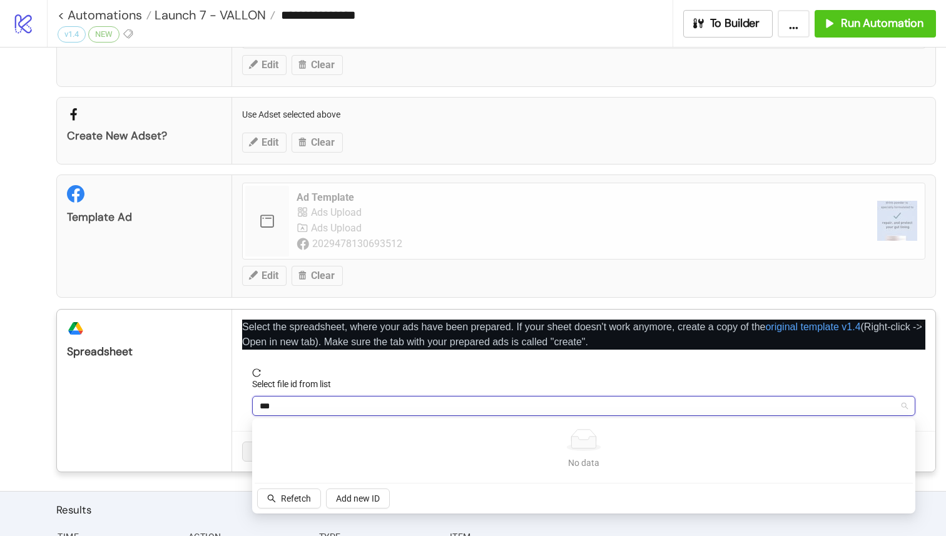
type input "***"
click at [224, 421] on div "platform/google_drive Spreadsheet" at bounding box center [144, 391] width 175 height 162
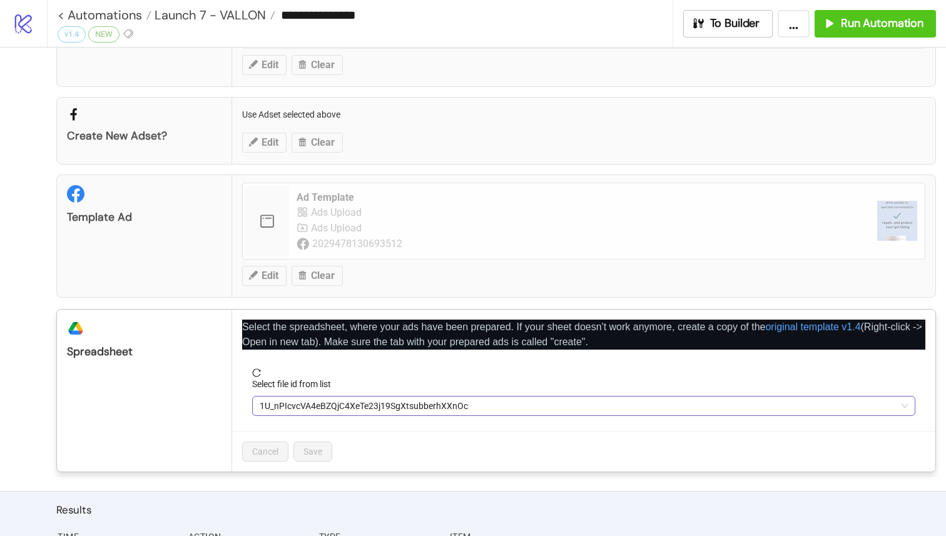
click at [316, 406] on span "1U_nPIcvcVA4eBZQjC4XeTe23j19SgXtsubberhXXnOc" at bounding box center [584, 406] width 648 height 19
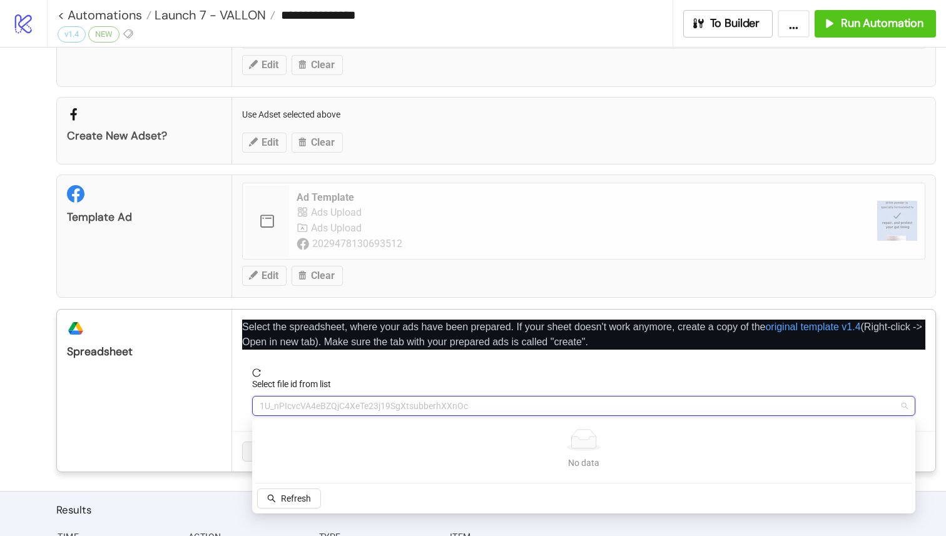
click at [538, 369] on span "reload" at bounding box center [583, 372] width 663 height 9
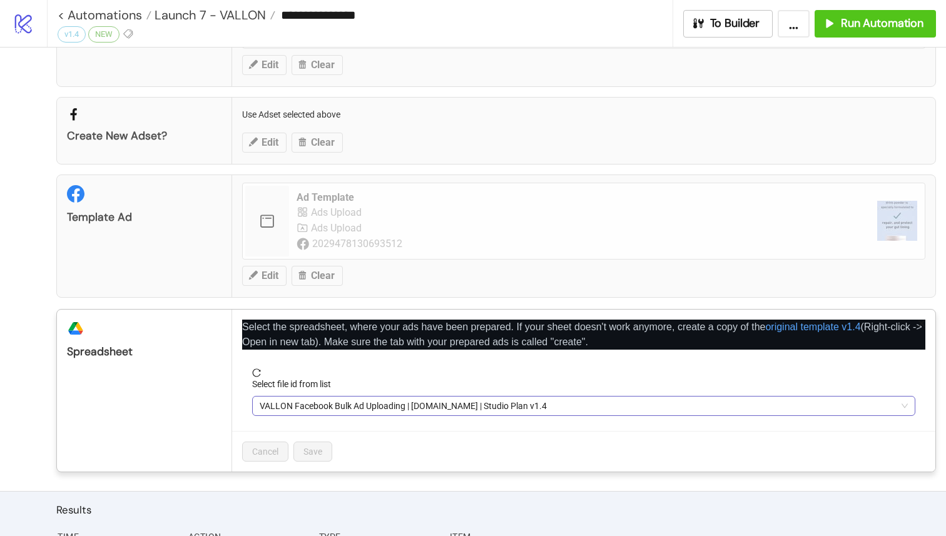
click at [534, 401] on span "VALLON Facebook Bulk Ad Uploading | [DOMAIN_NAME] | Studio Plan v1.4" at bounding box center [584, 406] width 648 height 19
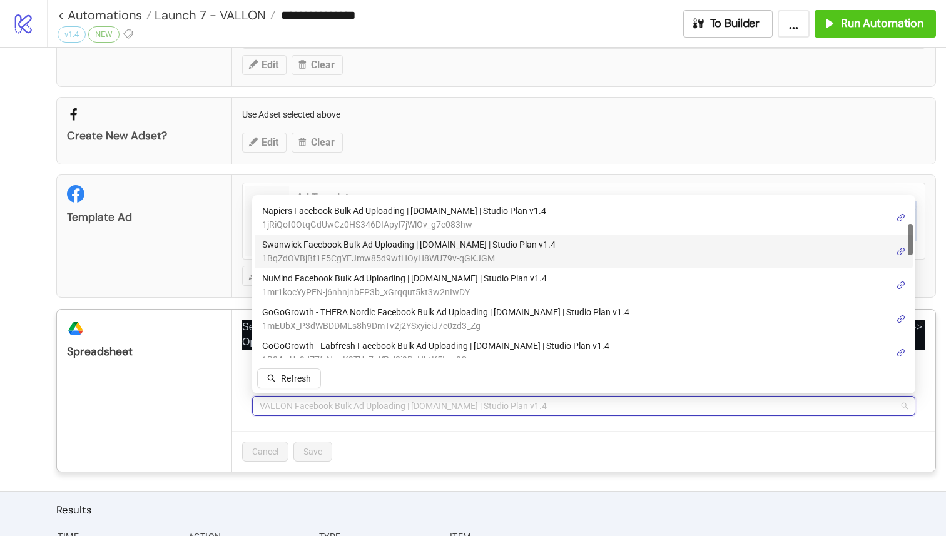
scroll to position [131, 0]
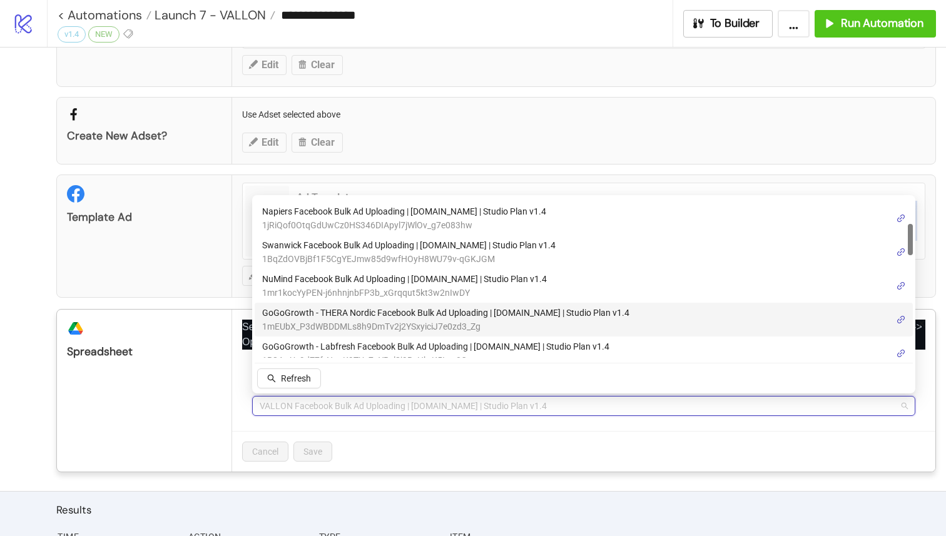
click at [513, 317] on span "GoGoGrowth - THERA Nordic Facebook Bulk Ad Uploading | [DOMAIN_NAME] | Studio P…" at bounding box center [445, 313] width 367 height 14
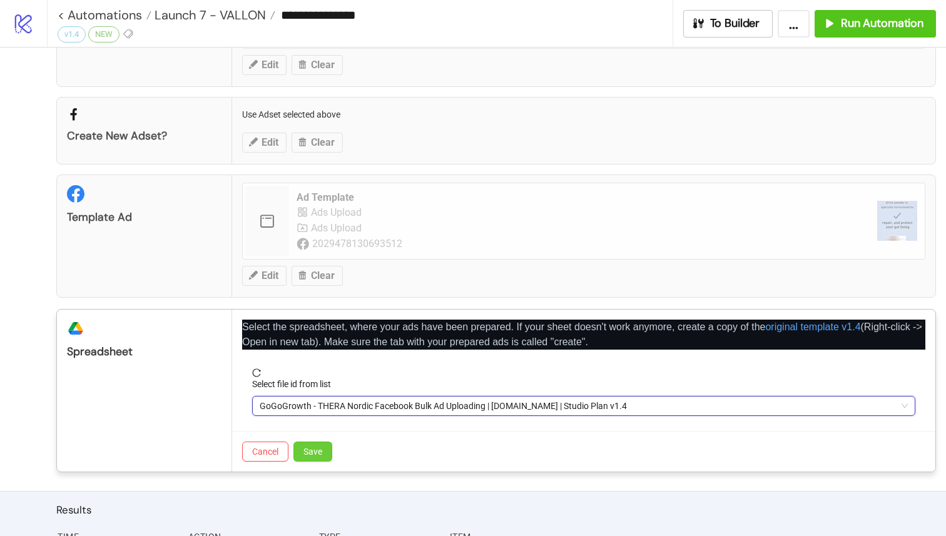
click at [320, 445] on button "Save" at bounding box center [312, 452] width 39 height 20
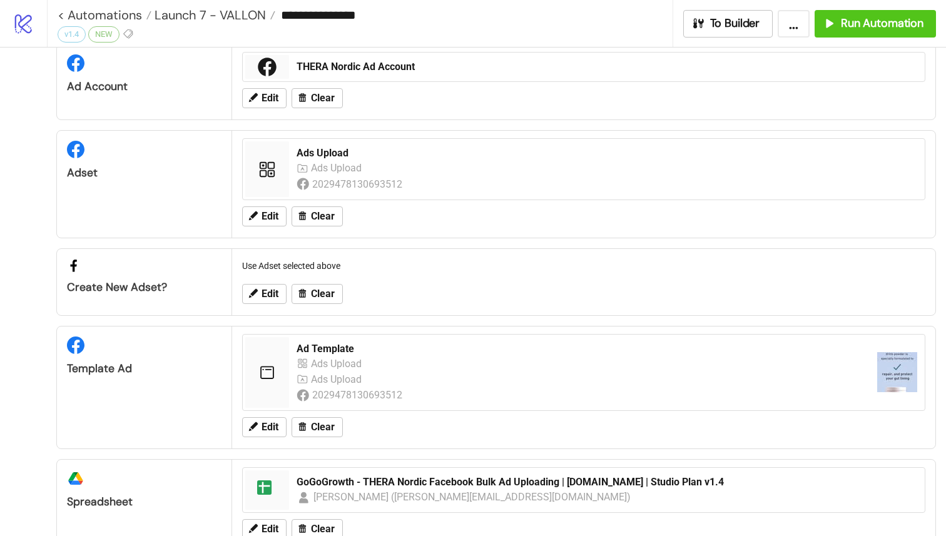
scroll to position [0, 0]
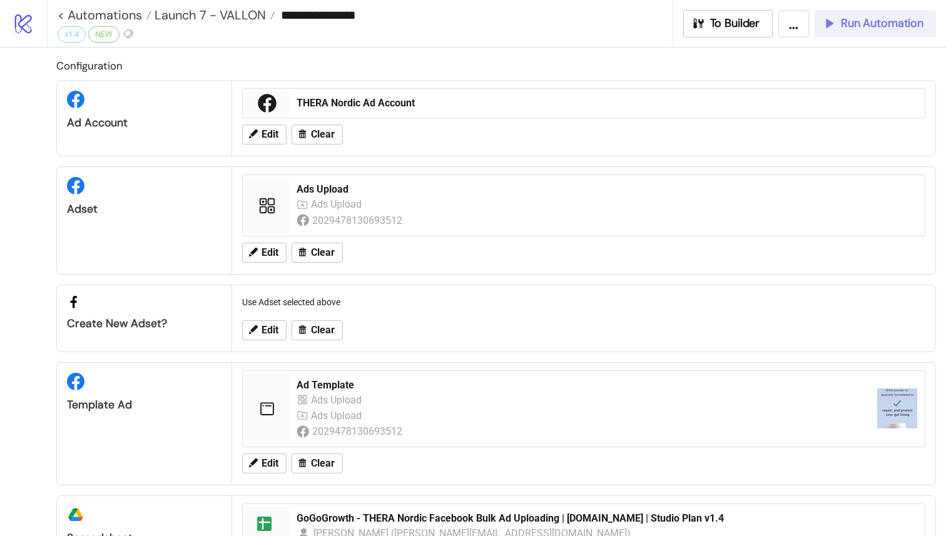
click at [882, 28] on span "Run Automation" at bounding box center [882, 23] width 83 height 14
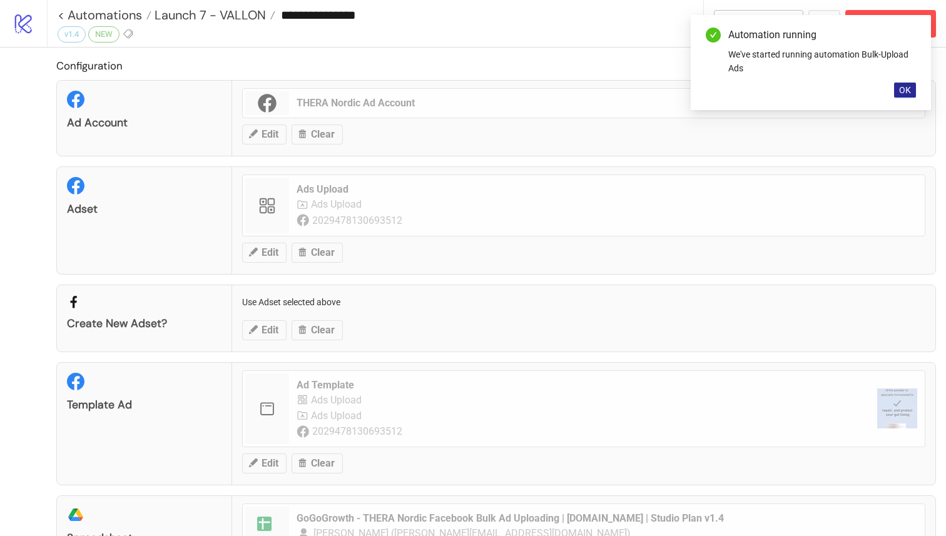
click at [909, 89] on span "OK" at bounding box center [905, 90] width 12 height 10
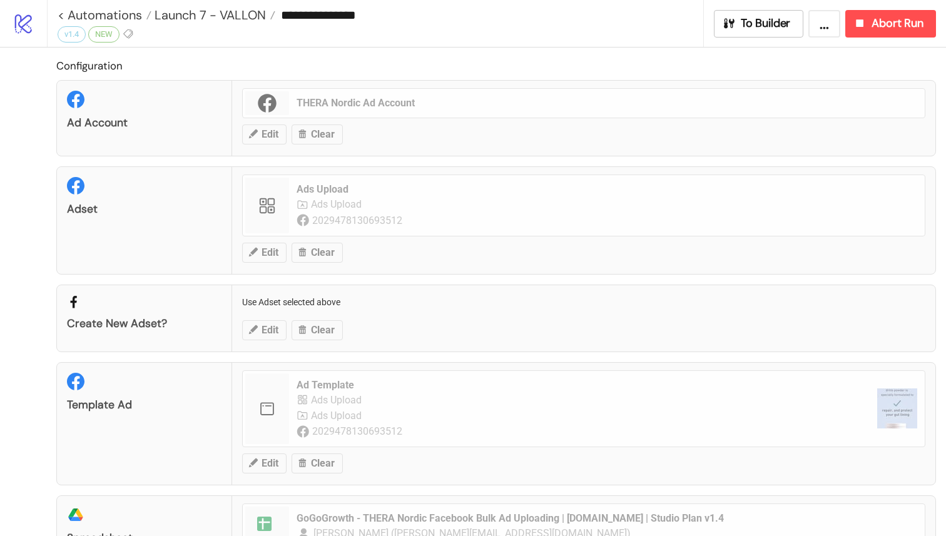
scroll to position [212, 0]
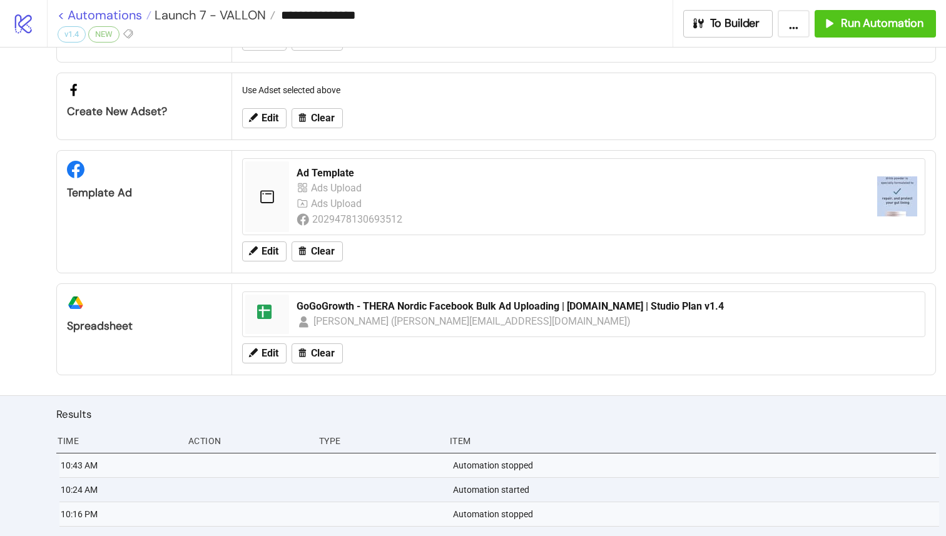
click at [63, 13] on link "< Automations" at bounding box center [105, 15] width 94 height 13
